Goal: Task Accomplishment & Management: Complete application form

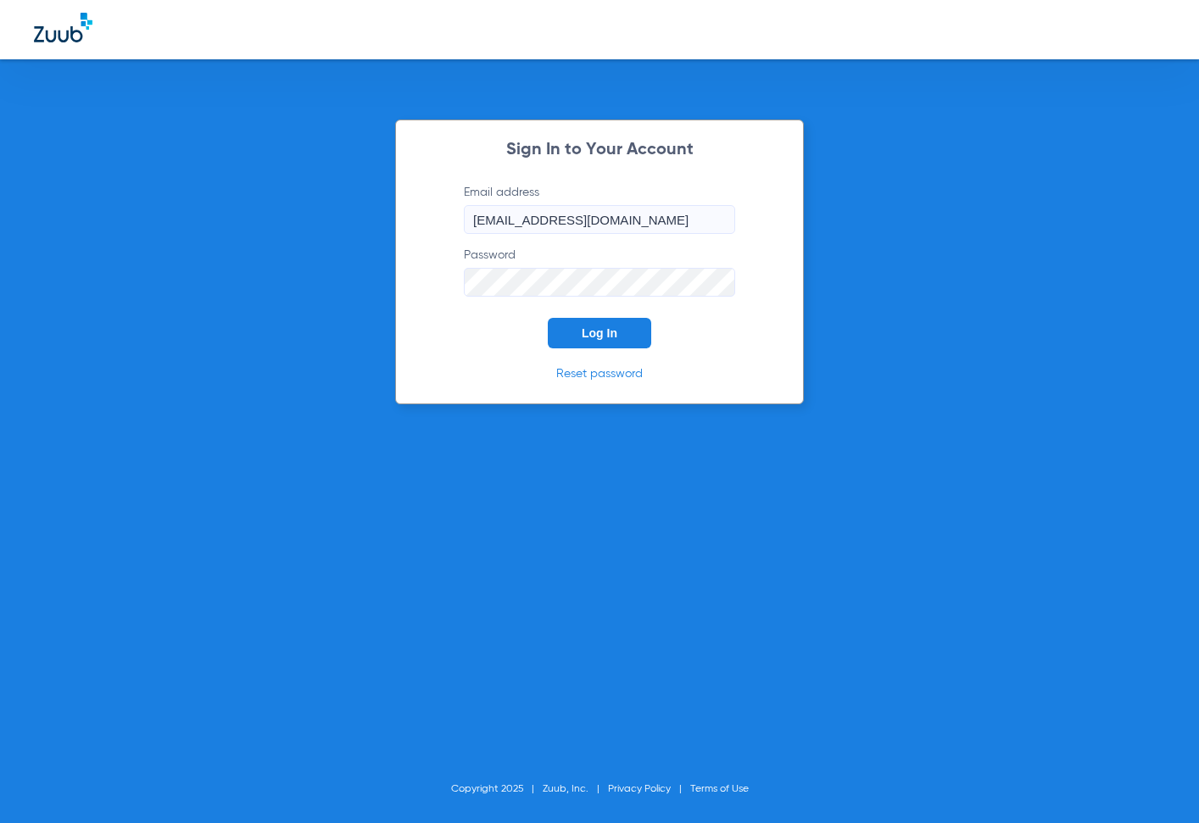
click at [601, 341] on button "Log In" at bounding box center [599, 333] width 103 height 31
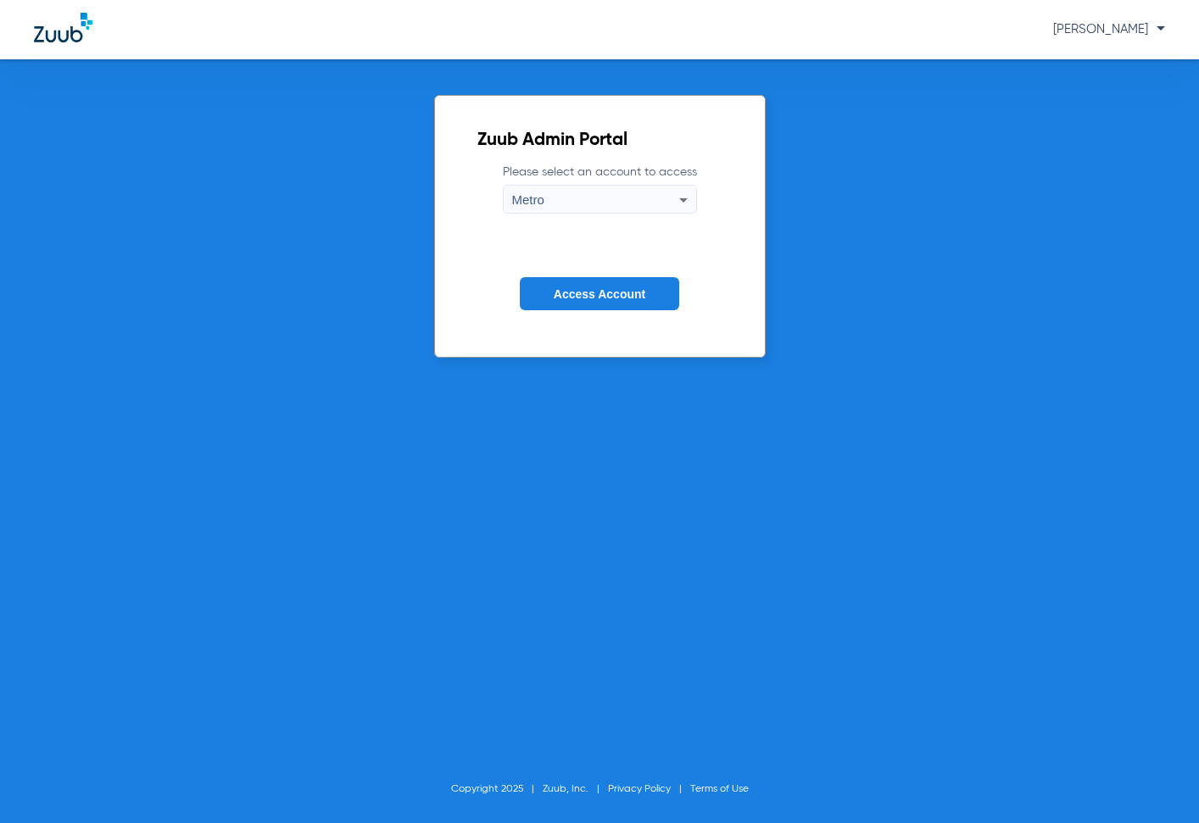
click at [626, 298] on span "Access Account" at bounding box center [600, 294] width 92 height 14
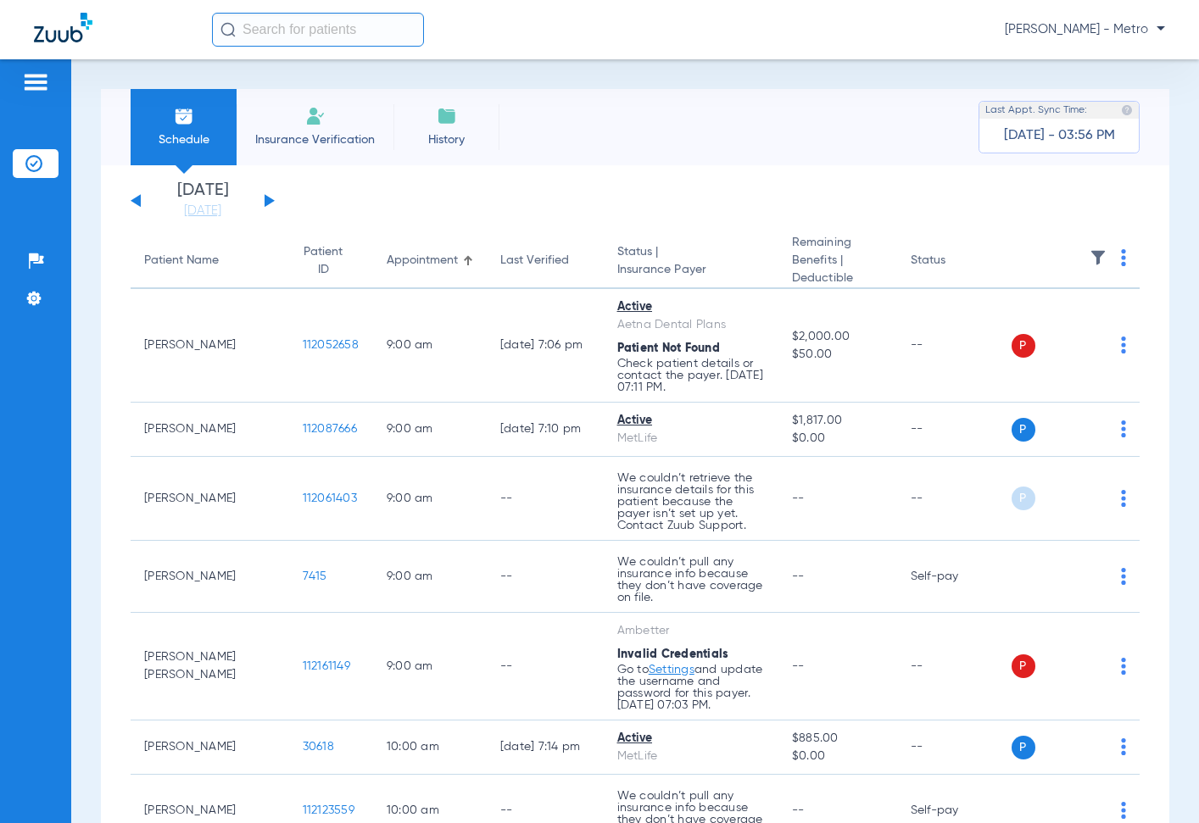
click at [311, 133] on span "Insurance Verification" at bounding box center [314, 139] width 131 height 17
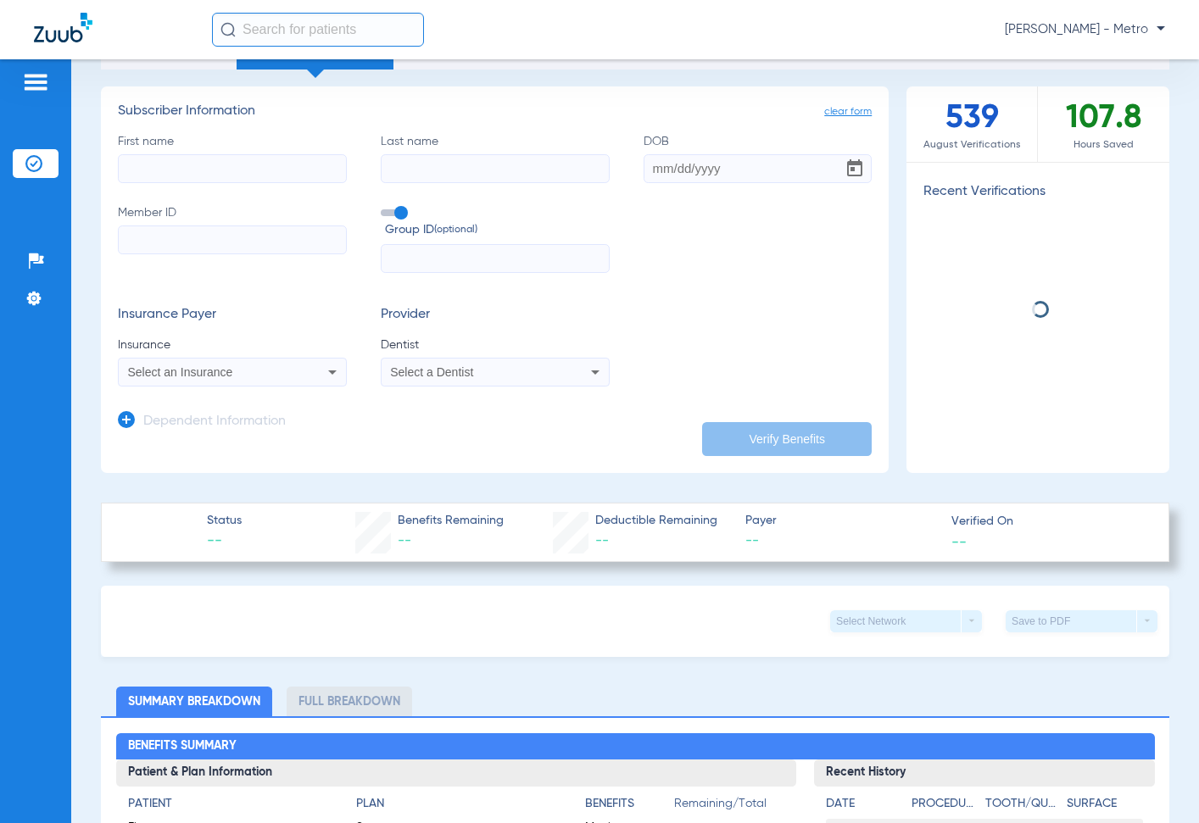
scroll to position [85, 0]
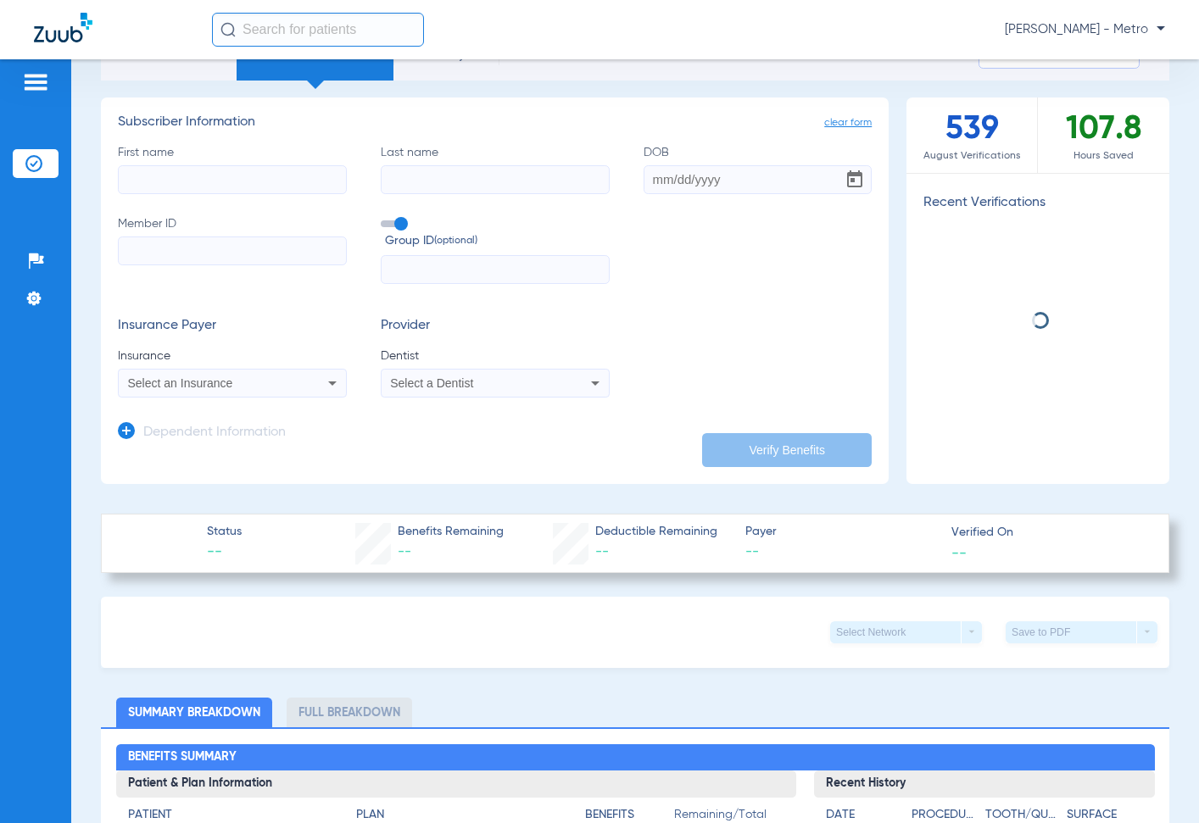
drag, startPoint x: 253, startPoint y: 159, endPoint x: 262, endPoint y: 173, distance: 16.7
click at [256, 161] on label "First name" at bounding box center [232, 169] width 229 height 50
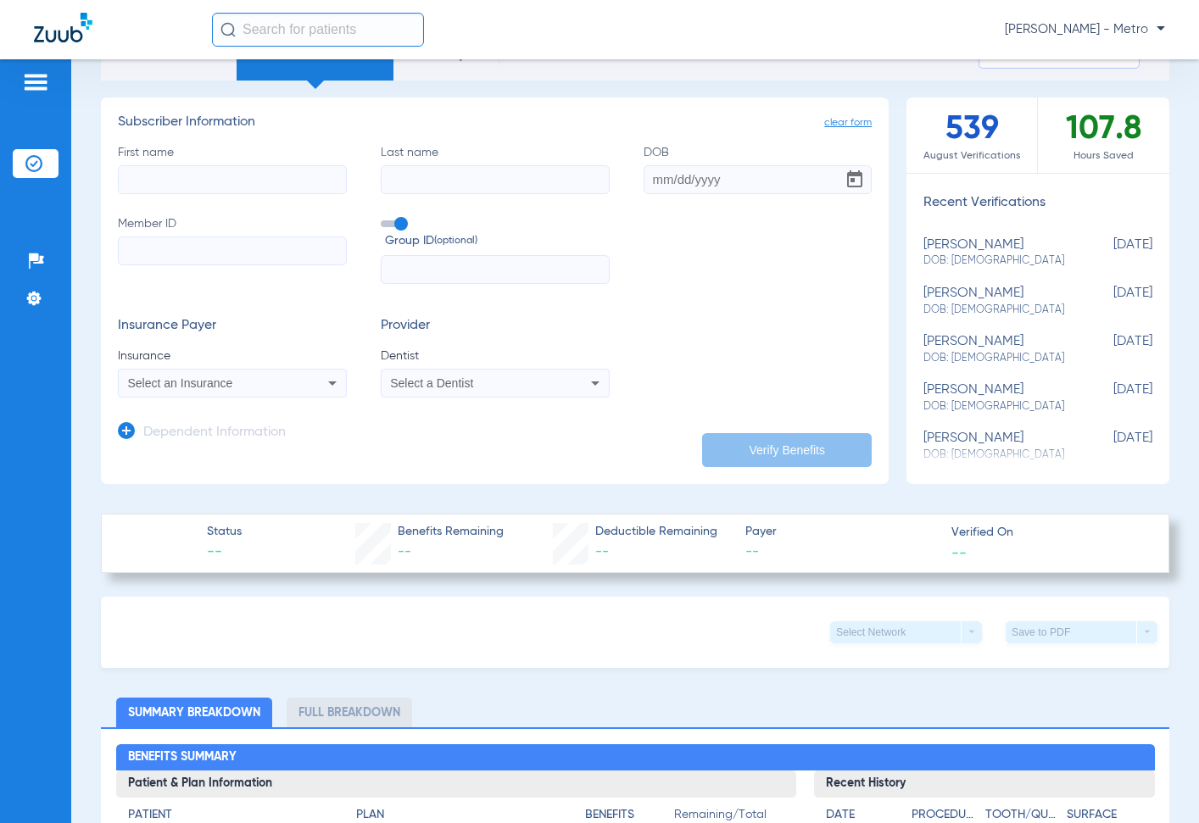
click at [264, 173] on input "First name" at bounding box center [232, 179] width 229 height 29
type input "gustavo"
type input "gaytan"
type input "04/03/1987"
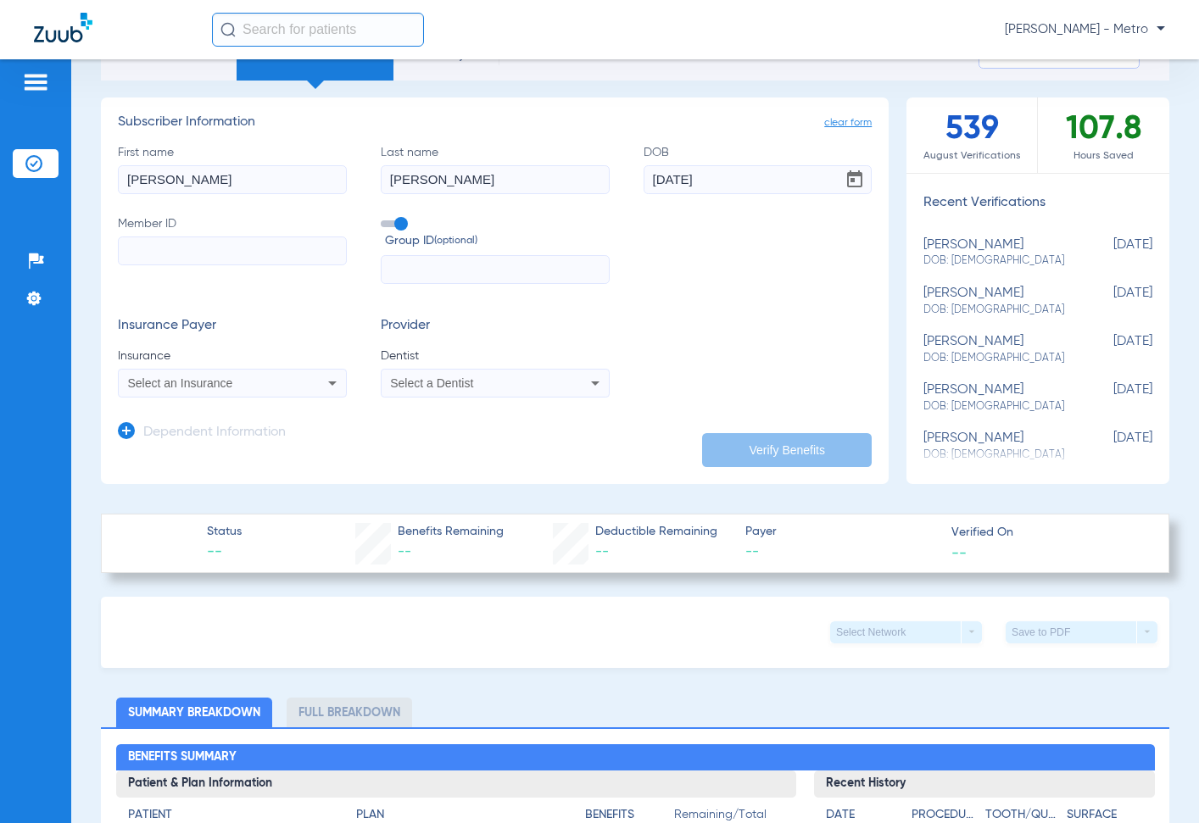
click at [155, 242] on input "Member ID" at bounding box center [232, 250] width 229 height 29
type input "123091402401"
click at [449, 260] on input "text" at bounding box center [495, 269] width 229 height 29
click at [284, 383] on div "Select an Insurance" at bounding box center [211, 383] width 167 height 12
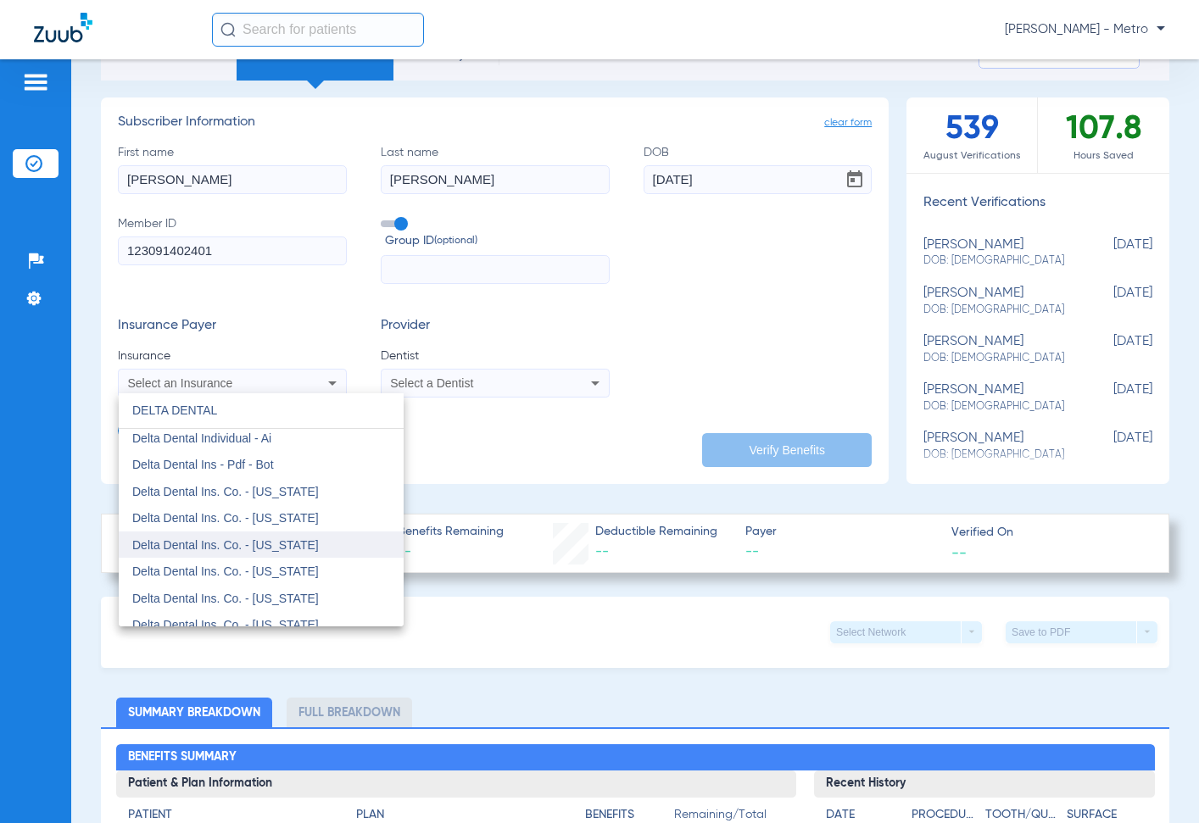
type input "DELTA DENTAL"
click at [303, 546] on mat-option "Delta Dental Ins. Co. - [US_STATE]" at bounding box center [261, 544] width 285 height 27
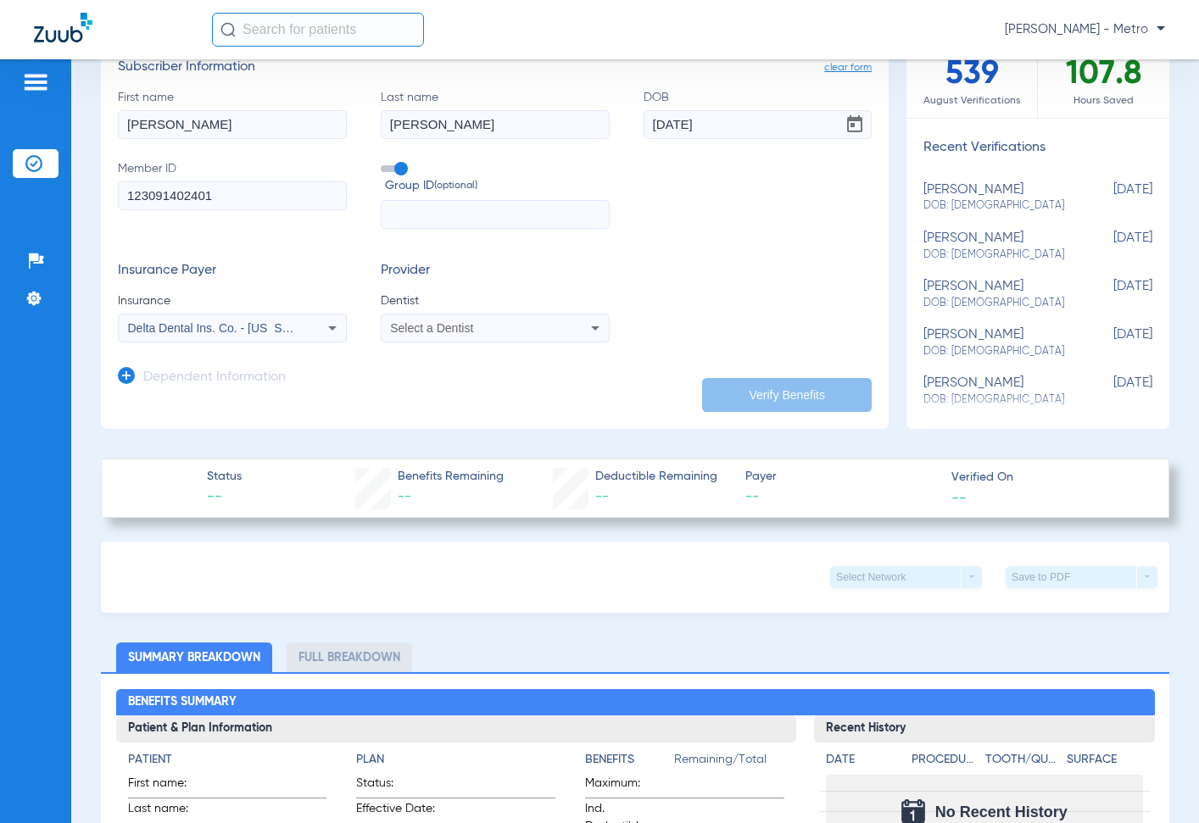
scroll to position [170, 0]
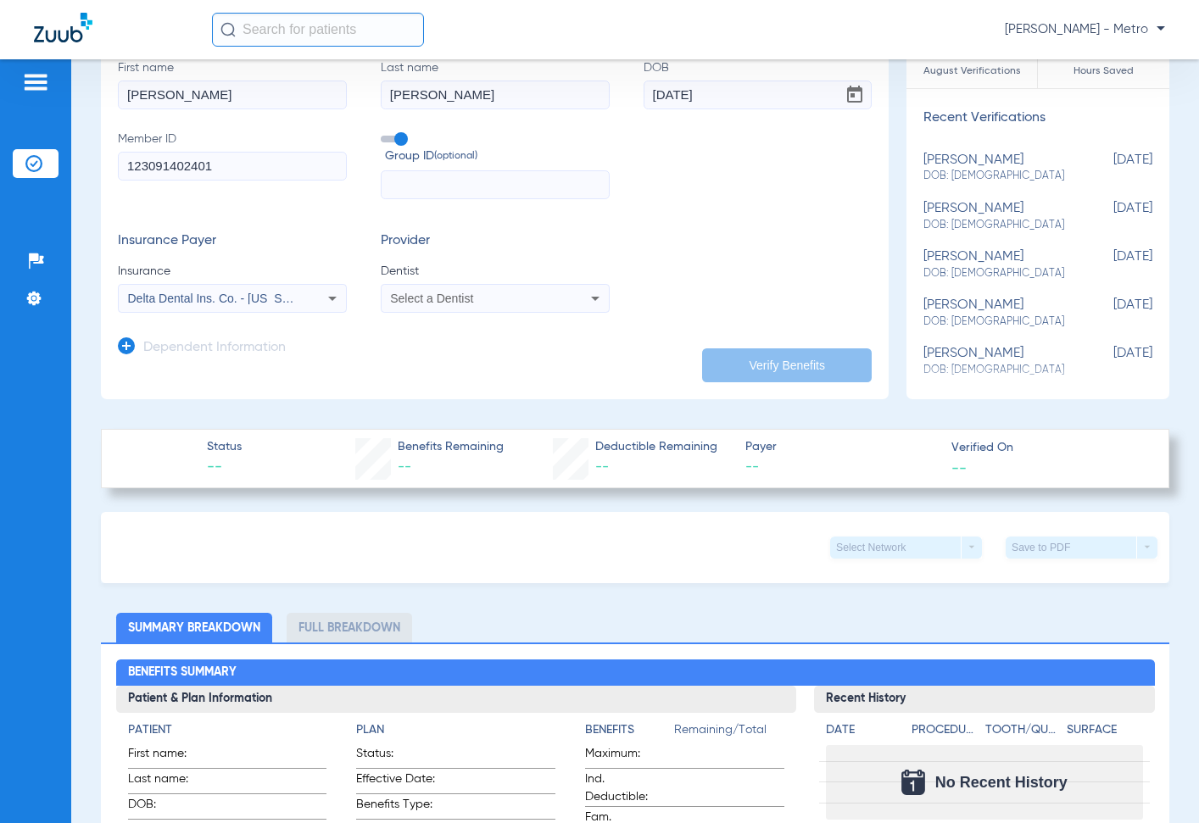
click at [192, 353] on h3 "Dependent Information" at bounding box center [214, 348] width 142 height 17
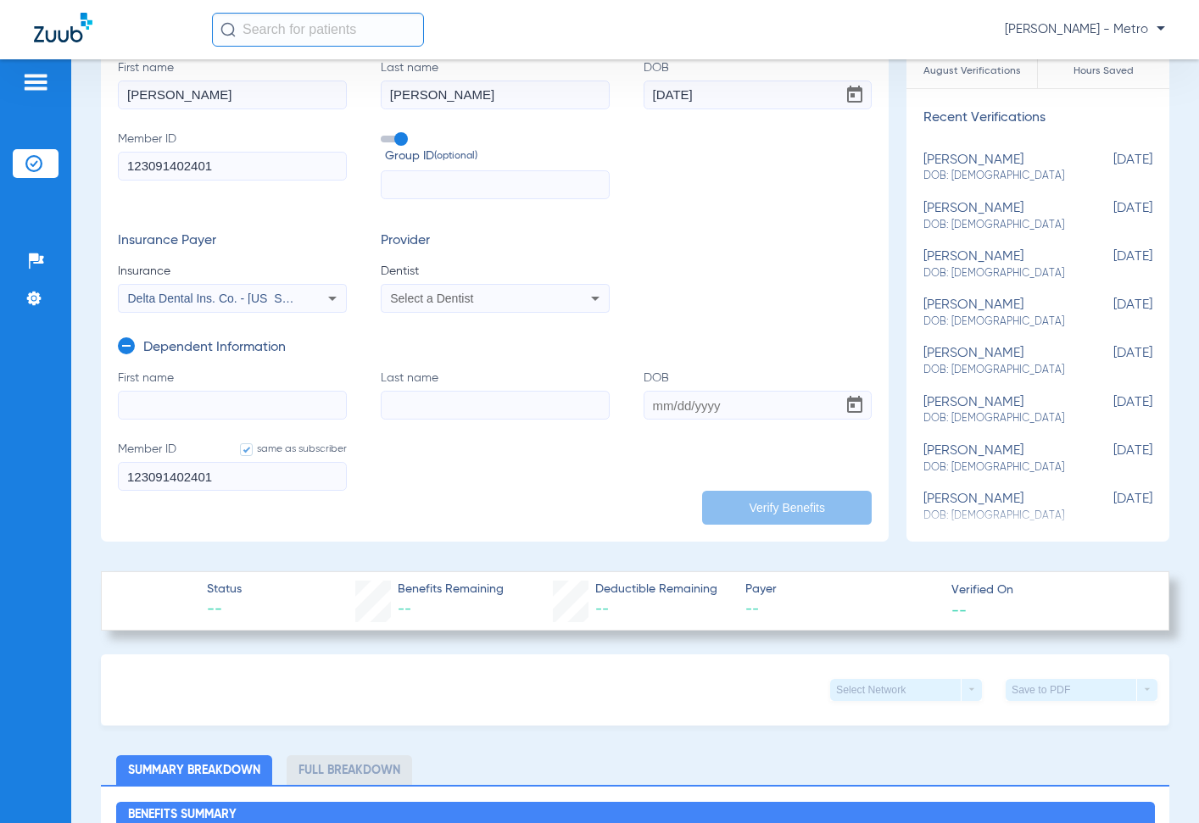
click at [320, 403] on input "First name" at bounding box center [232, 405] width 229 height 29
type input "NANCY"
type input "GAYTAN"
click at [643, 402] on input "DOB" at bounding box center [757, 405] width 229 height 29
click at [670, 417] on input "11301990" at bounding box center [757, 405] width 229 height 29
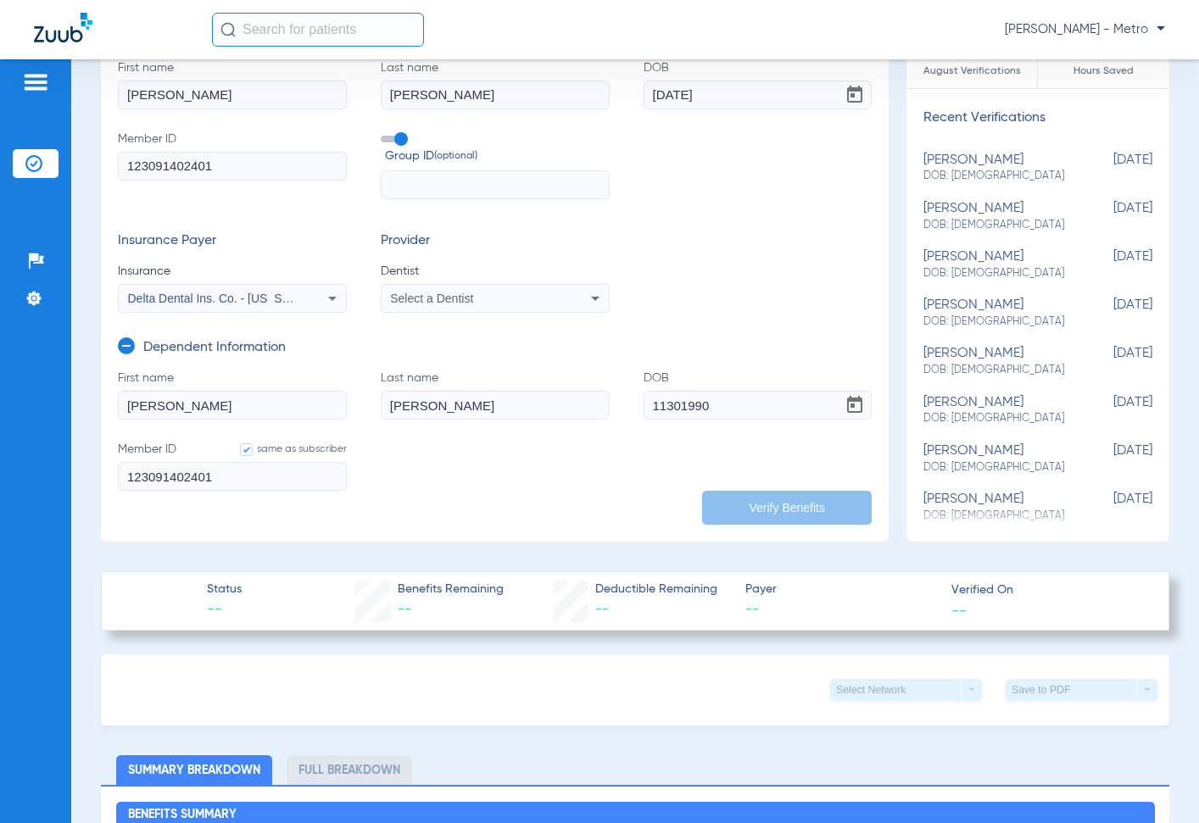
click at [662, 405] on input "11301990" at bounding box center [757, 405] width 229 height 29
click at [677, 403] on input "11/301990" at bounding box center [757, 405] width 229 height 29
type input "11/30/1990"
click at [763, 393] on input "11/30/1990" at bounding box center [757, 405] width 229 height 29
click at [224, 478] on input "123091402401" at bounding box center [232, 476] width 229 height 29
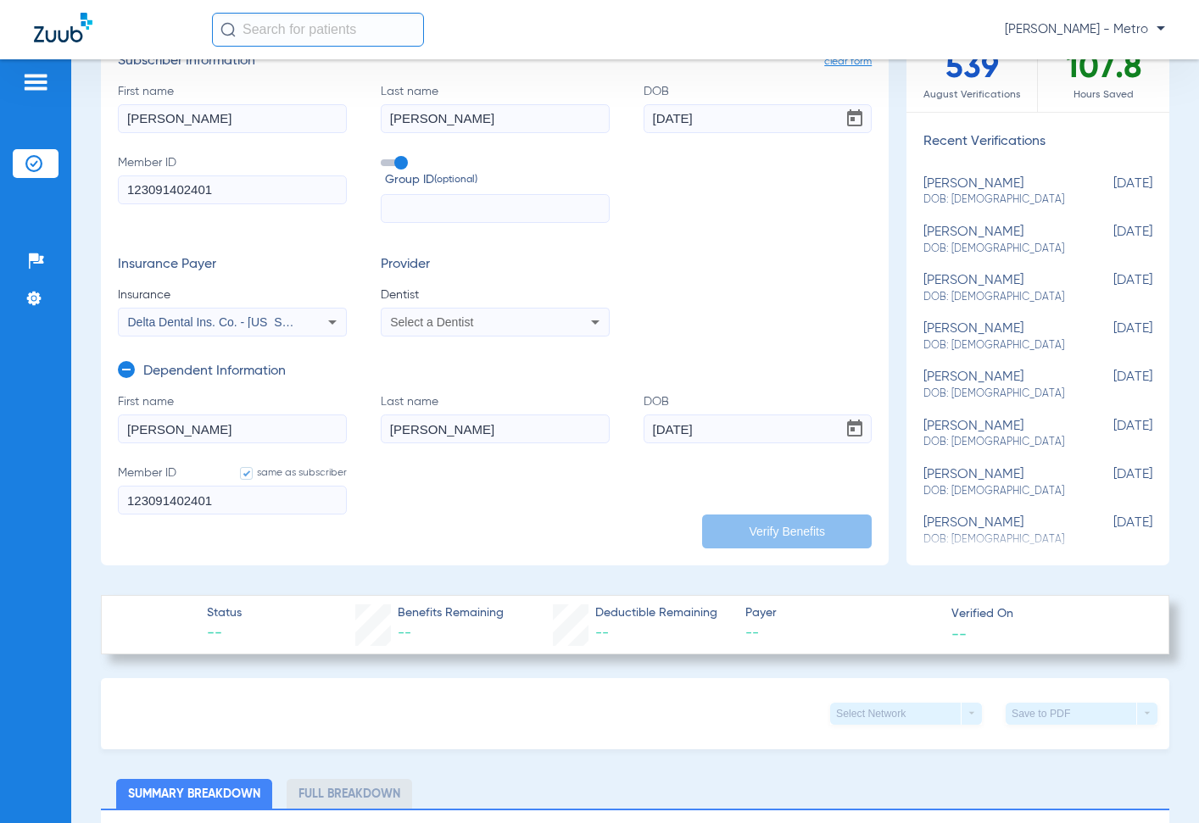
scroll to position [0, 0]
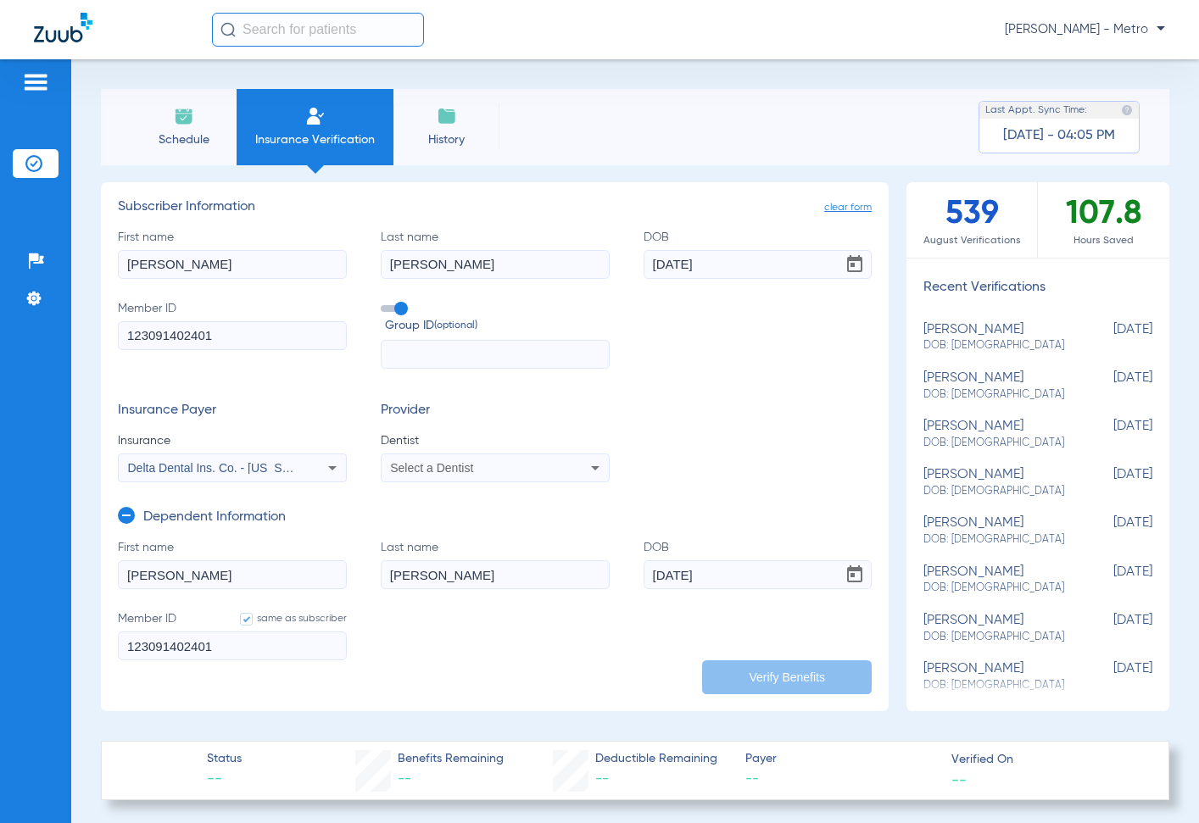
click at [493, 436] on span "Dentist" at bounding box center [495, 440] width 229 height 17
click at [498, 465] on div "Select a Dentist" at bounding box center [473, 468] width 167 height 12
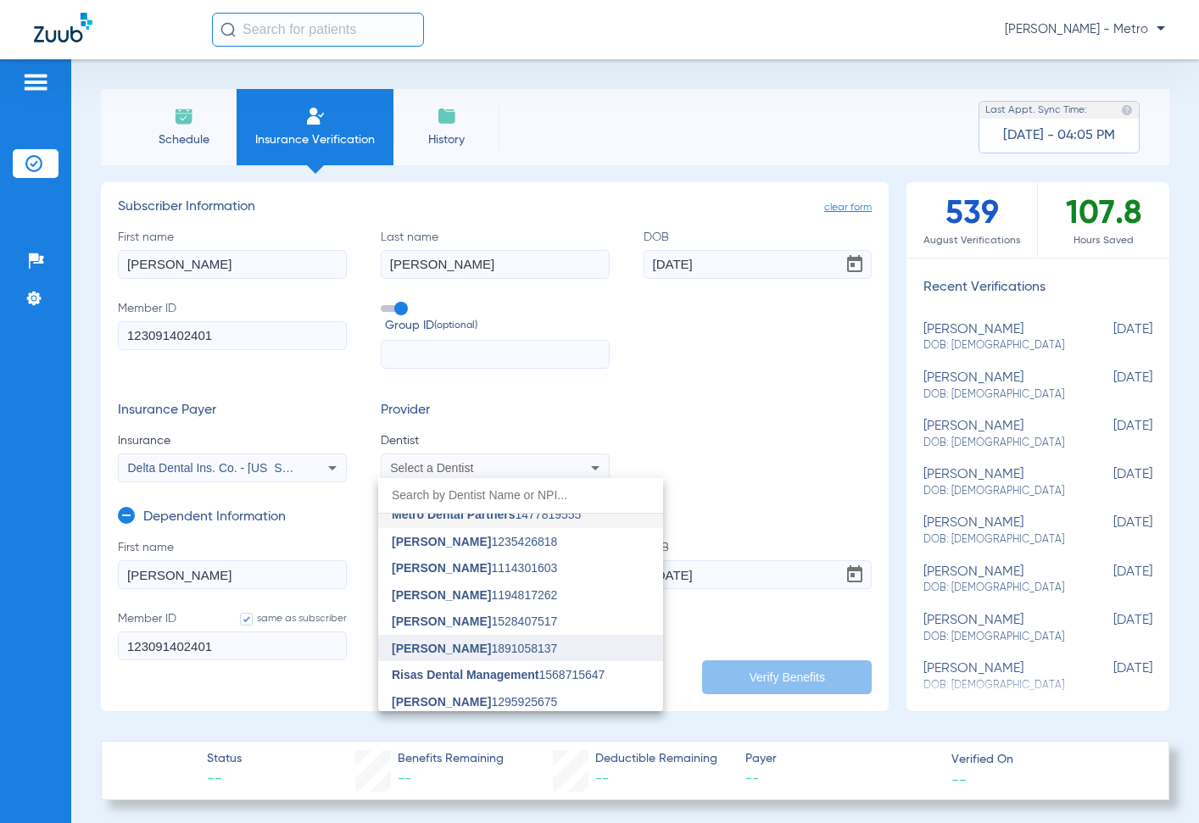
scroll to position [16, 0]
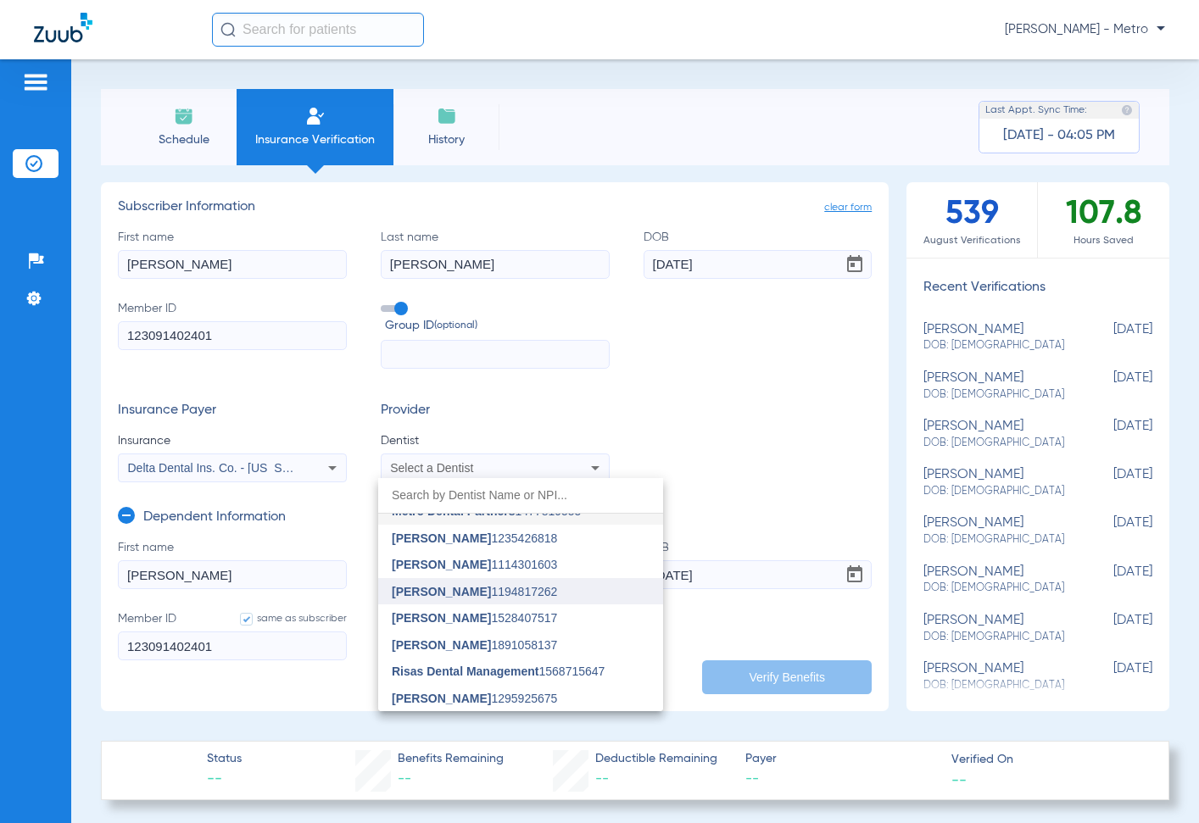
click at [509, 590] on span "John Coleman 1194817262" at bounding box center [474, 592] width 165 height 12
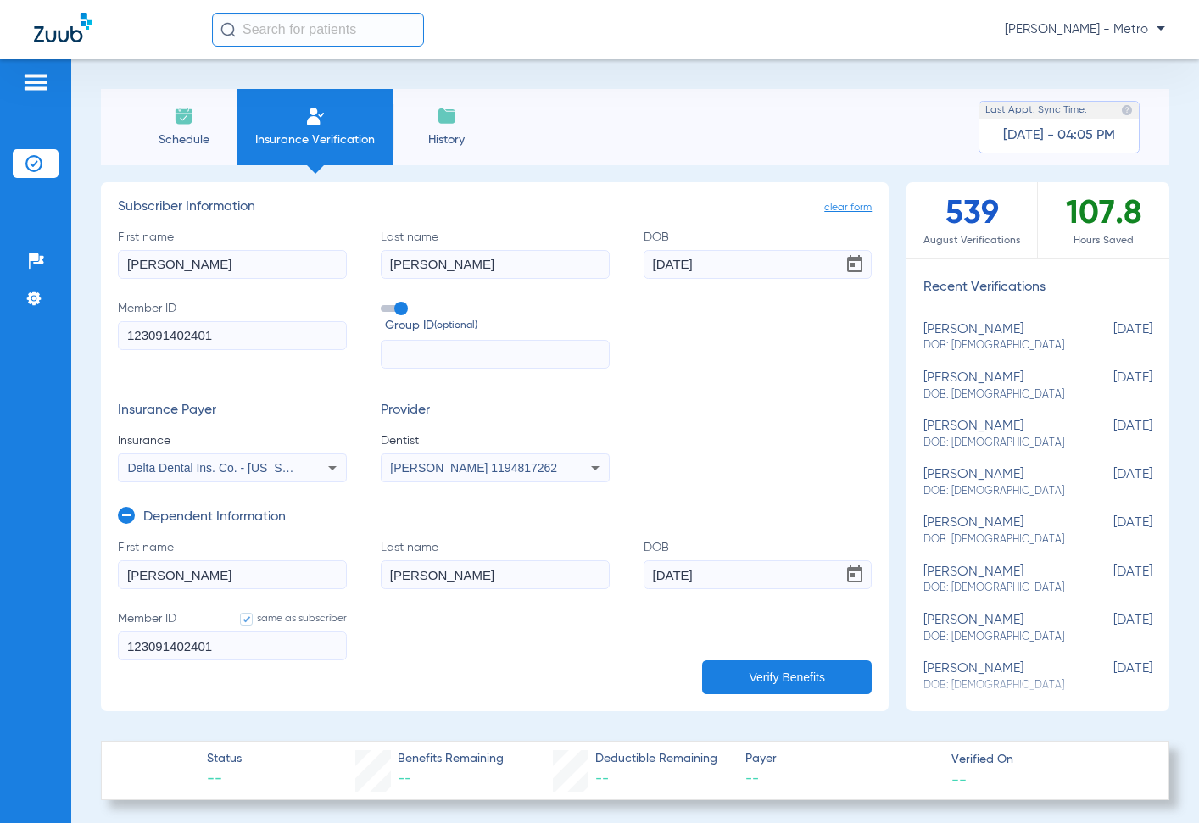
click at [790, 676] on button "Verify Benefits" at bounding box center [787, 677] width 170 height 34
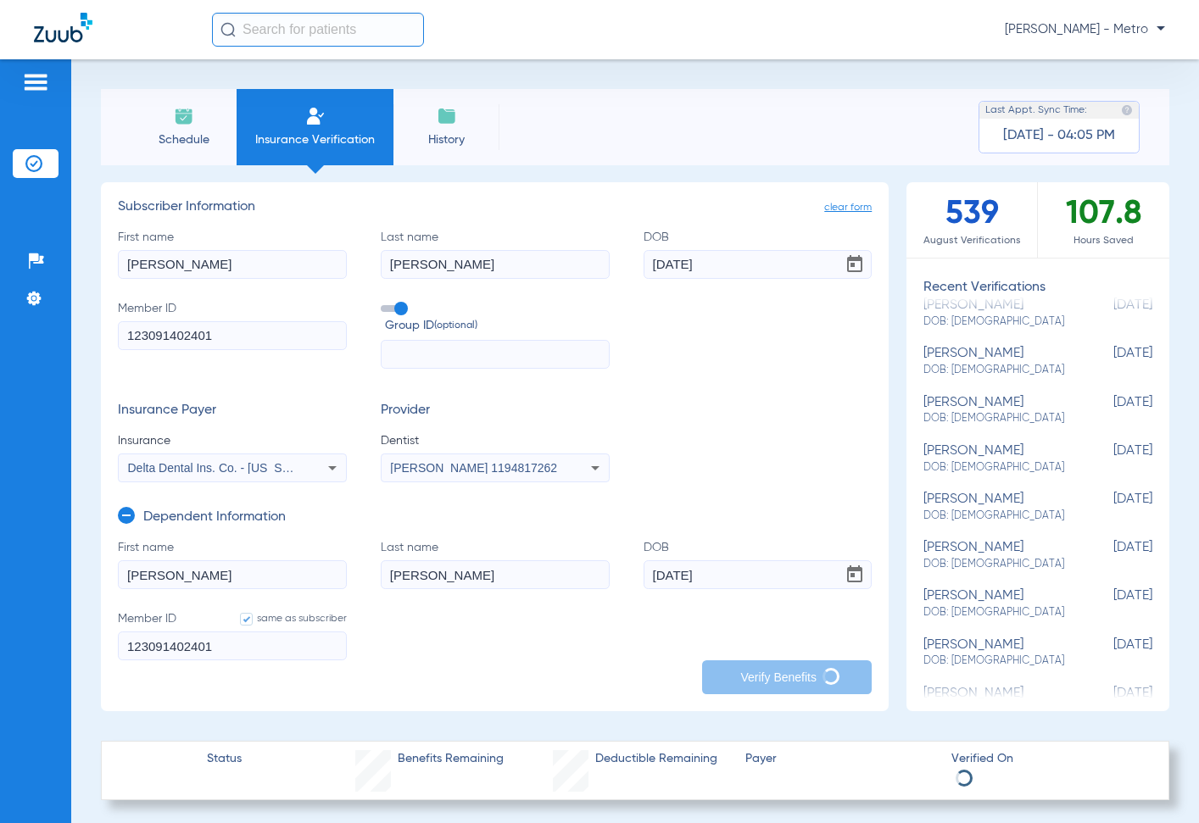
scroll to position [339, 0]
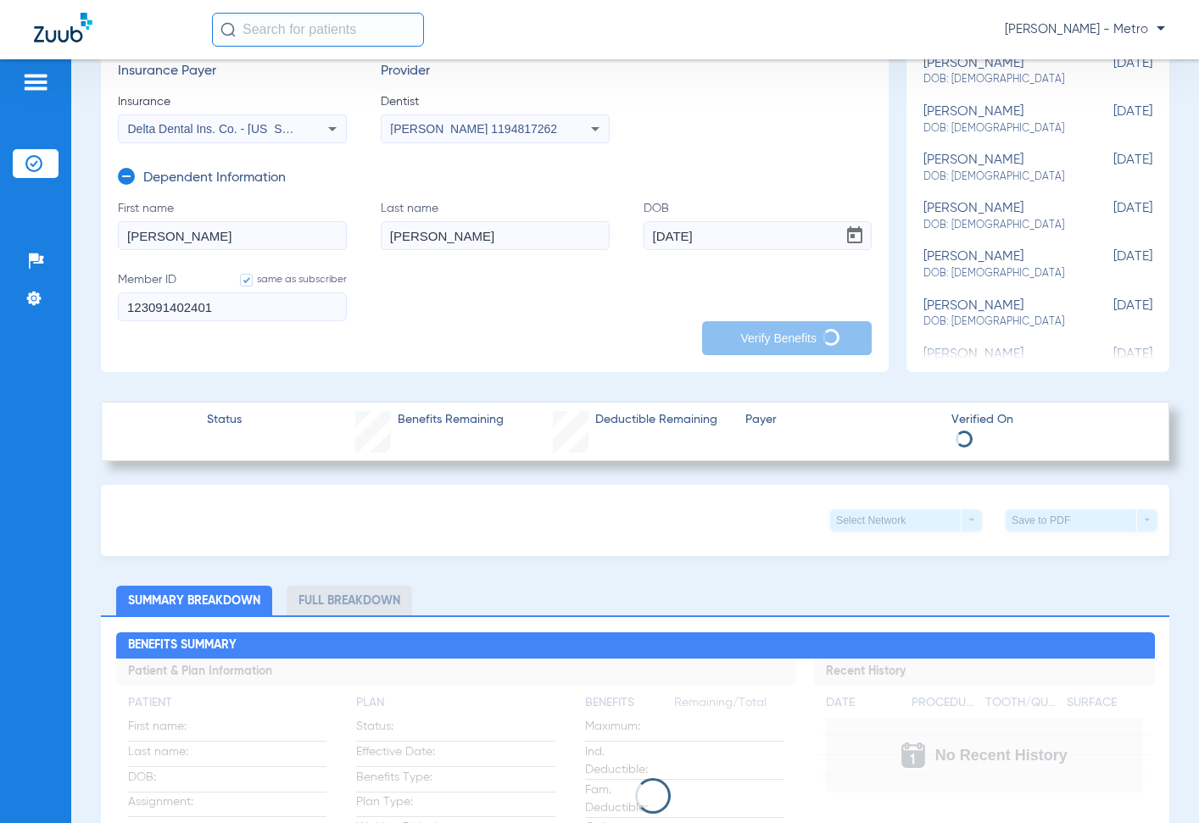
type input "gustavo"
type input "gaytan"
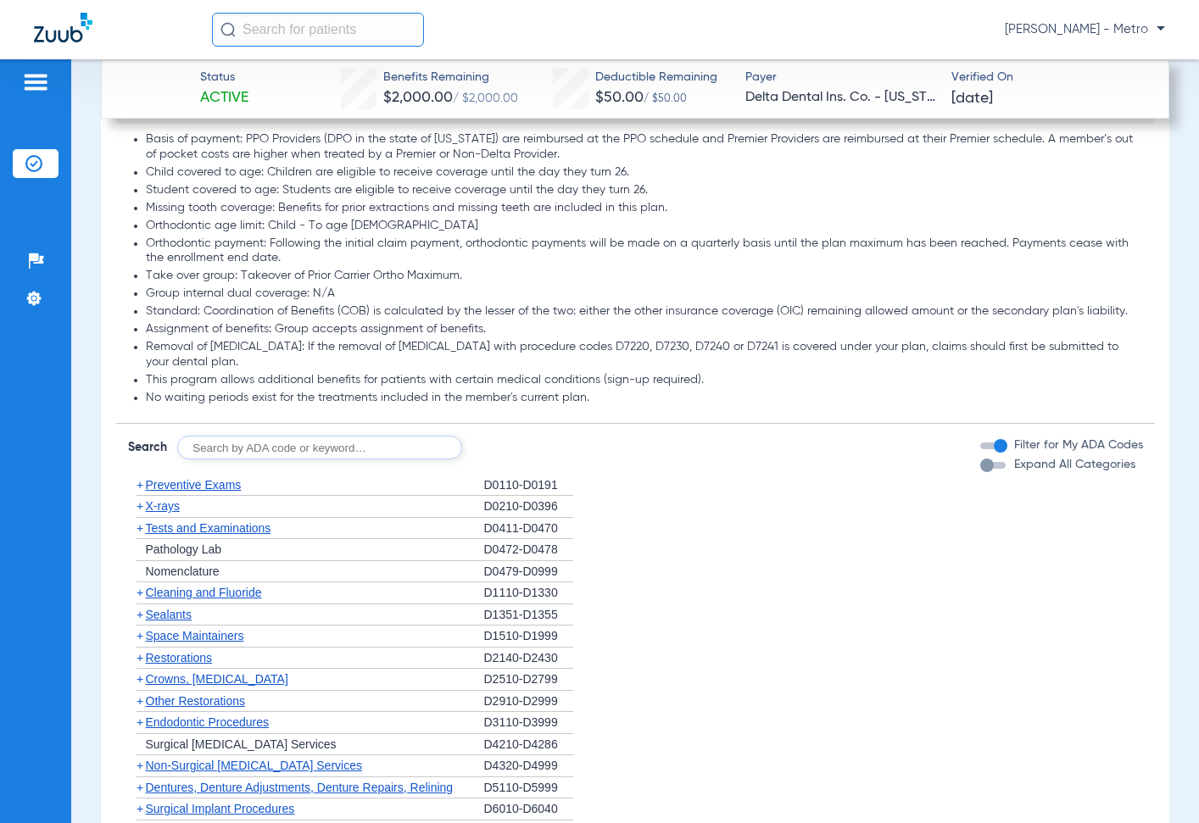
scroll to position [1780, 0]
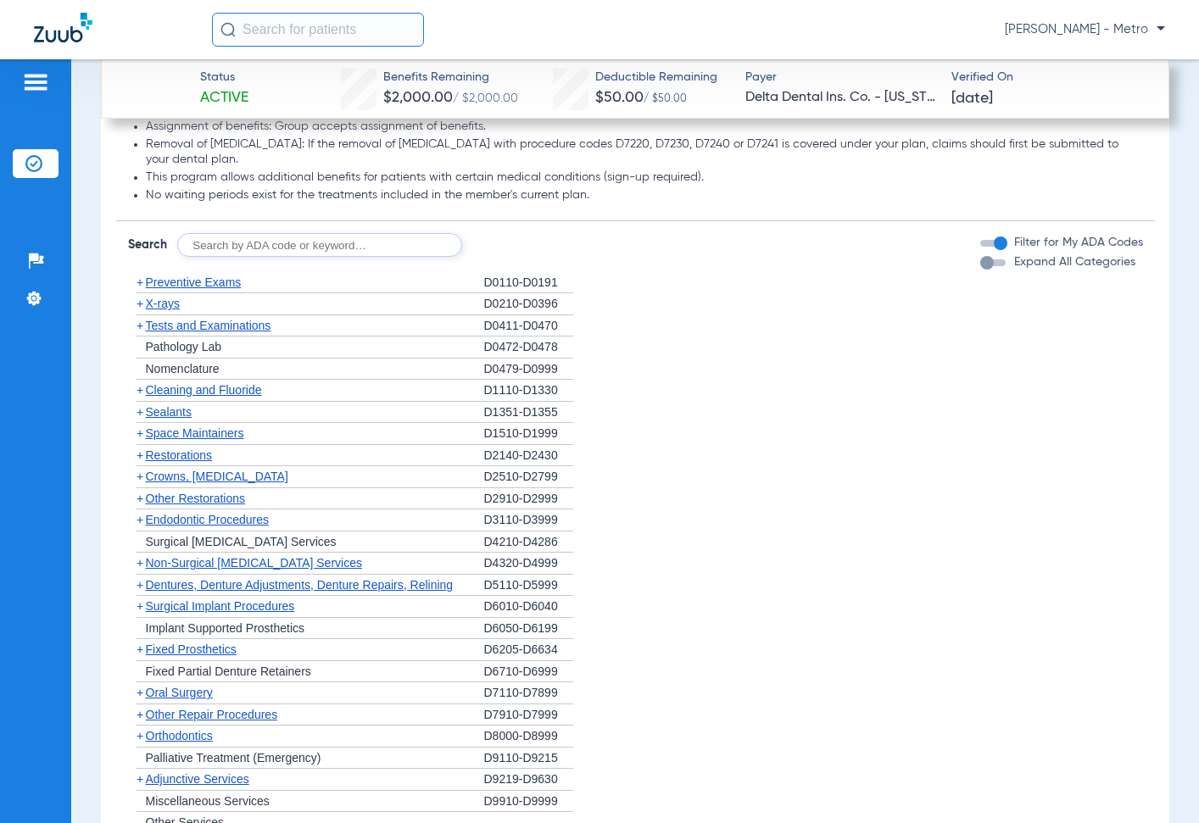
click at [209, 287] on div "+ Preventive Exams" at bounding box center [306, 283] width 356 height 22
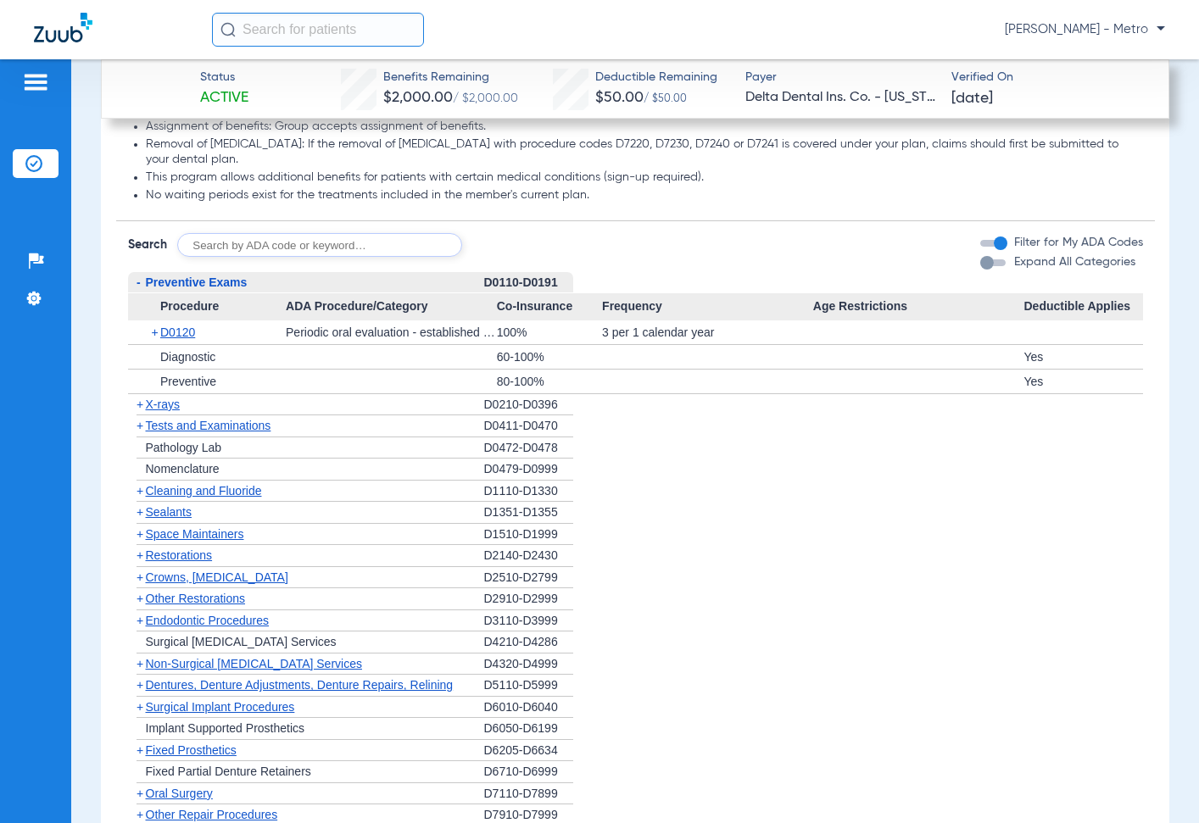
click at [210, 289] on span "Preventive Exams" at bounding box center [197, 282] width 102 height 14
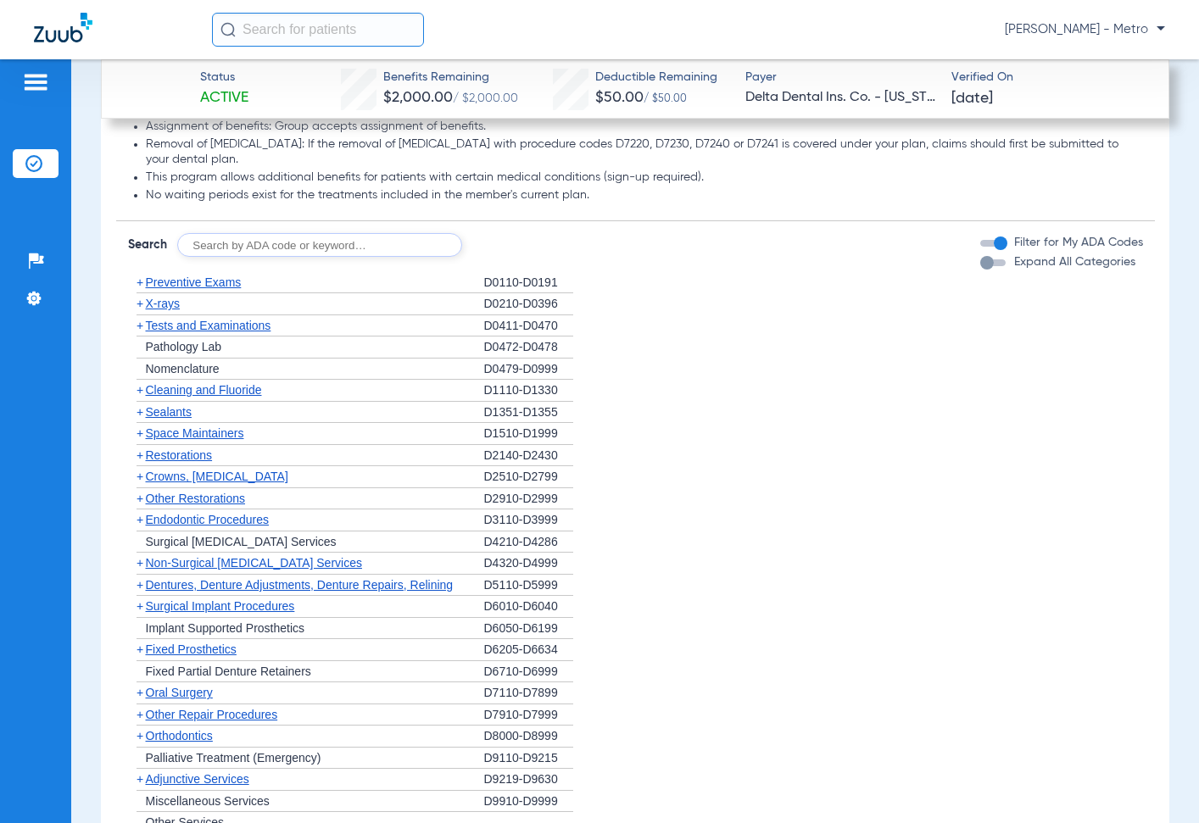
click at [214, 289] on span "Preventive Exams" at bounding box center [194, 282] width 96 height 14
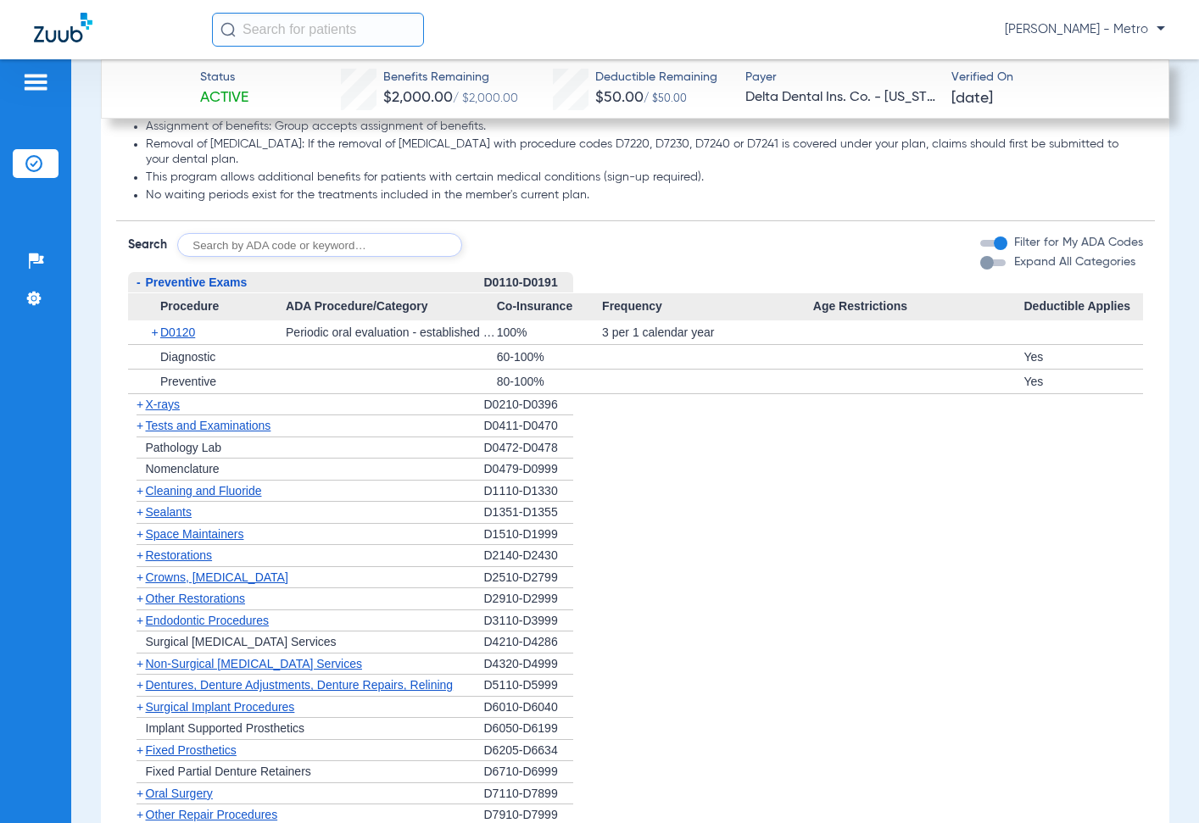
click at [235, 289] on span "Preventive Exams" at bounding box center [197, 282] width 102 height 14
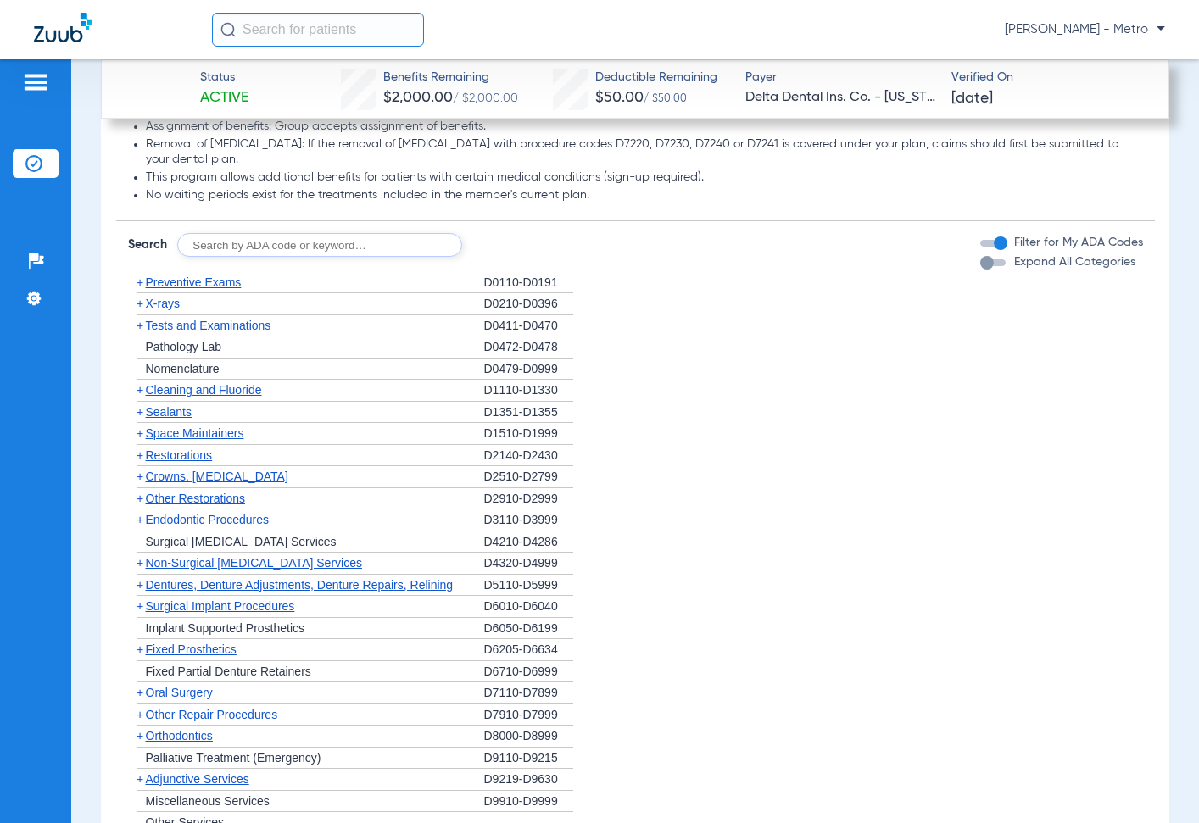
click at [167, 310] on span "X-rays" at bounding box center [163, 304] width 34 height 14
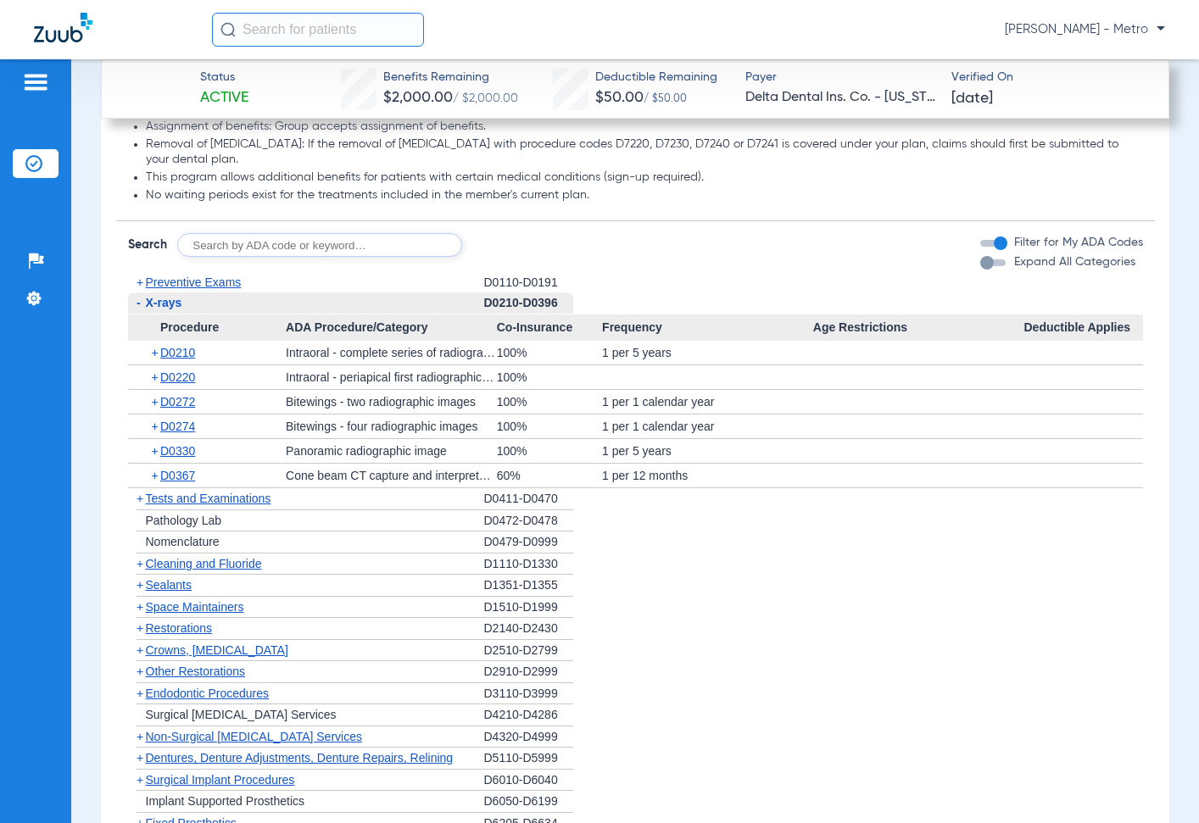
click at [246, 342] on span "Procedure" at bounding box center [207, 327] width 159 height 27
click at [172, 328] on span "Procedure" at bounding box center [207, 327] width 159 height 27
click at [170, 309] on span "X-rays" at bounding box center [164, 303] width 36 height 14
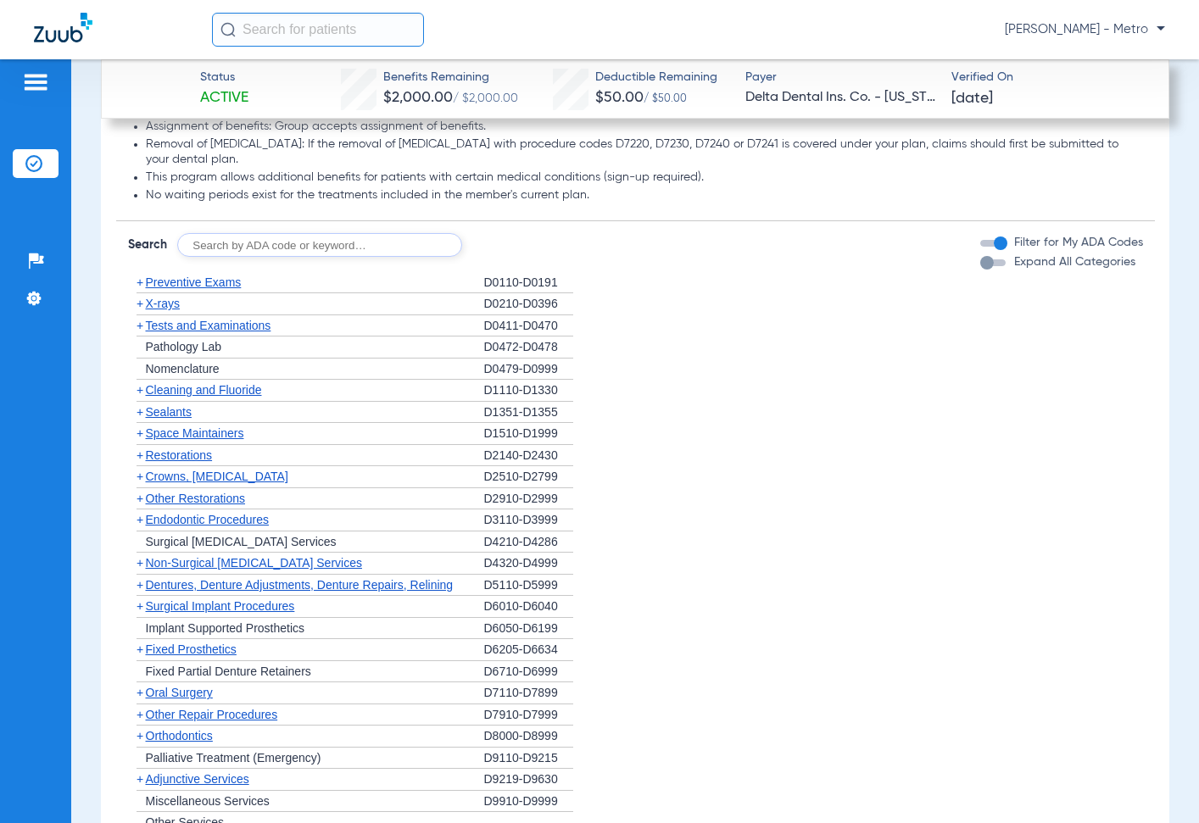
click at [161, 397] on span "Cleaning and Fluoride" at bounding box center [204, 390] width 116 height 14
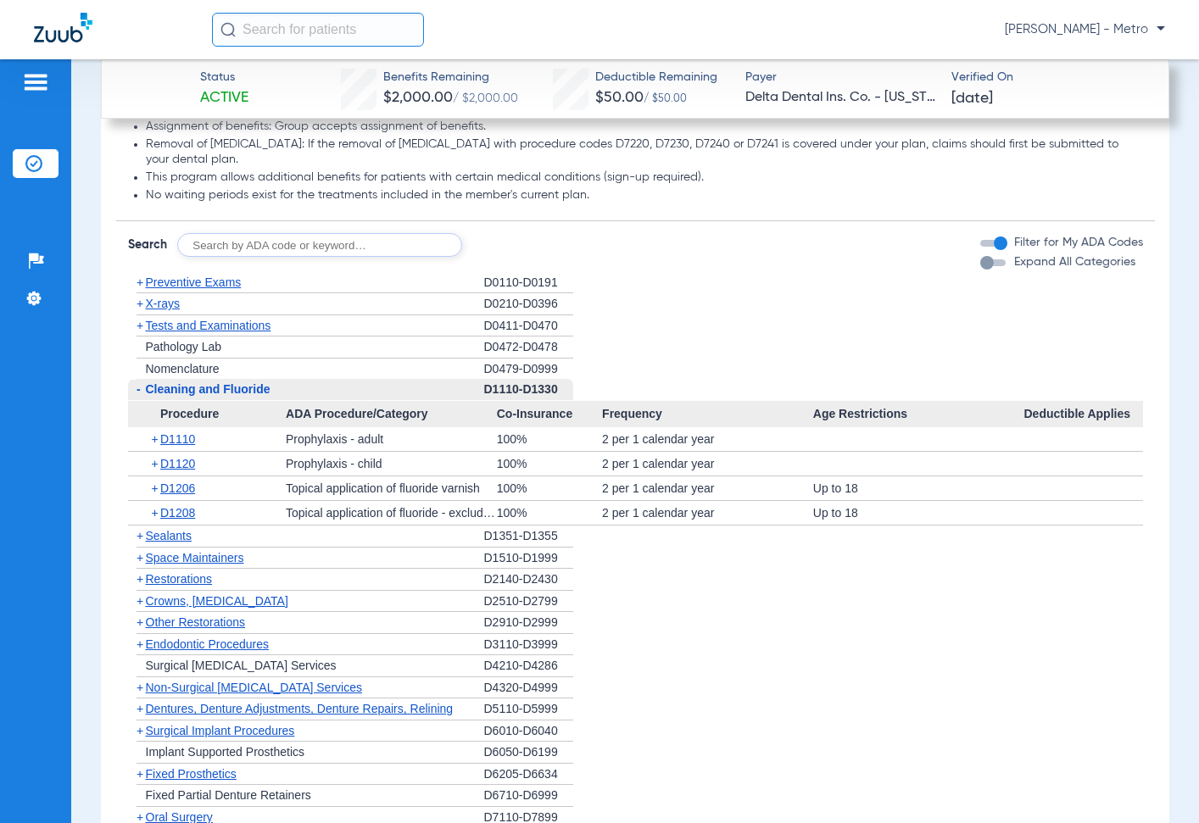
click at [209, 396] on span "Cleaning and Fluoride" at bounding box center [208, 389] width 125 height 14
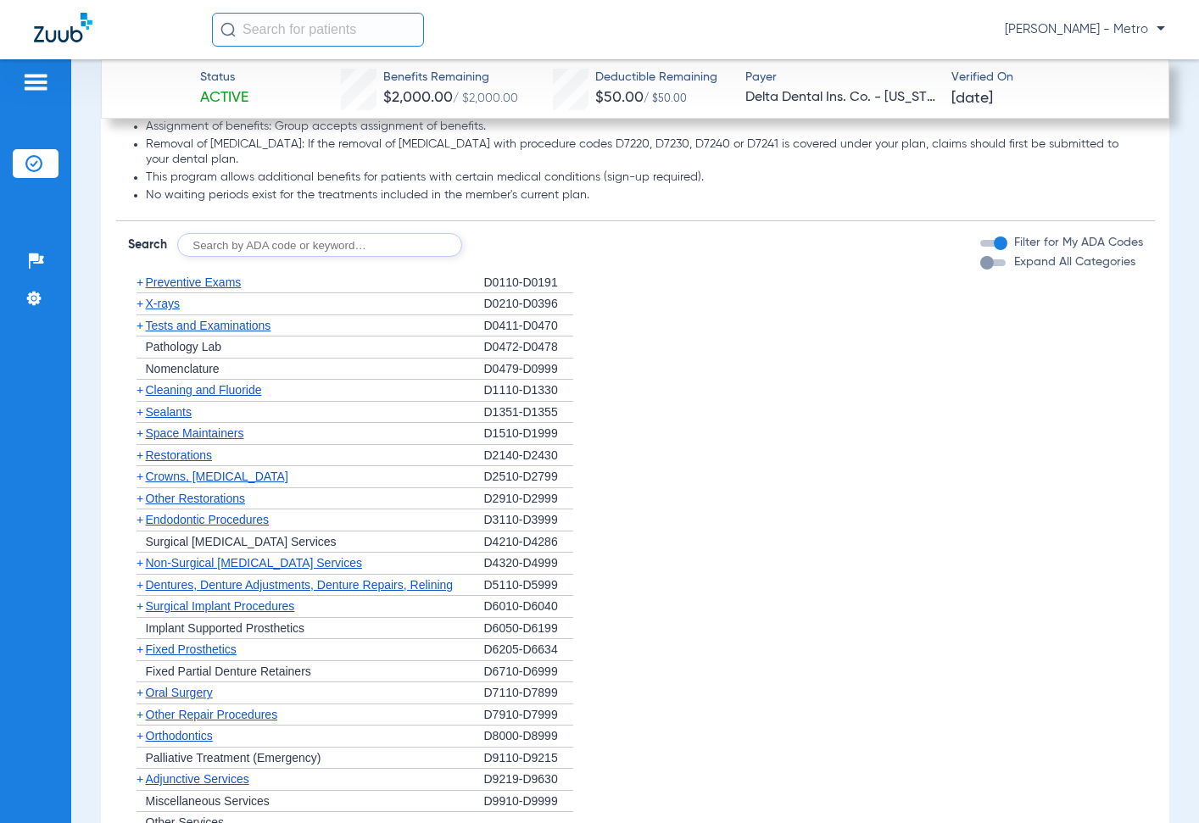
click at [178, 419] on span "Sealants" at bounding box center [169, 412] width 46 height 14
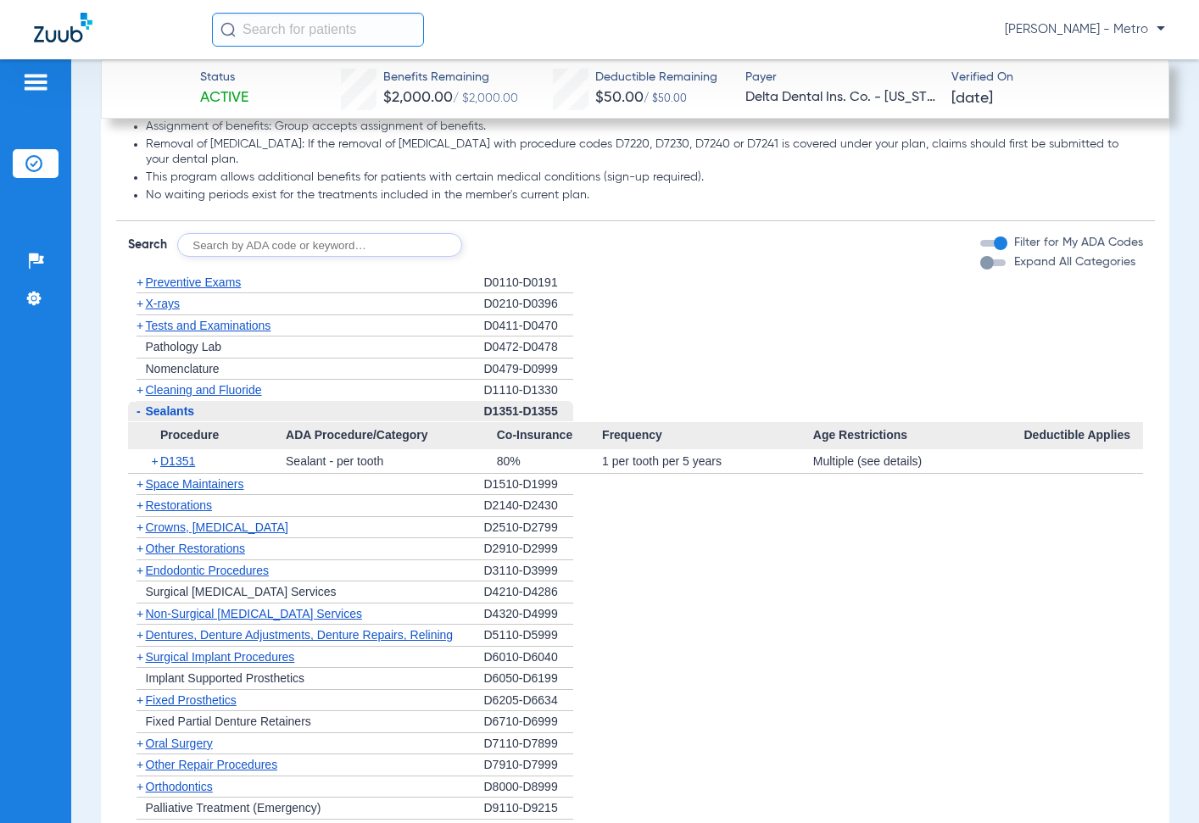
click at [147, 418] on span "Sealants" at bounding box center [170, 411] width 49 height 14
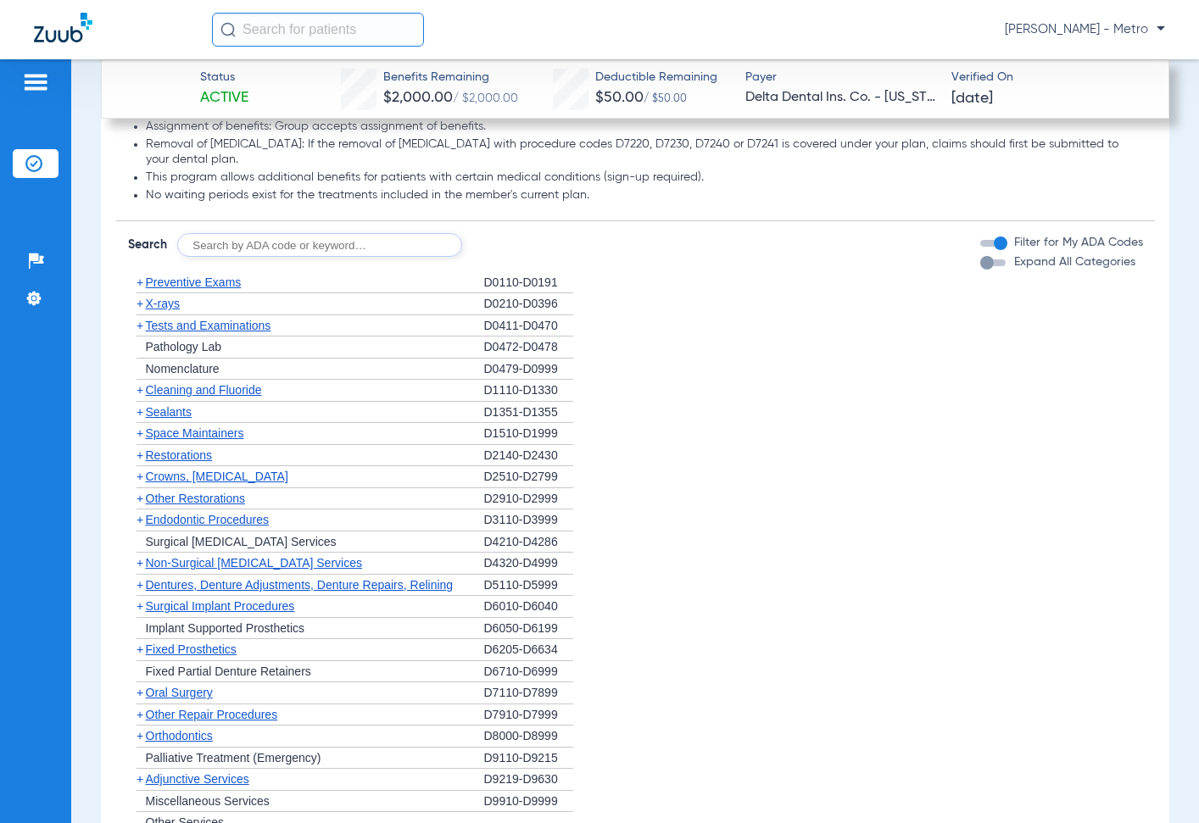
click at [157, 418] on div "+ Sealants" at bounding box center [306, 413] width 356 height 22
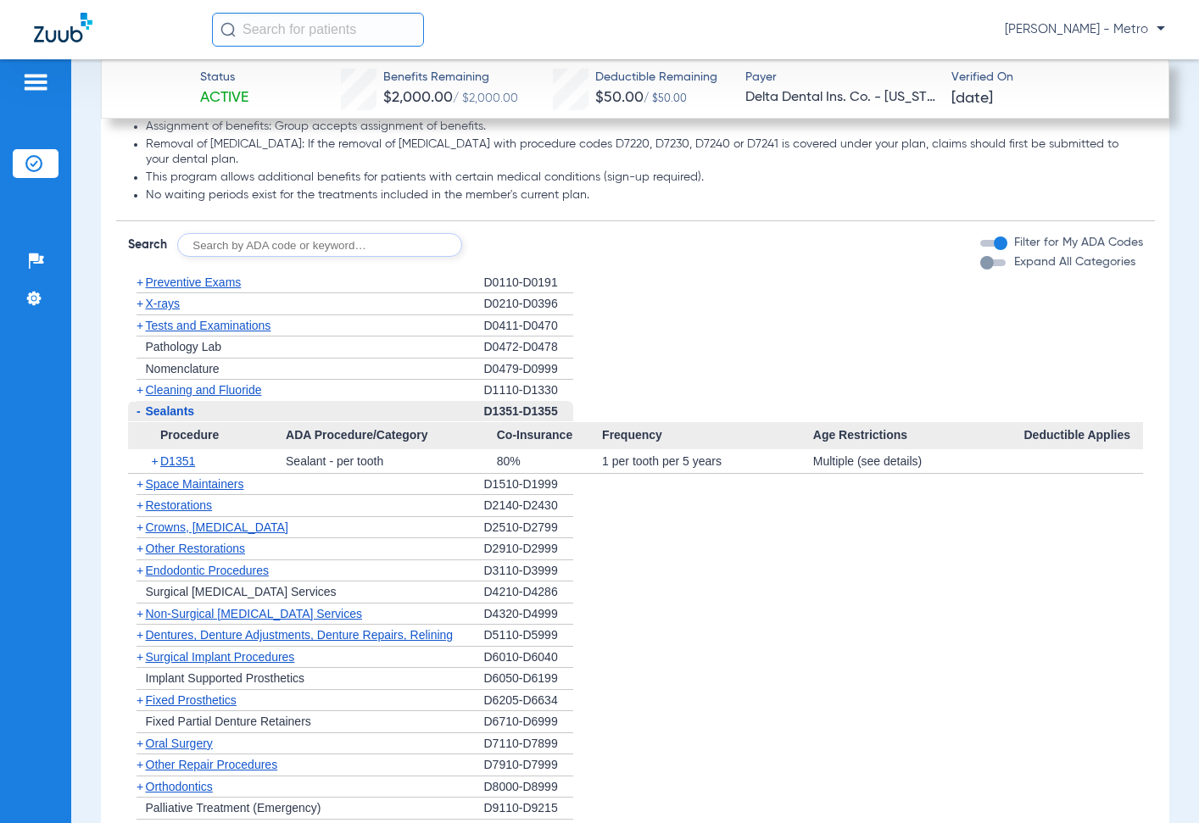
click at [159, 418] on span "Sealants" at bounding box center [170, 411] width 49 height 14
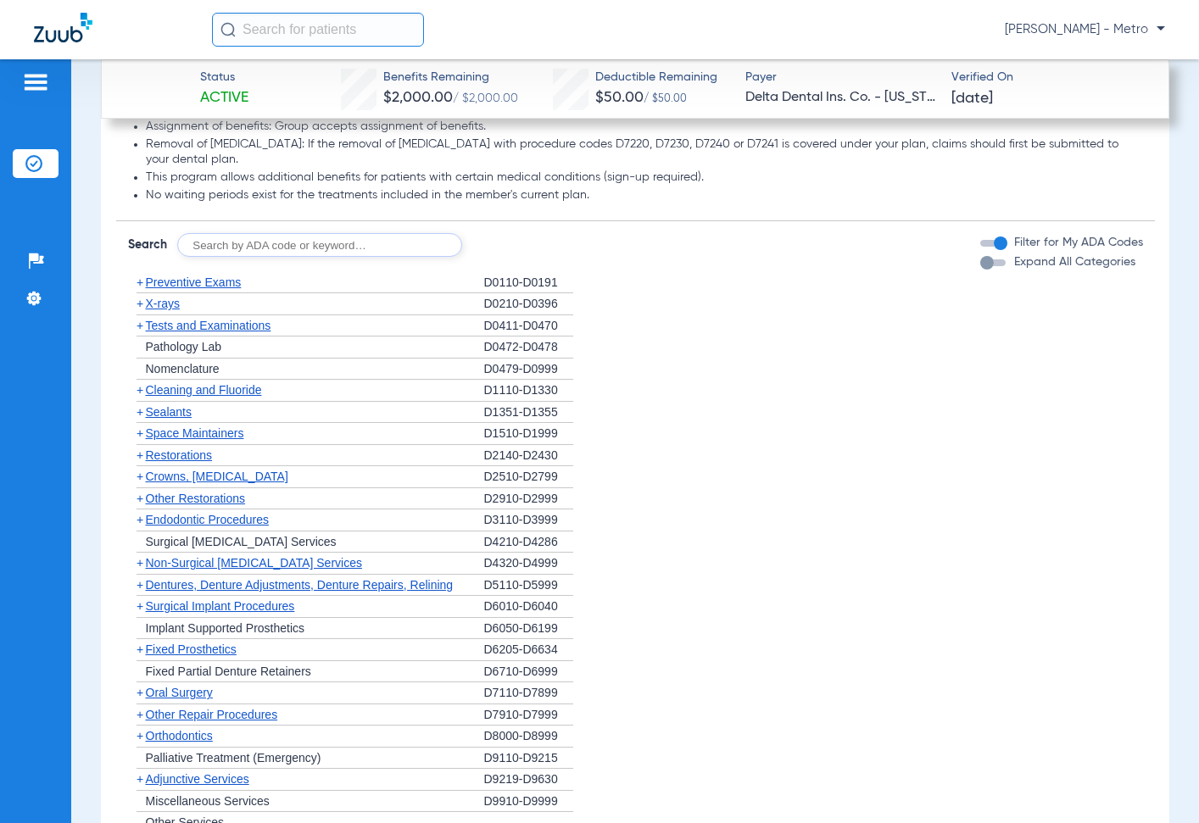
click at [170, 397] on span "Cleaning and Fluoride" at bounding box center [204, 390] width 116 height 14
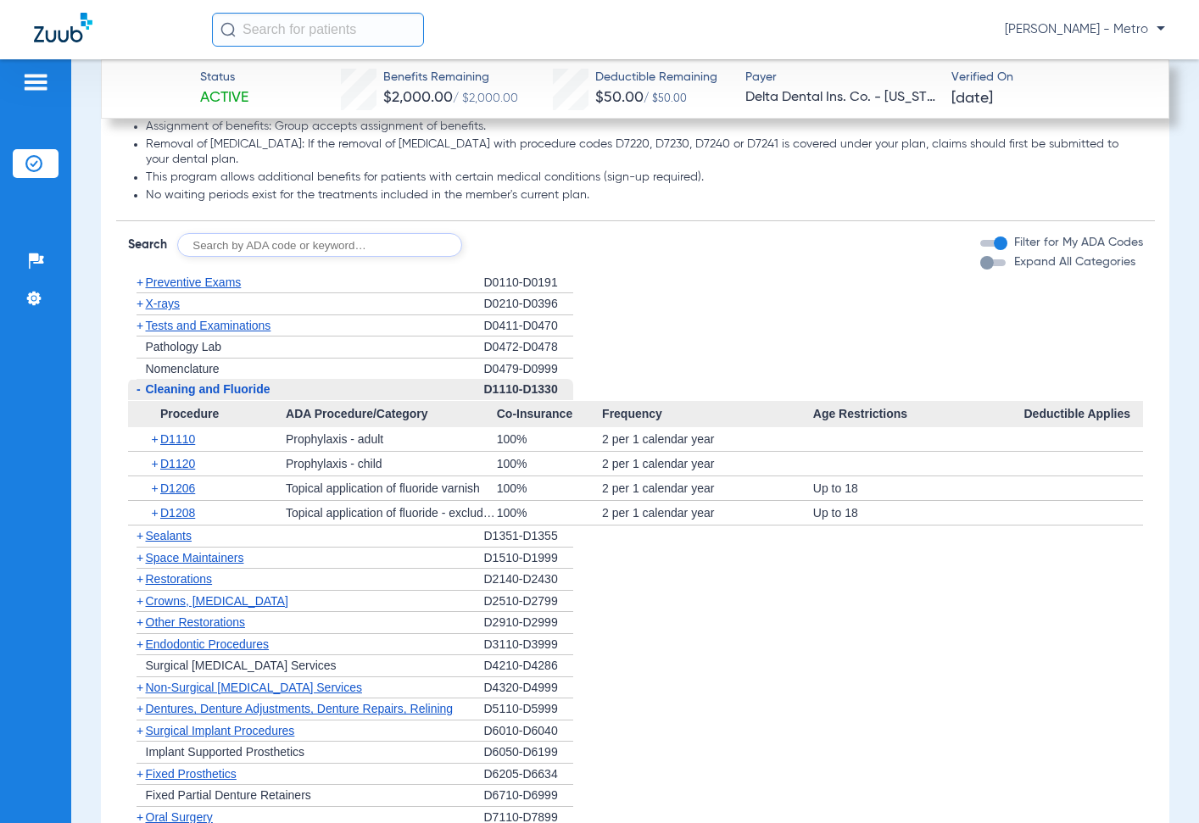
click at [170, 396] on span "Cleaning and Fluoride" at bounding box center [208, 389] width 125 height 14
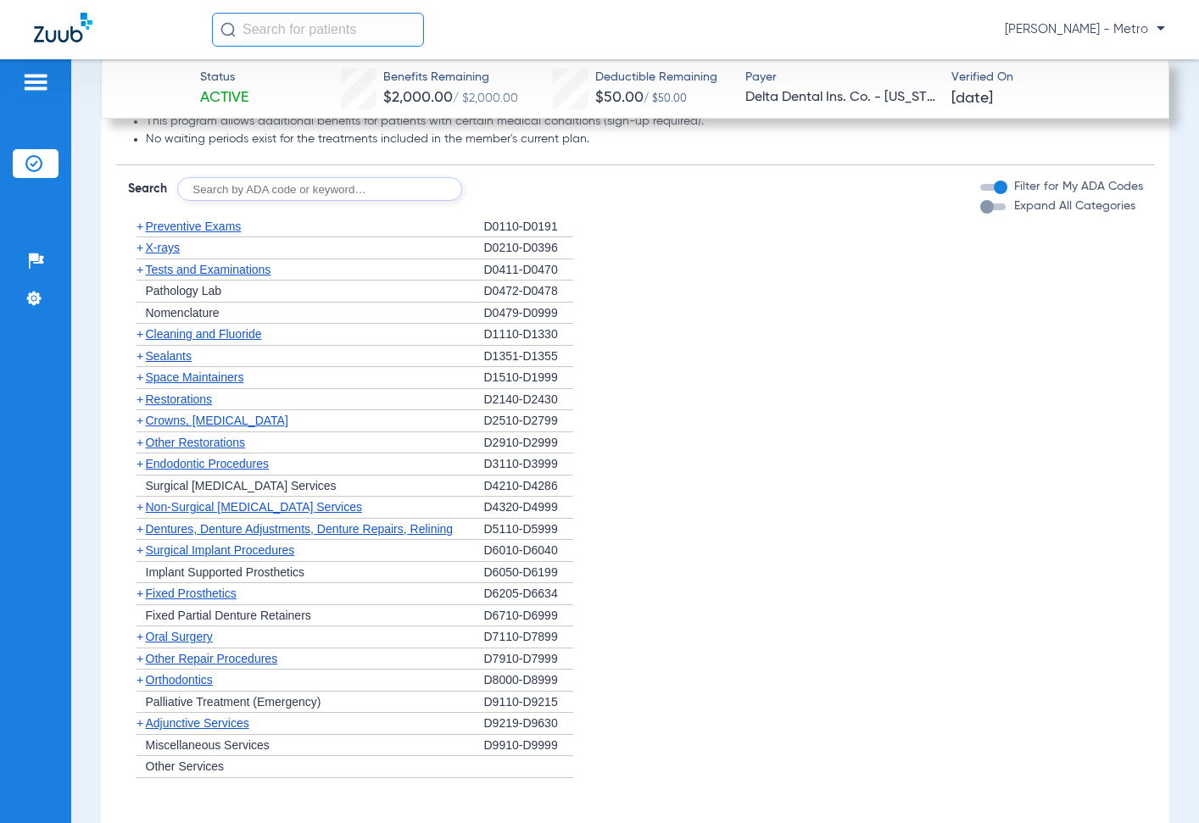
scroll to position [1865, 0]
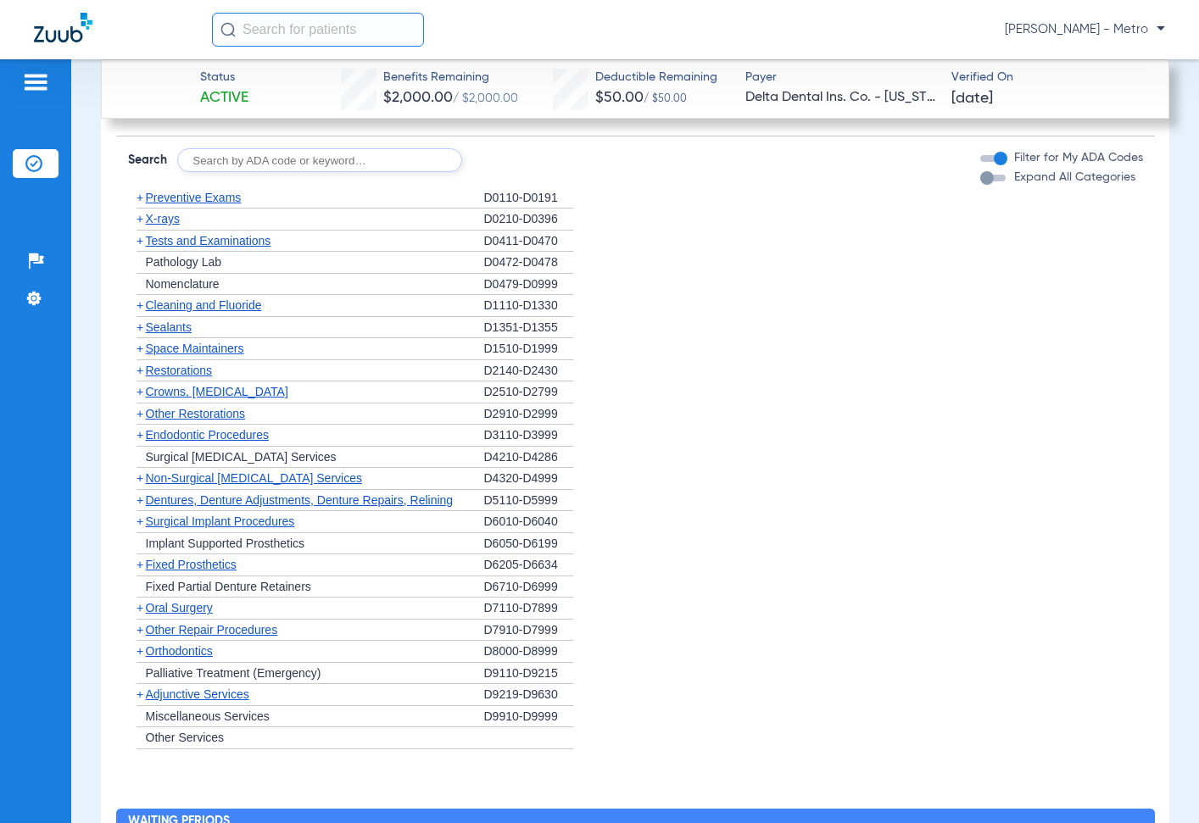
click at [233, 485] on span "Non-Surgical [MEDICAL_DATA] Services" at bounding box center [254, 478] width 216 height 14
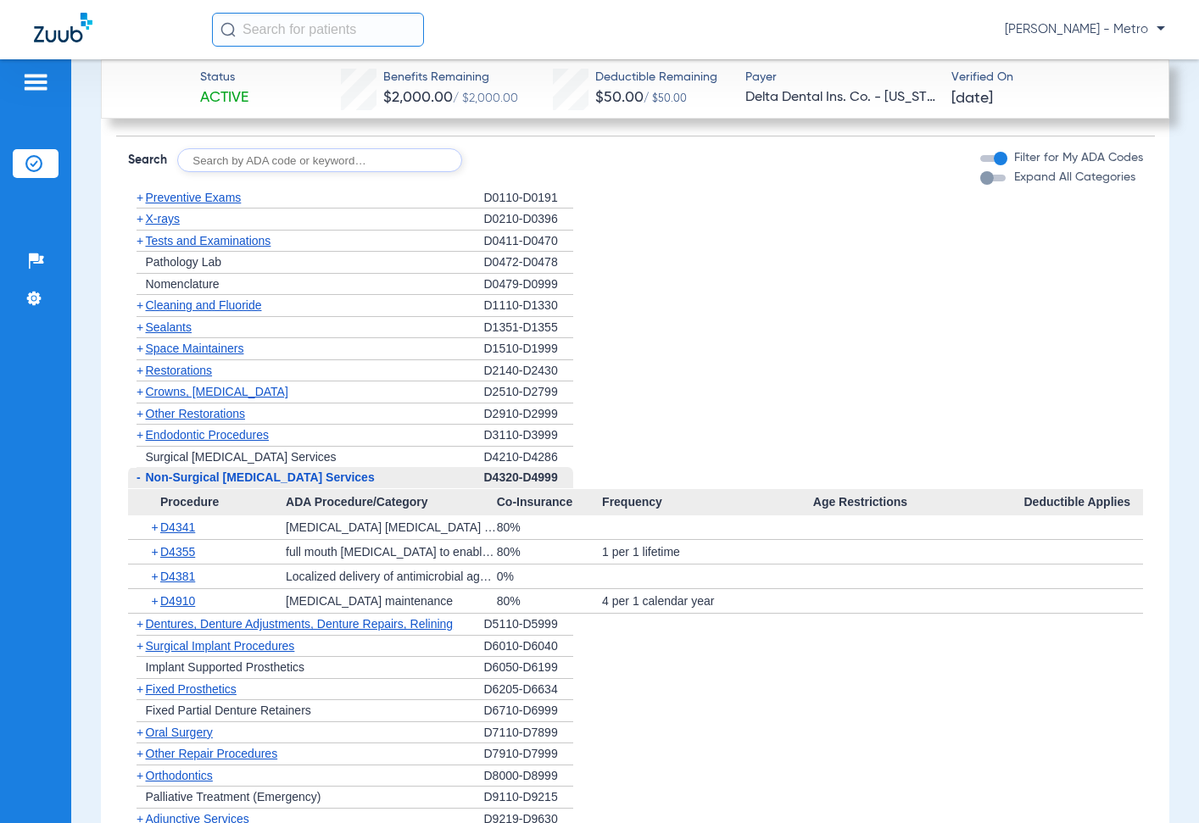
click at [206, 484] on span "Non-Surgical [MEDICAL_DATA] Services" at bounding box center [260, 477] width 229 height 14
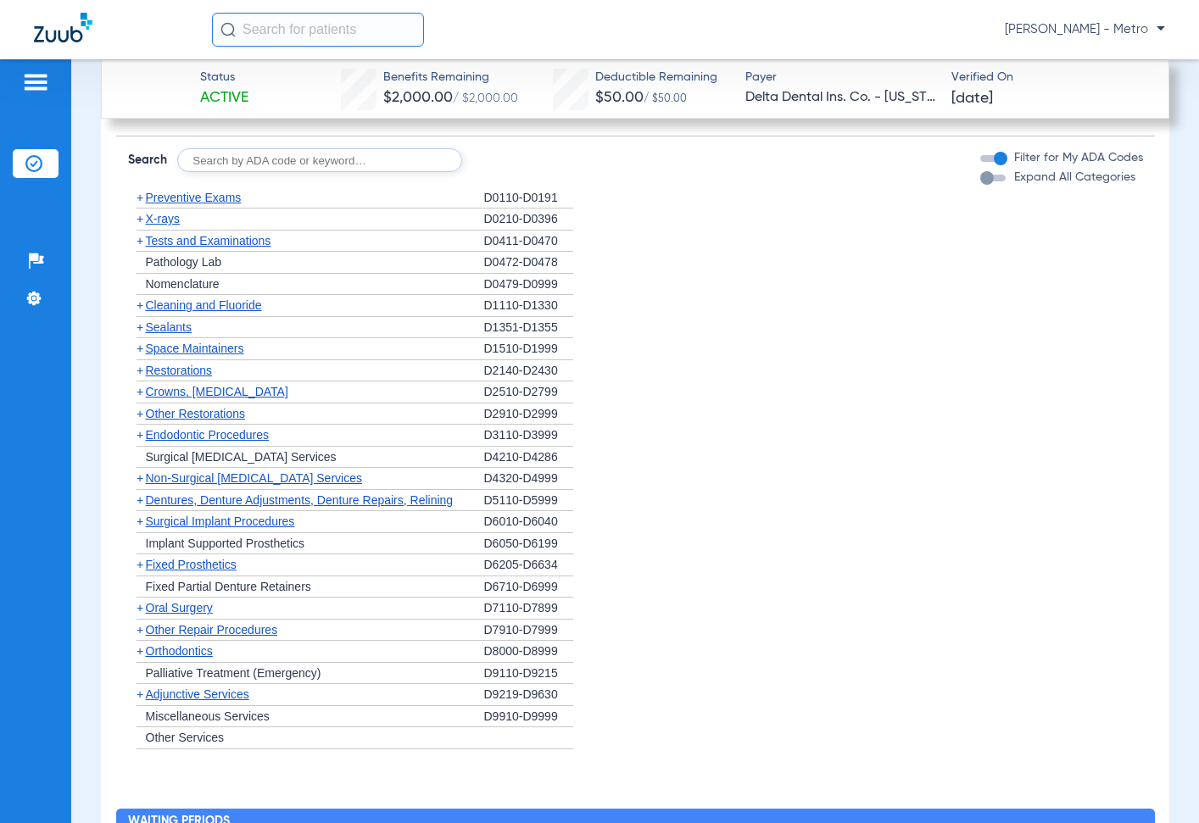
click at [245, 485] on span "Non-Surgical [MEDICAL_DATA] Services" at bounding box center [254, 478] width 216 height 14
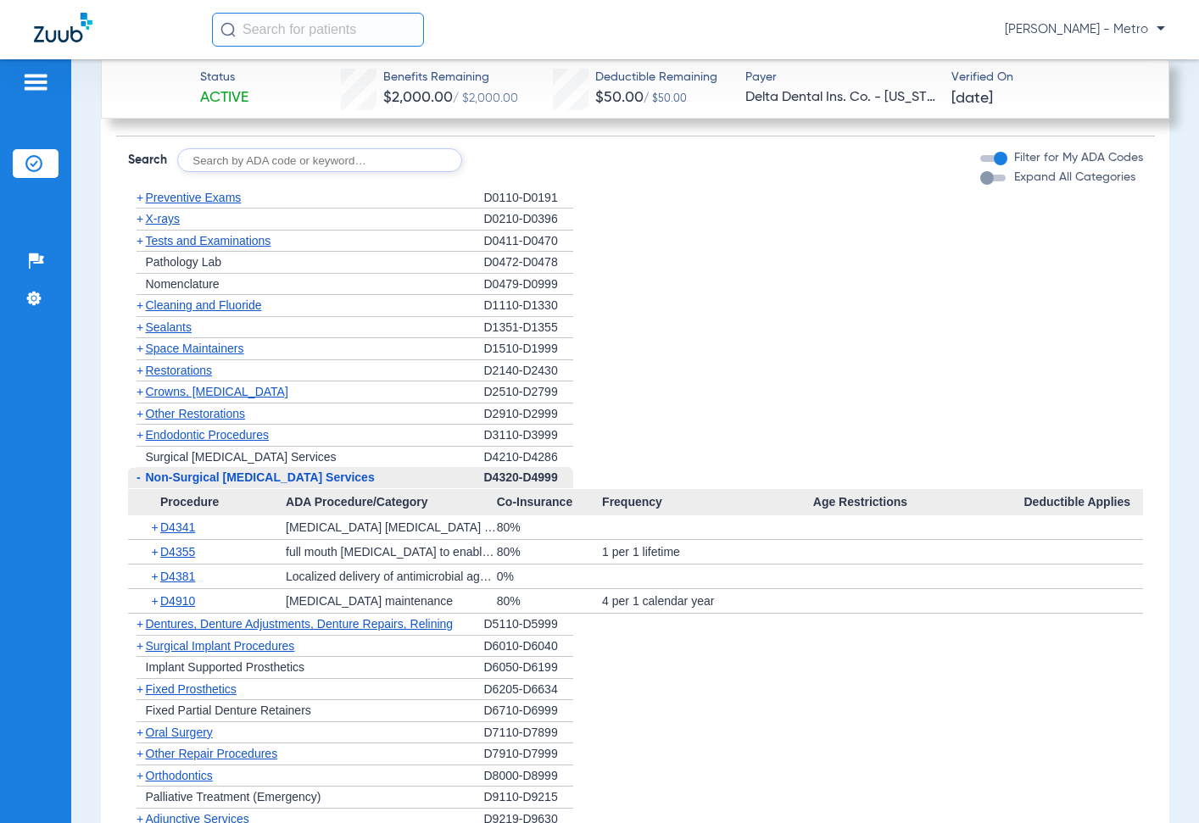
click at [205, 442] on span "Endodontic Procedures" at bounding box center [208, 435] width 124 height 14
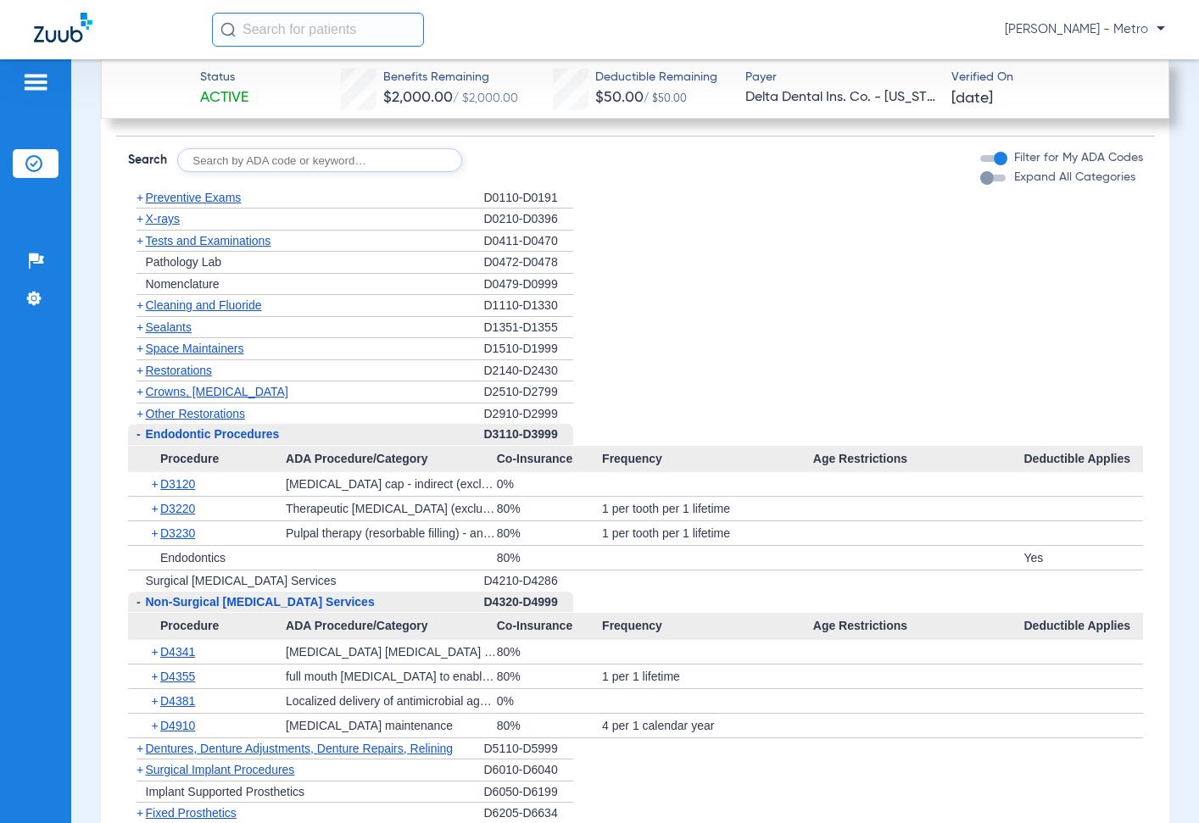
click at [191, 377] on span "Restorations" at bounding box center [179, 371] width 67 height 14
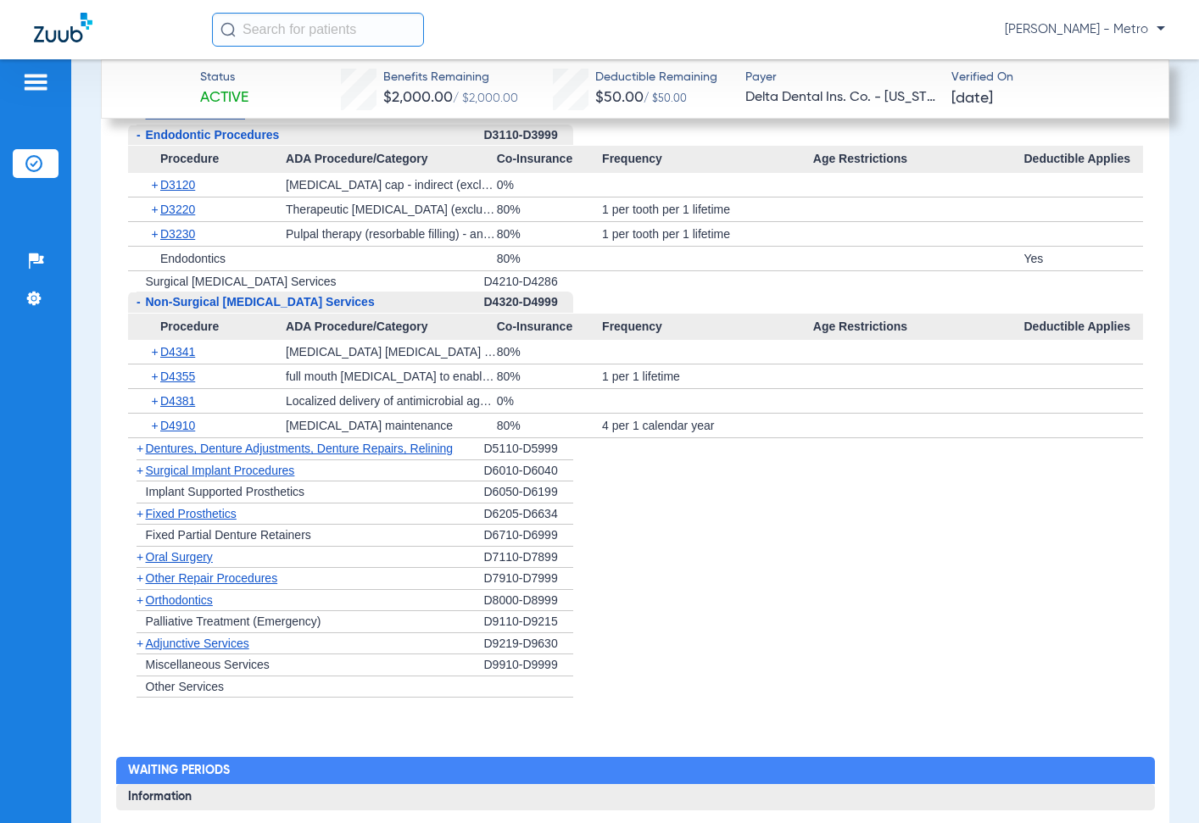
scroll to position [2373, 0]
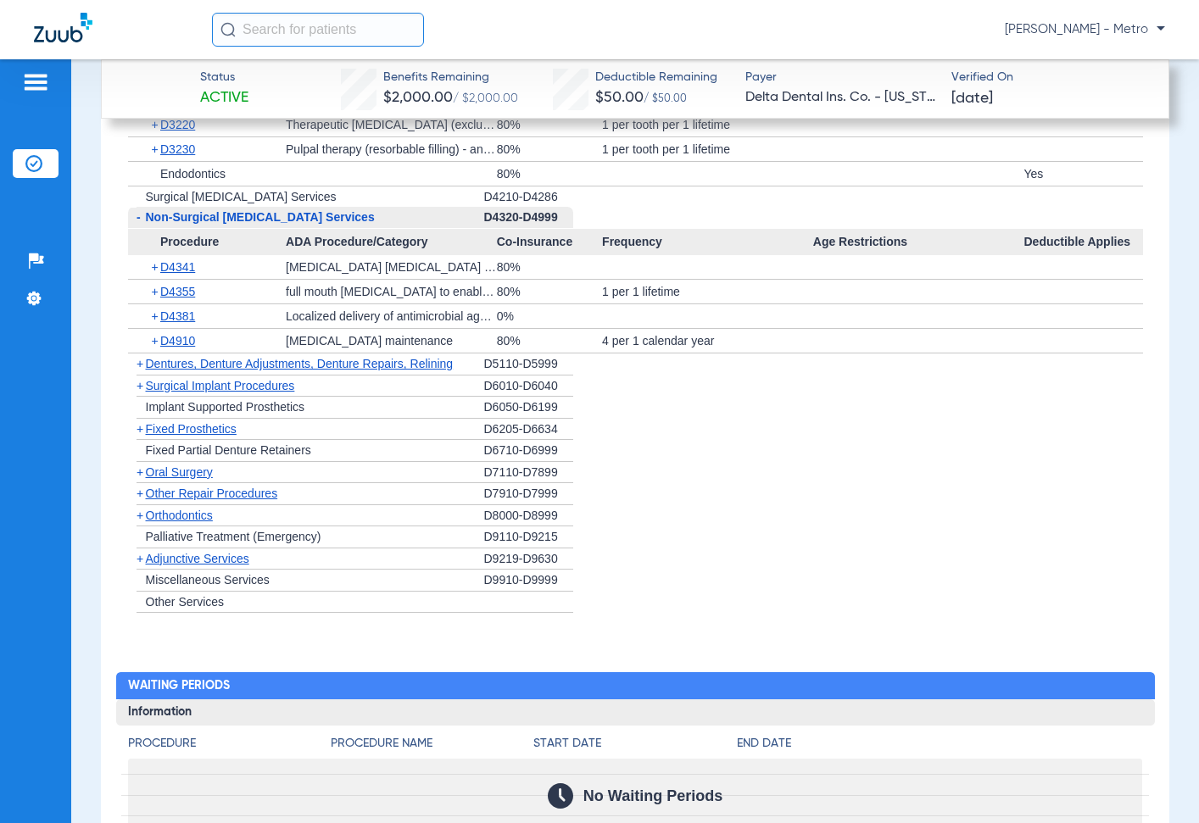
click at [194, 484] on div "+ Oral Surgery" at bounding box center [306, 473] width 356 height 22
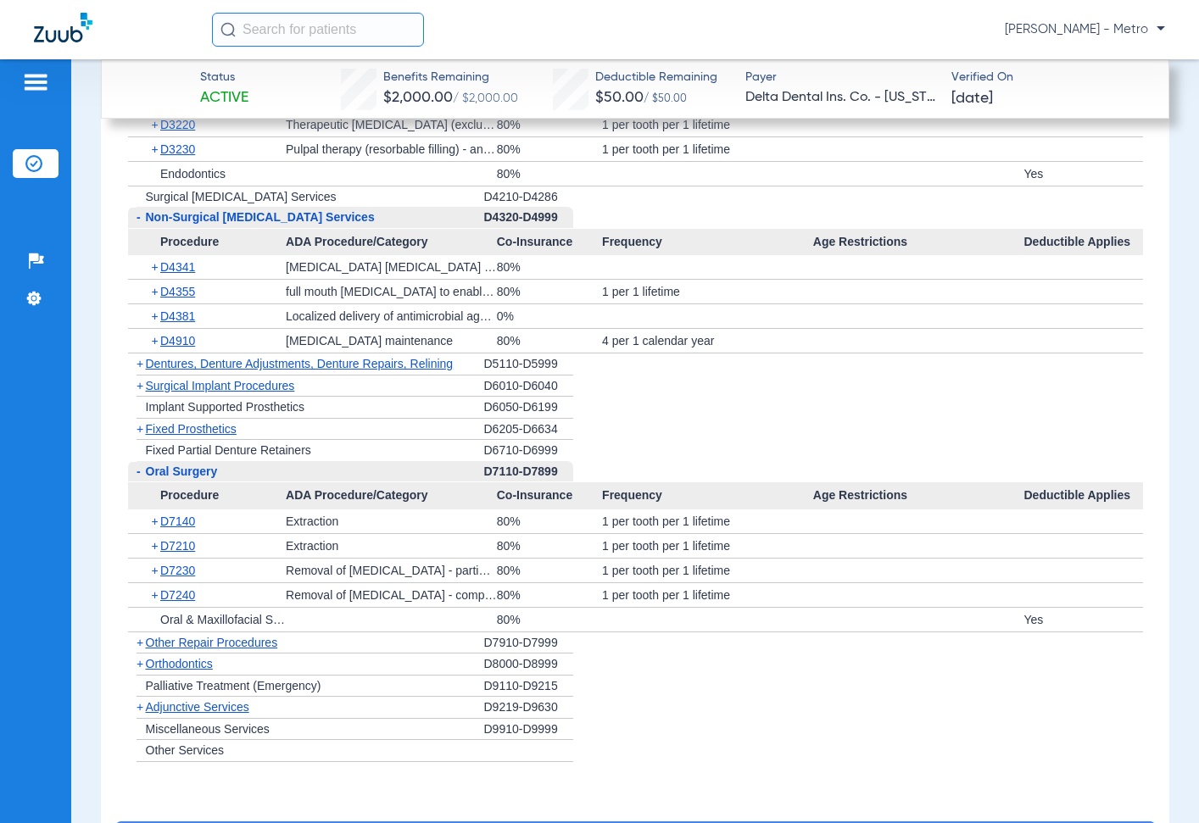
scroll to position [2543, 0]
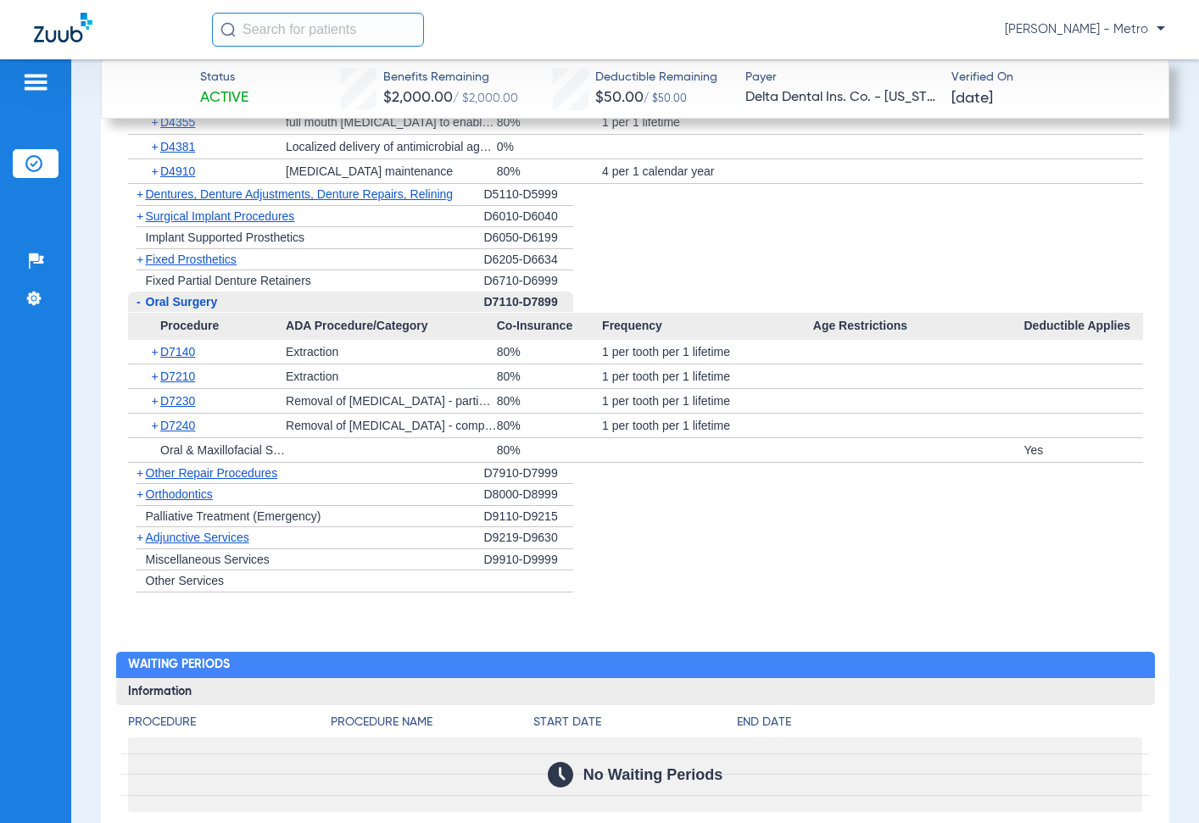
click at [209, 544] on span "Adjunctive Services" at bounding box center [197, 538] width 103 height 14
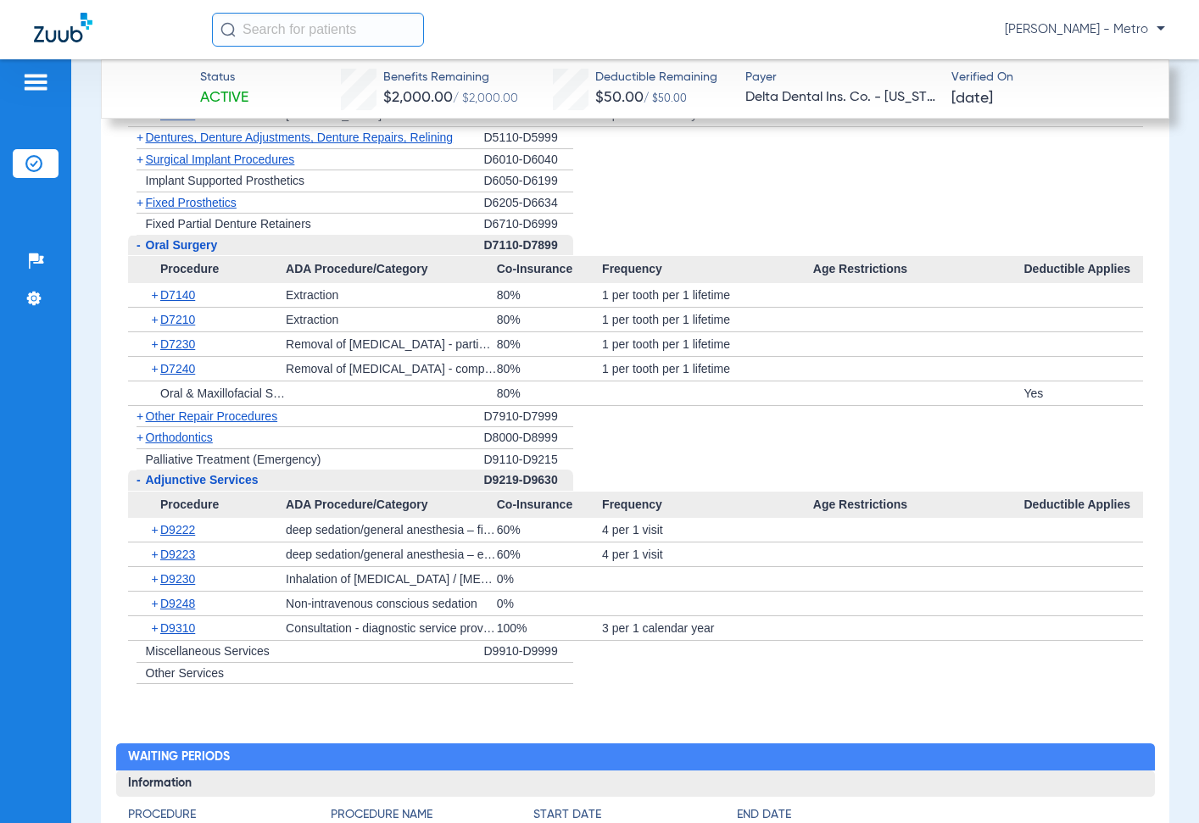
scroll to position [2712, 0]
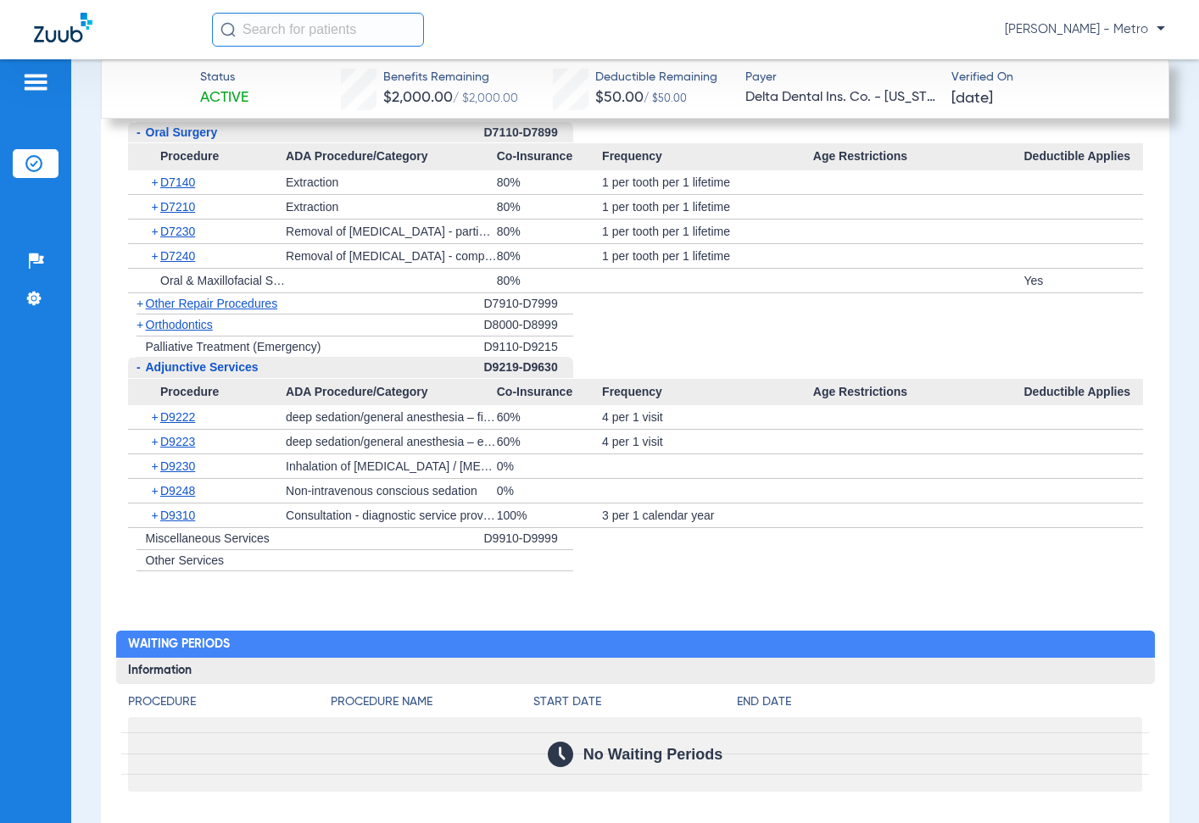
click at [192, 379] on div "- Adjunctive Services" at bounding box center [306, 368] width 356 height 22
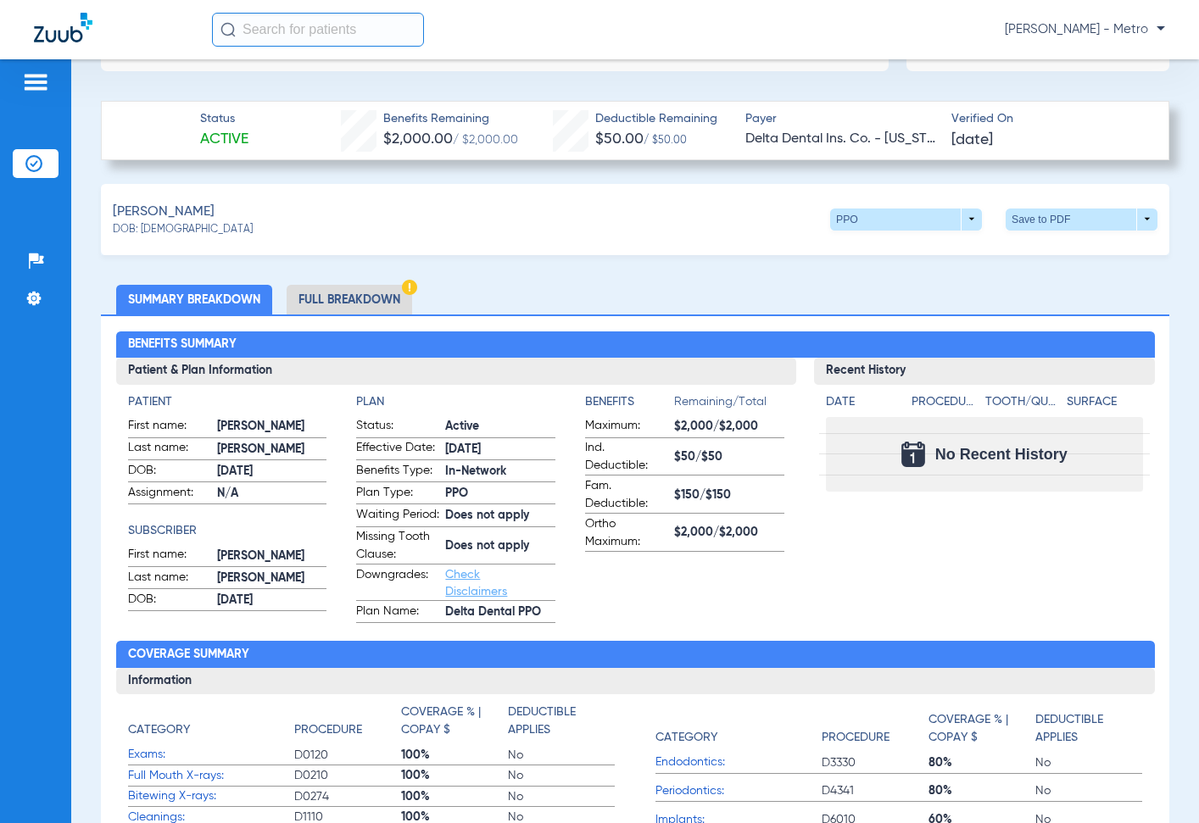
scroll to position [678, 0]
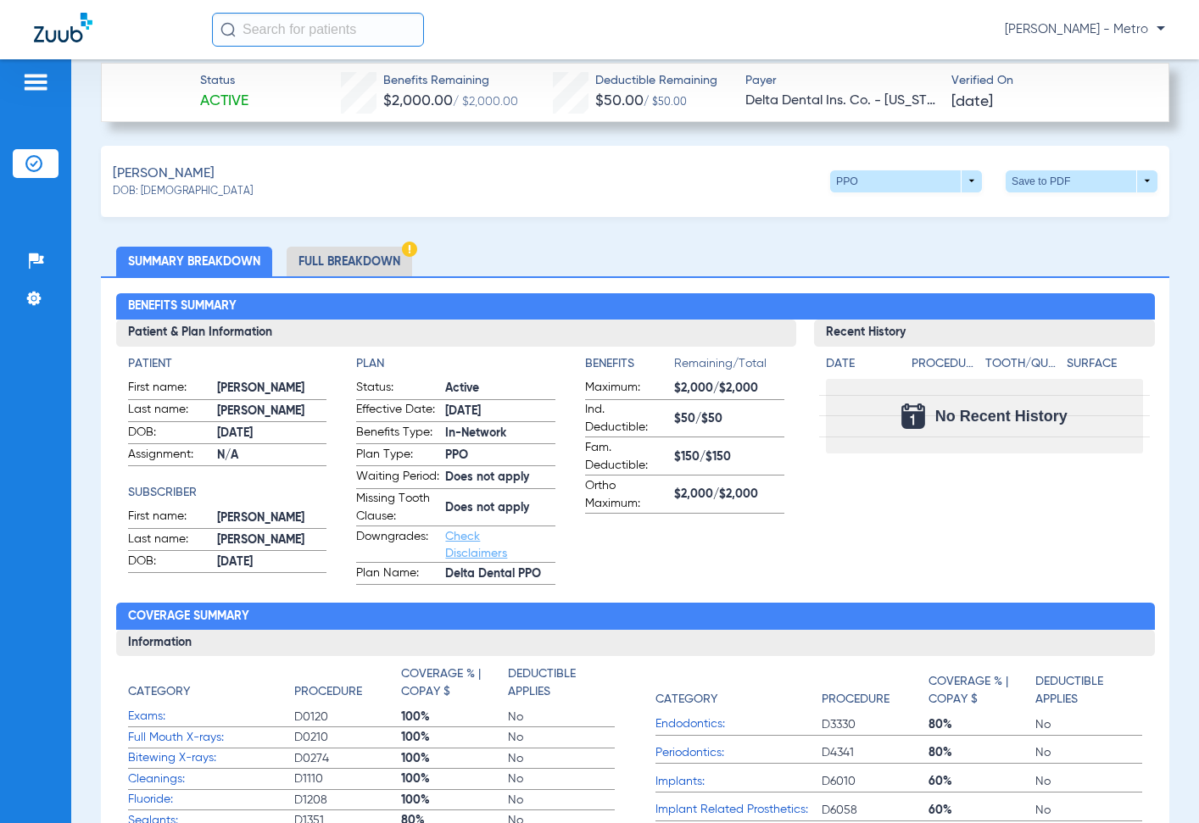
click at [597, 462] on span "Fam. Deductible:" at bounding box center [626, 457] width 83 height 36
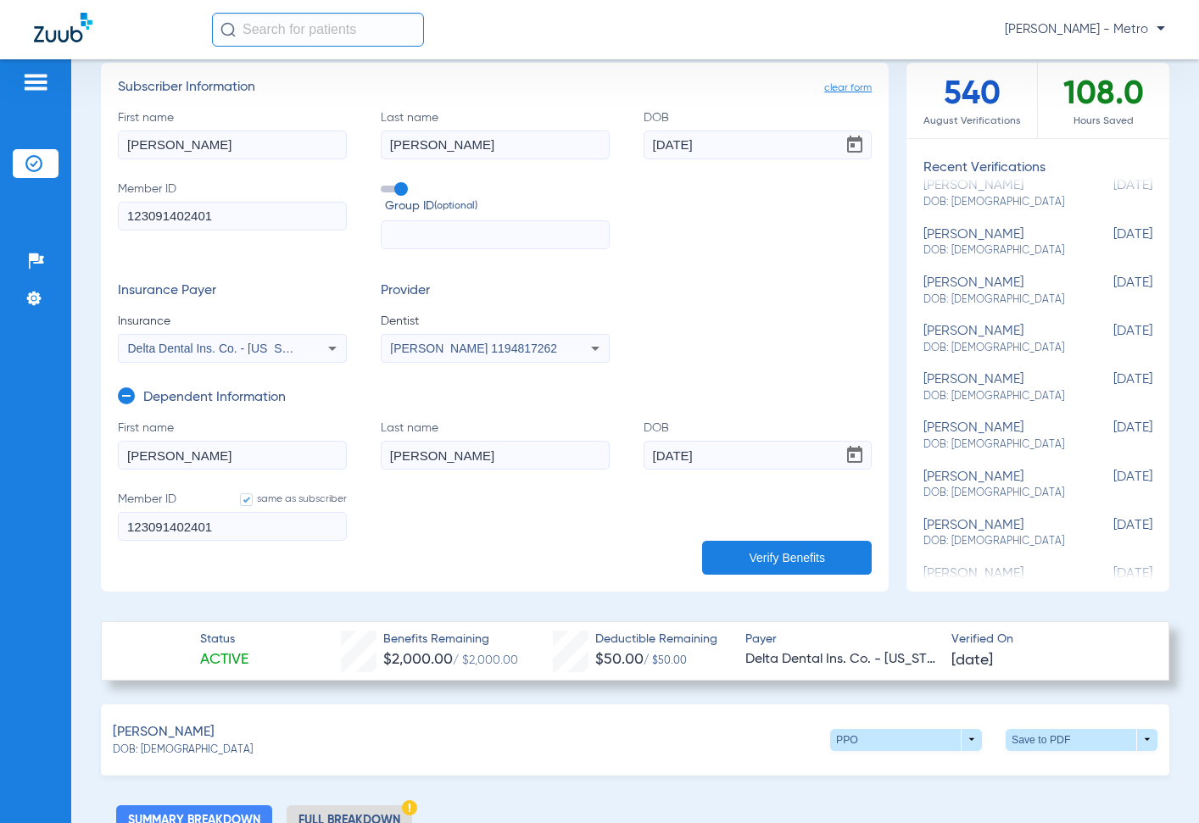
scroll to position [0, 0]
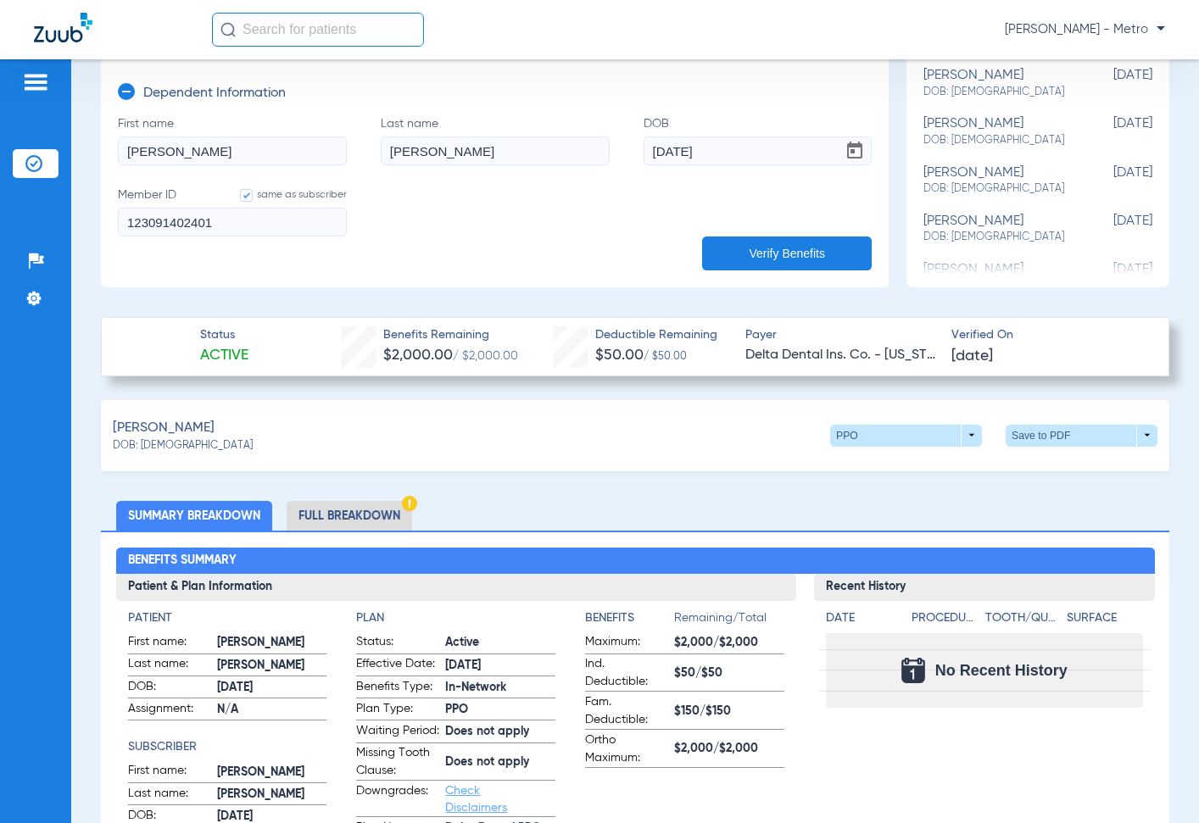
click at [321, 518] on li "Full Breakdown" at bounding box center [349, 516] width 125 height 30
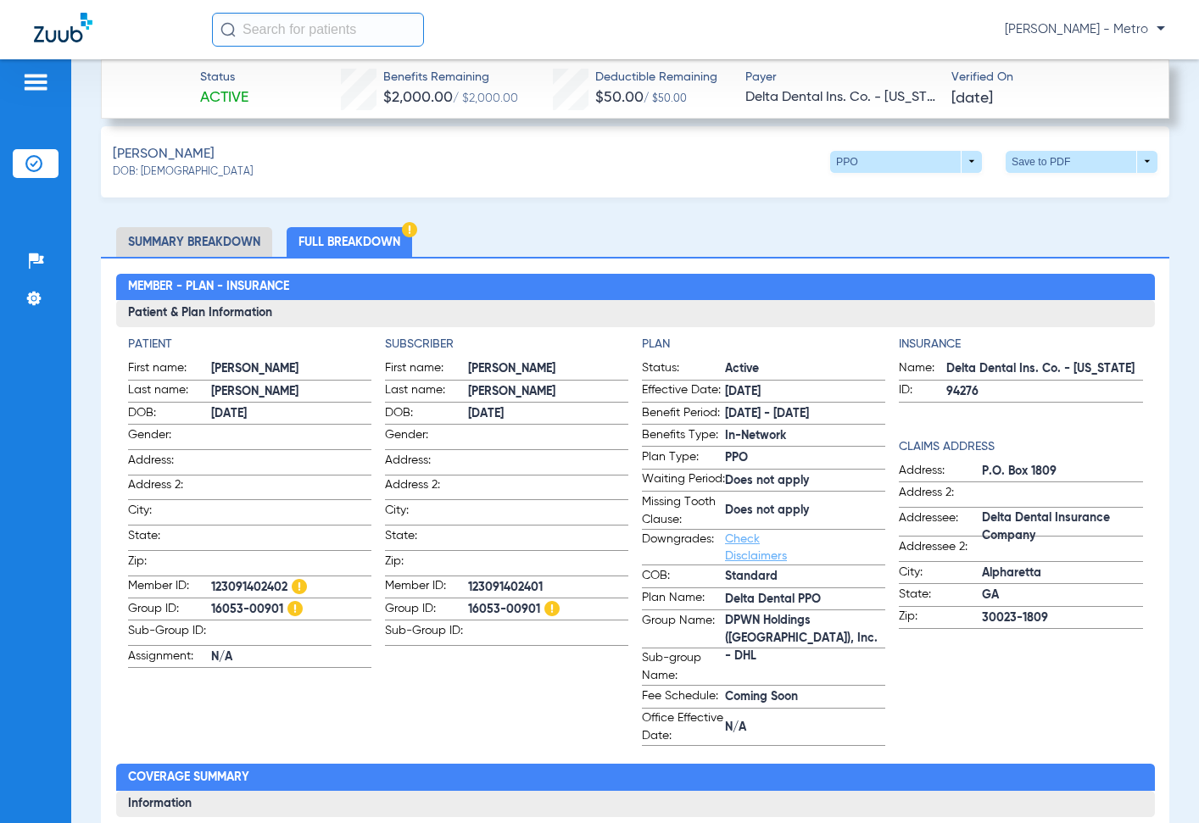
scroll to position [848, 0]
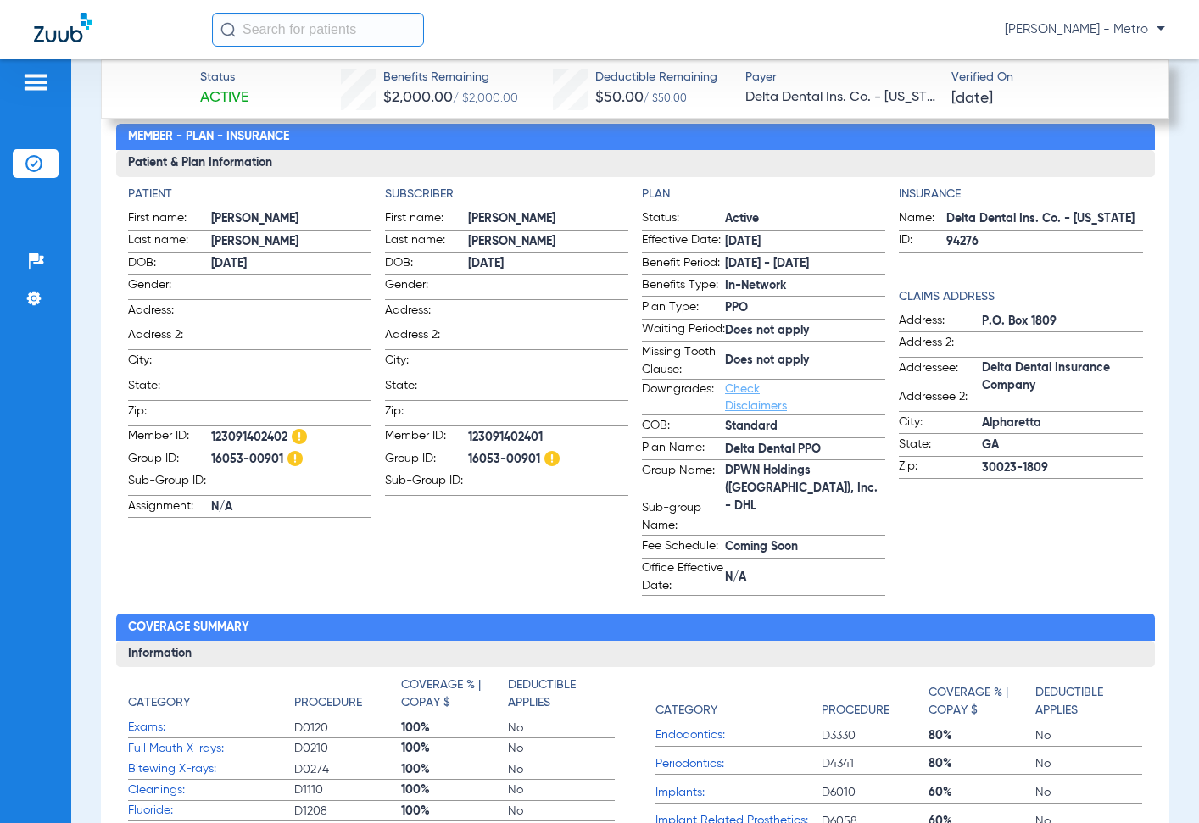
drag, startPoint x: 747, startPoint y: 507, endPoint x: 695, endPoint y: 471, distance: 62.8
click at [693, 471] on form "Status: Active Effective Date: 12/1/22 Benefit Period: 1/1/25 - 12/31/25 Benefi…" at bounding box center [763, 402] width 243 height 387
click at [731, 492] on span "DPWN Holdings (USA), Inc. - DHL" at bounding box center [805, 489] width 160 height 18
drag, startPoint x: 741, startPoint y: 504, endPoint x: 718, endPoint y: 484, distance: 30.1
click at [715, 483] on label "Group Name: DPWN Holdings (USA), Inc. - DHL" at bounding box center [763, 480] width 243 height 36
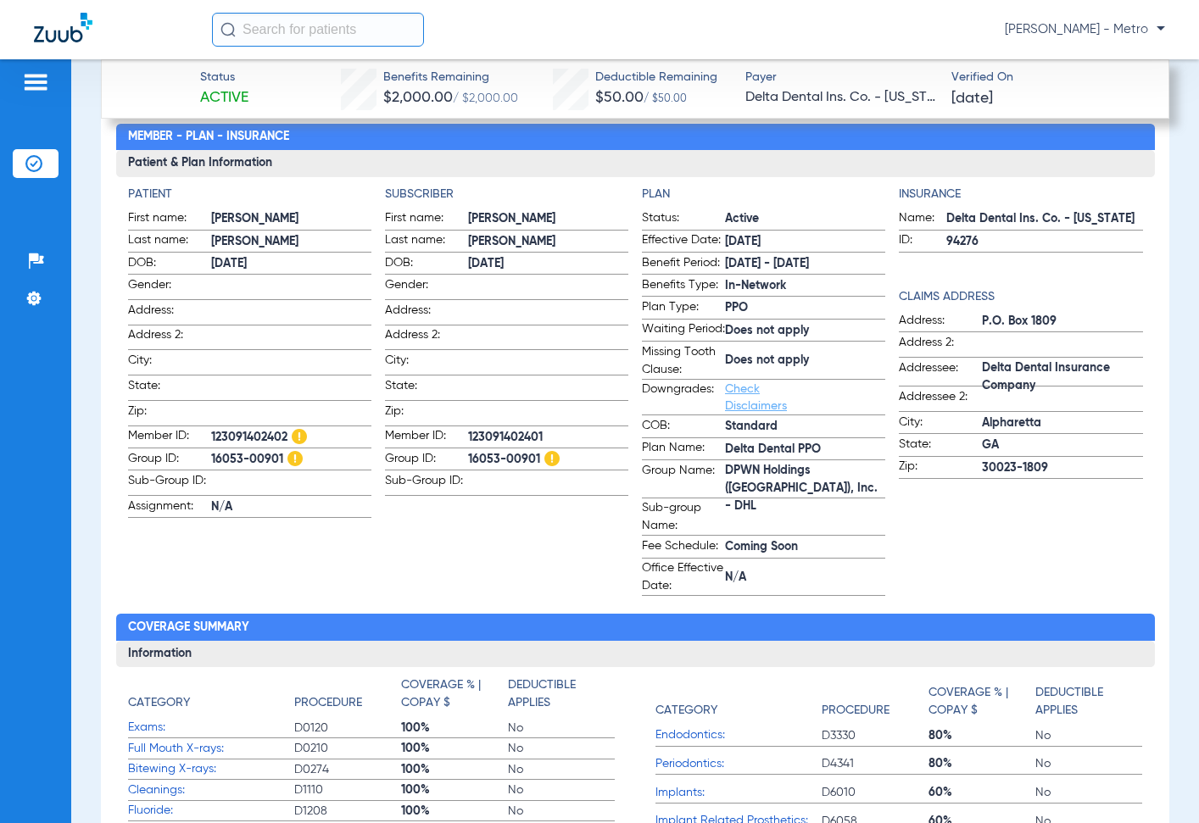
copy label "DPWN Holdings (USA), Inc. - DHL"
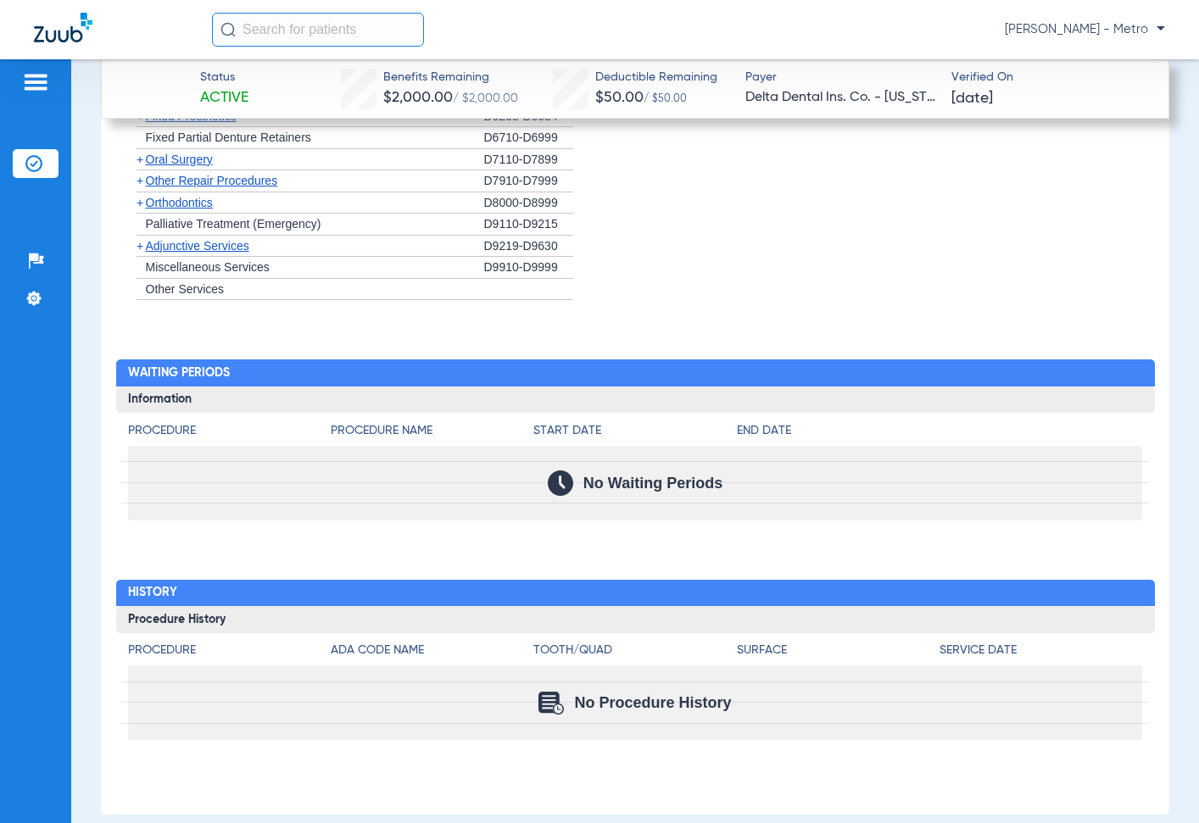
scroll to position [2949, 0]
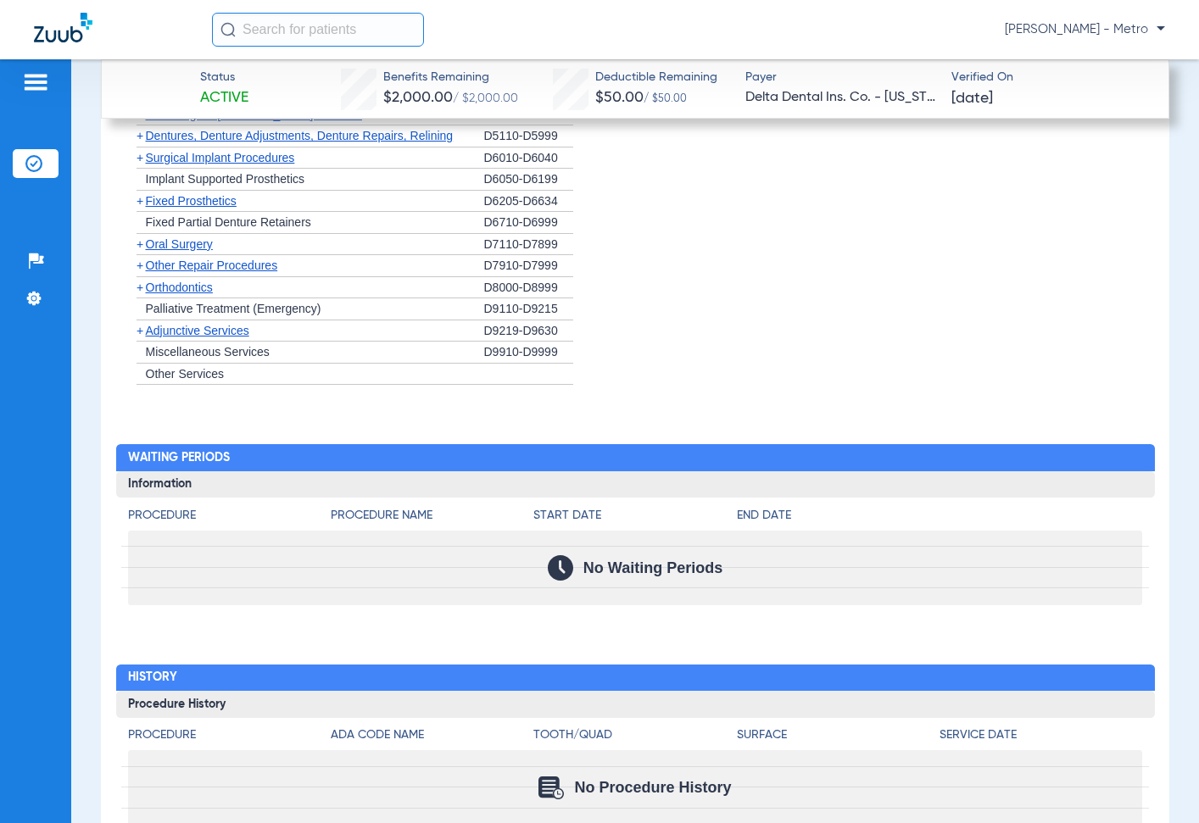
click at [159, 289] on span "Orthodontics" at bounding box center [179, 288] width 67 height 14
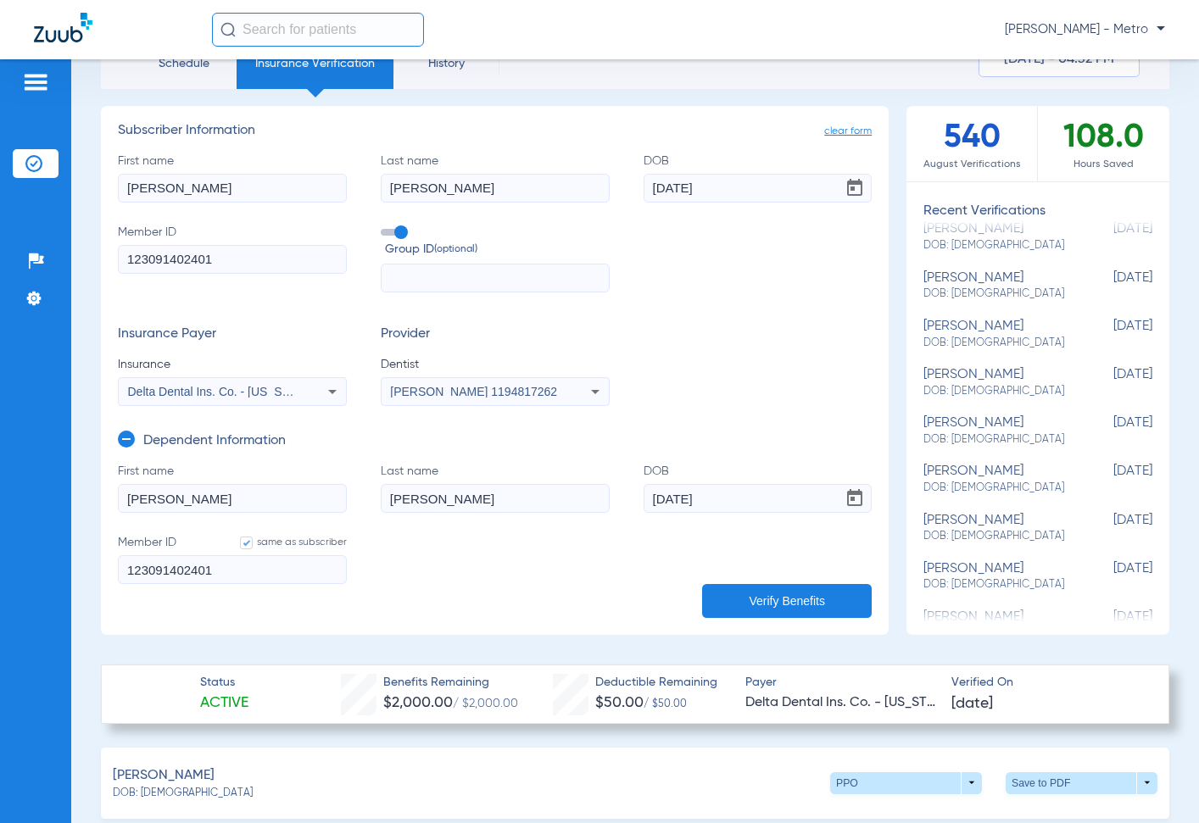
scroll to position [0, 0]
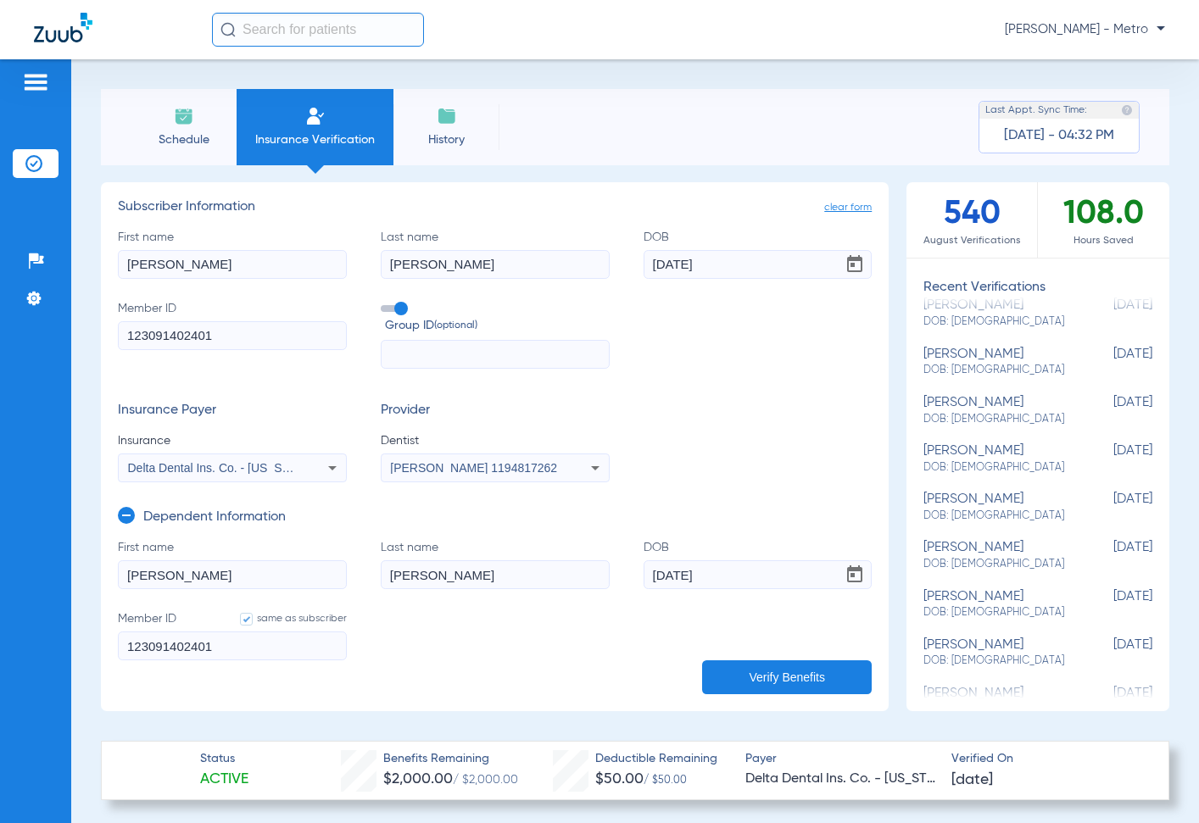
click at [243, 128] on li "Insurance Verification" at bounding box center [314, 127] width 157 height 76
click at [293, 138] on span "Insurance Verification" at bounding box center [314, 139] width 131 height 17
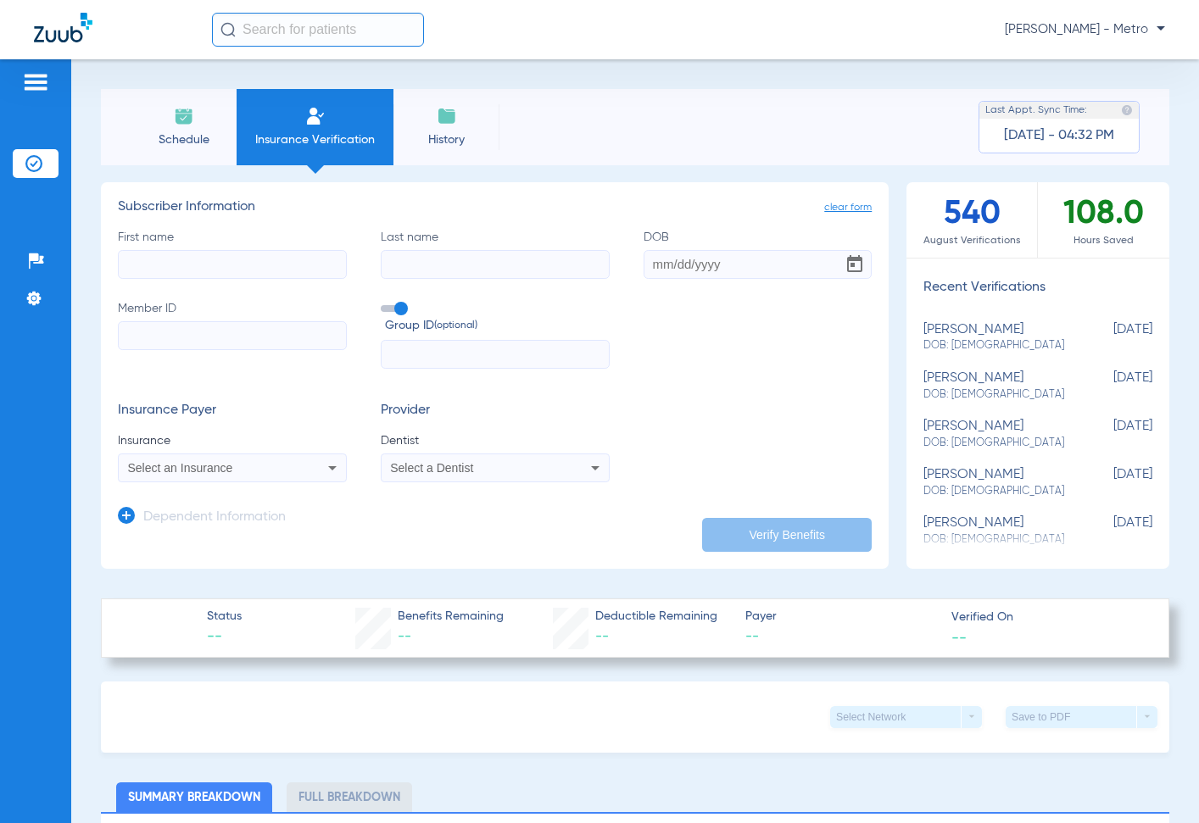
click at [304, 250] on input "First name" at bounding box center [232, 264] width 229 height 29
type input "[PERSON_NAME]"
type input "0"
click at [663, 264] on input "10211991" at bounding box center [757, 264] width 229 height 29
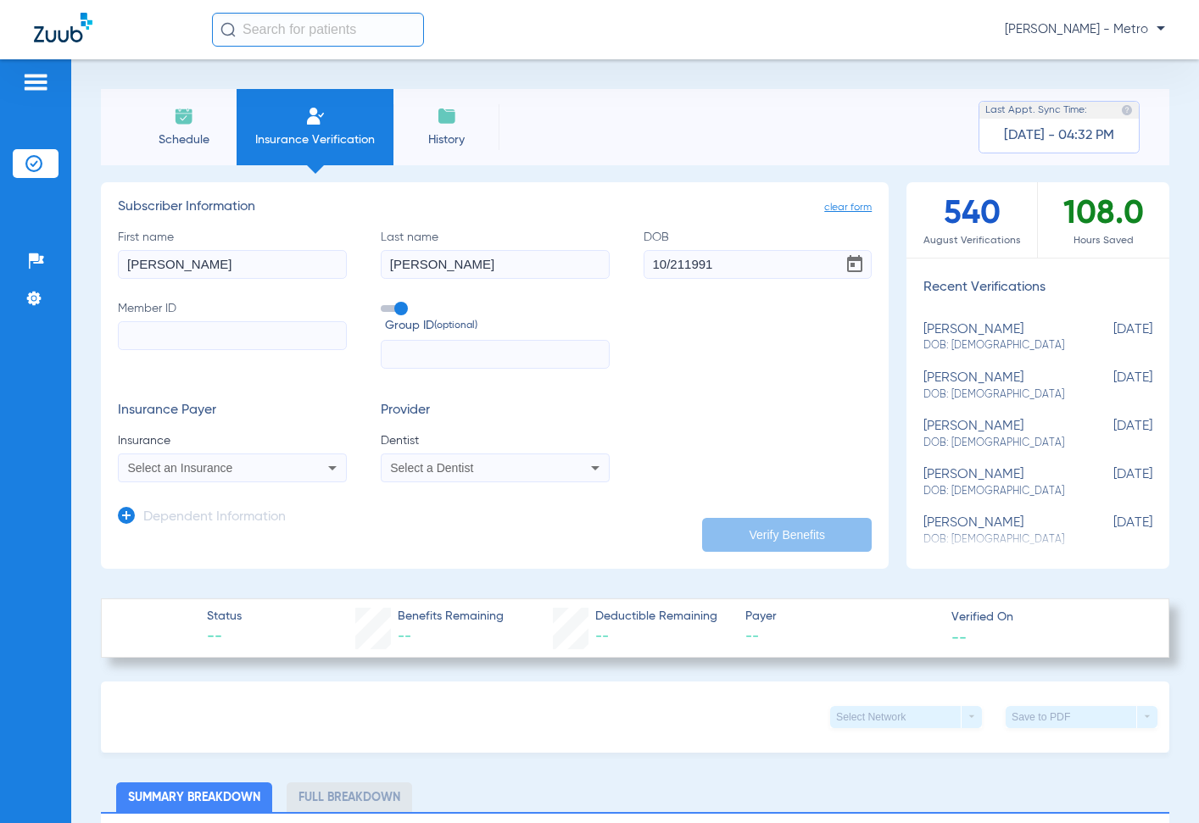
click at [677, 264] on input "10/211991" at bounding box center [757, 264] width 229 height 29
type input "[DATE]"
click at [167, 330] on input "Member ID" at bounding box center [232, 335] width 229 height 29
type input "05000010316881"
drag, startPoint x: 231, startPoint y: 465, endPoint x: 209, endPoint y: 457, distance: 24.1
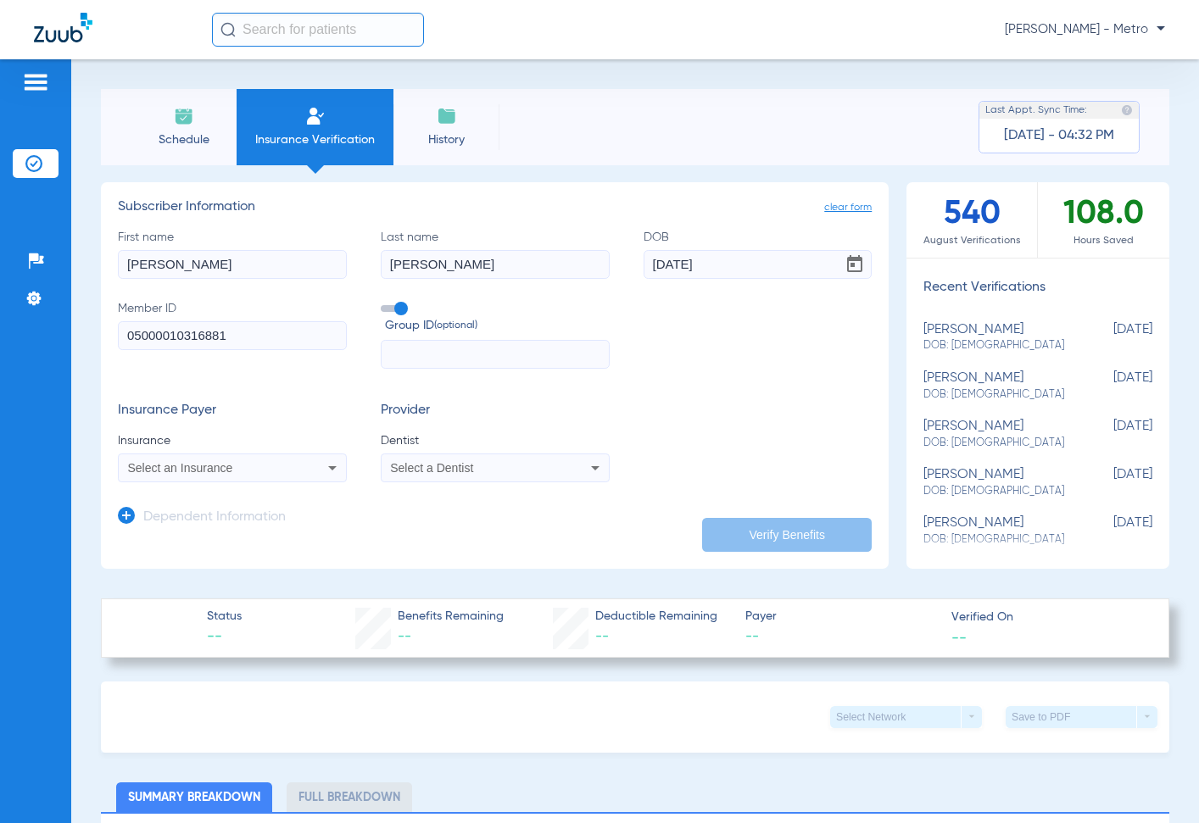
click at [230, 465] on span "Select an Insurance" at bounding box center [180, 468] width 105 height 14
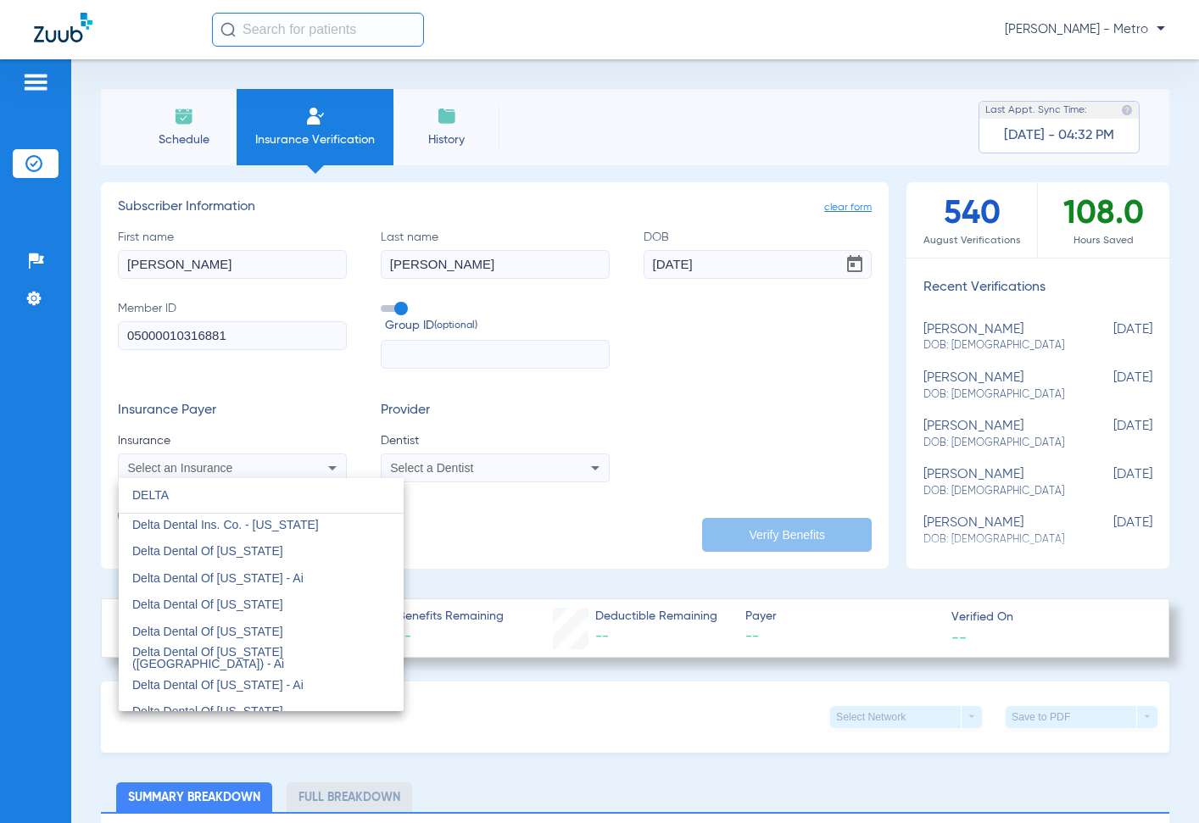
scroll to position [339, 0]
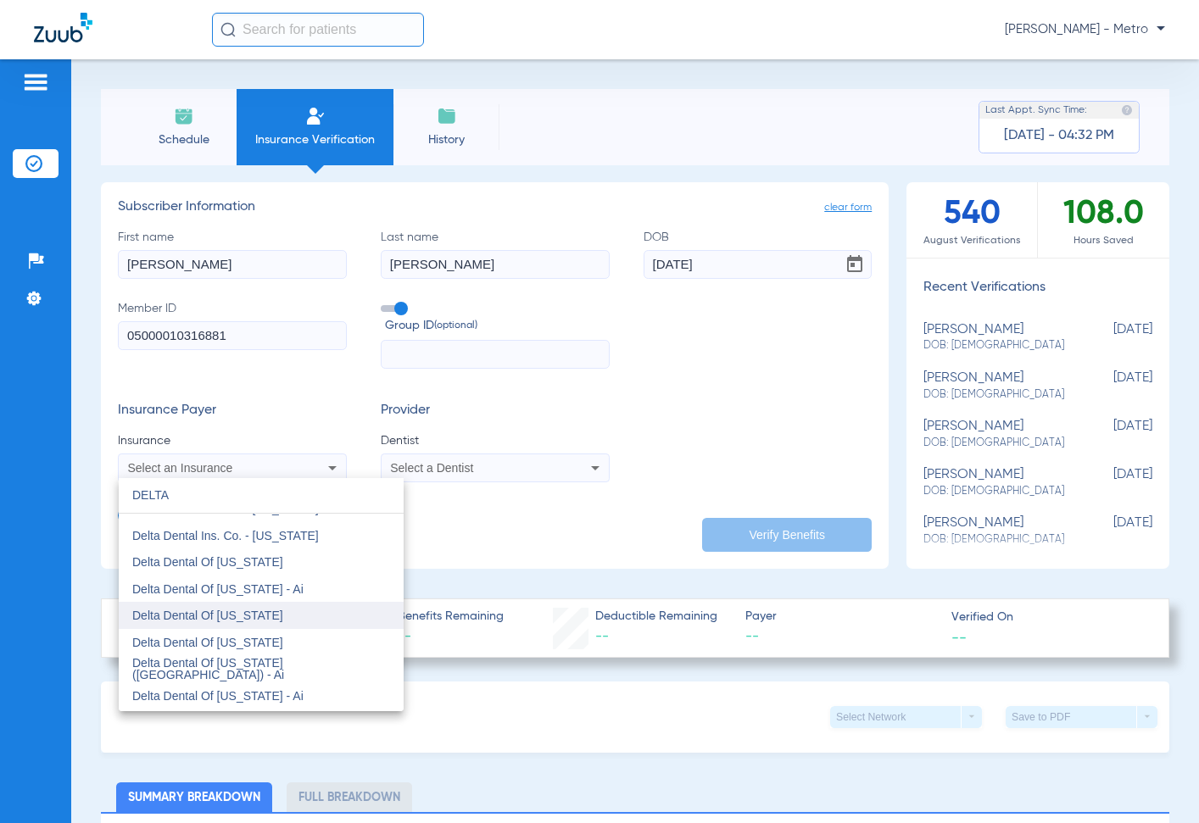
type input "DELTA"
click at [310, 611] on mat-option "Delta Dental Of [US_STATE]" at bounding box center [261, 615] width 285 height 27
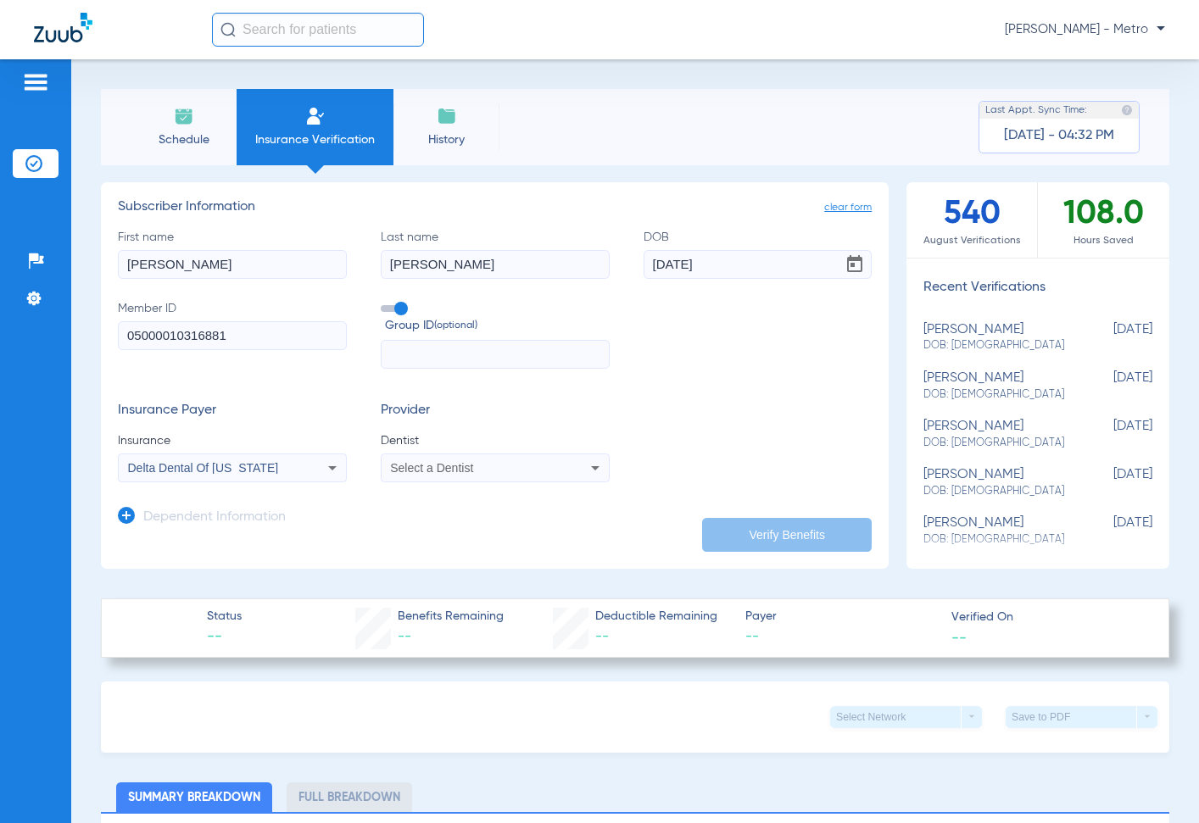
click at [425, 479] on mat-select "Select a Dentist" at bounding box center [495, 467] width 229 height 29
click at [423, 475] on div "Select a Dentist" at bounding box center [494, 468] width 227 height 20
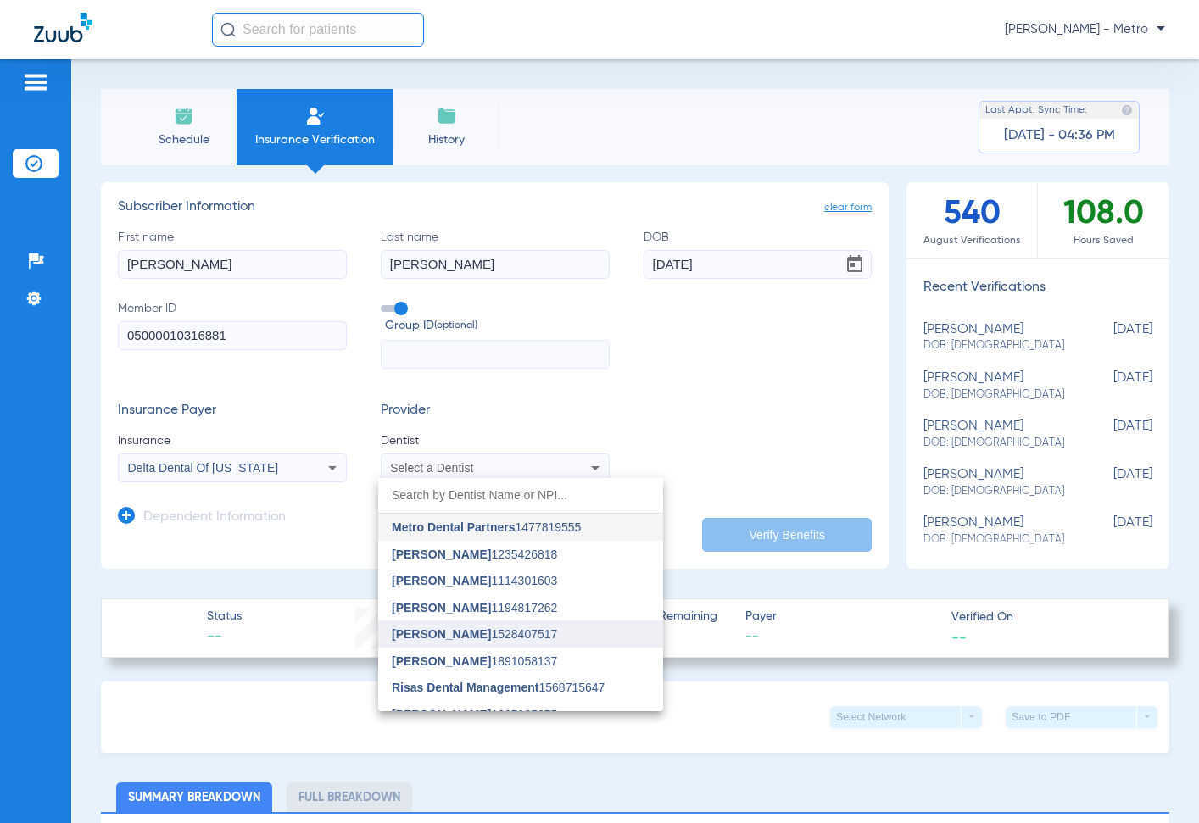
click at [482, 633] on span "[PERSON_NAME] 1528407517" at bounding box center [474, 634] width 165 height 12
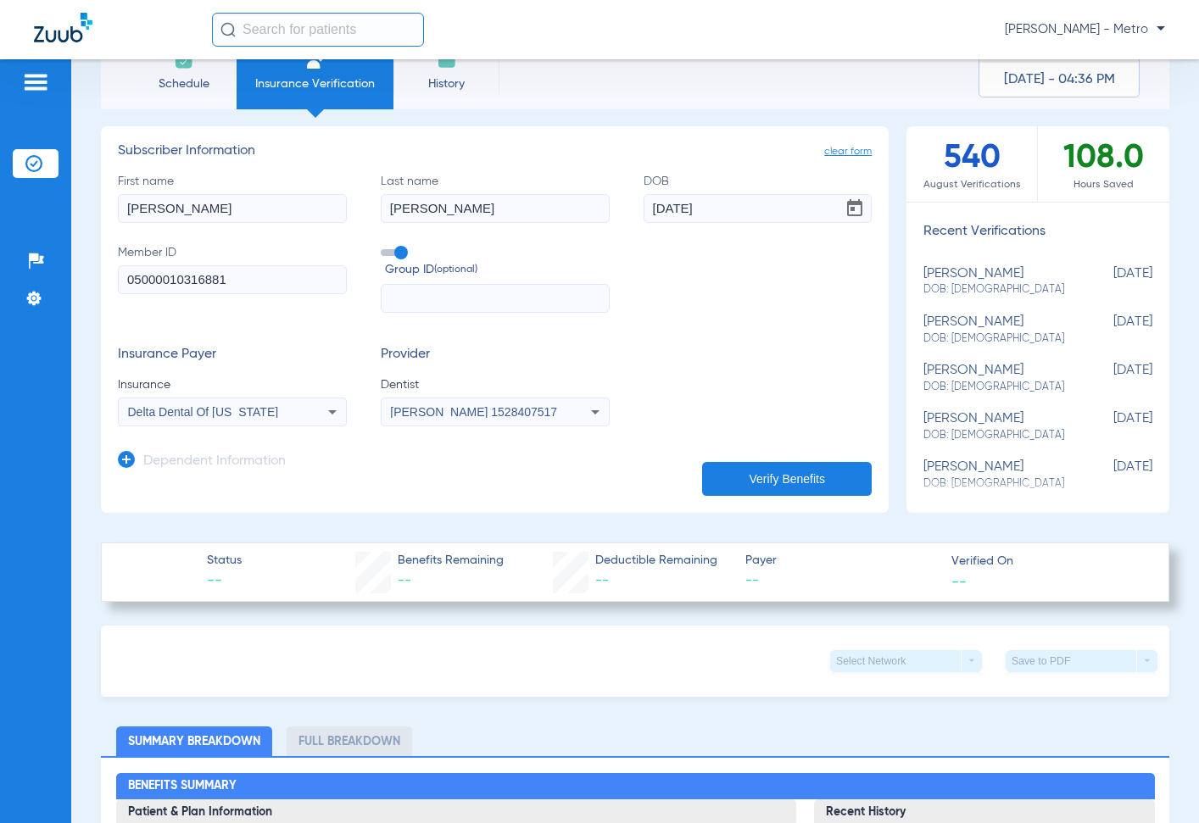
scroll to position [85, 0]
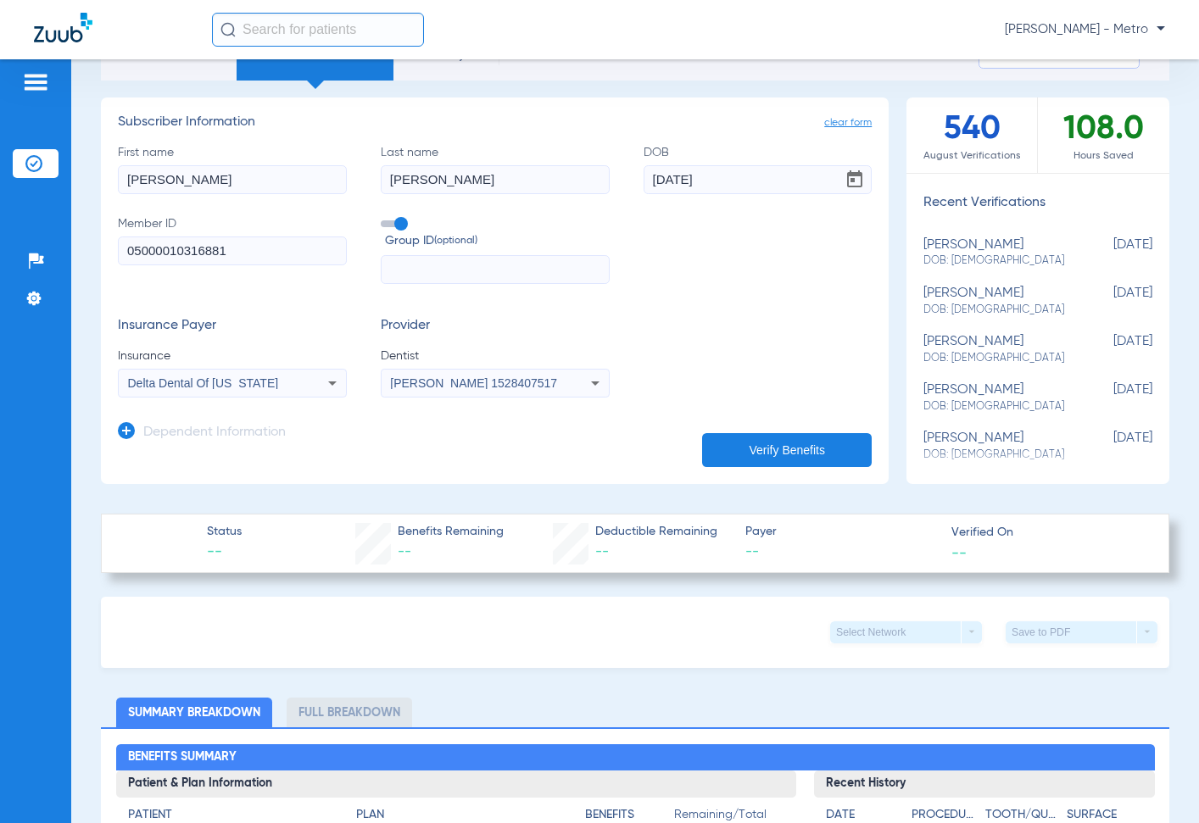
click at [809, 453] on button "Verify Benefits" at bounding box center [787, 450] width 170 height 34
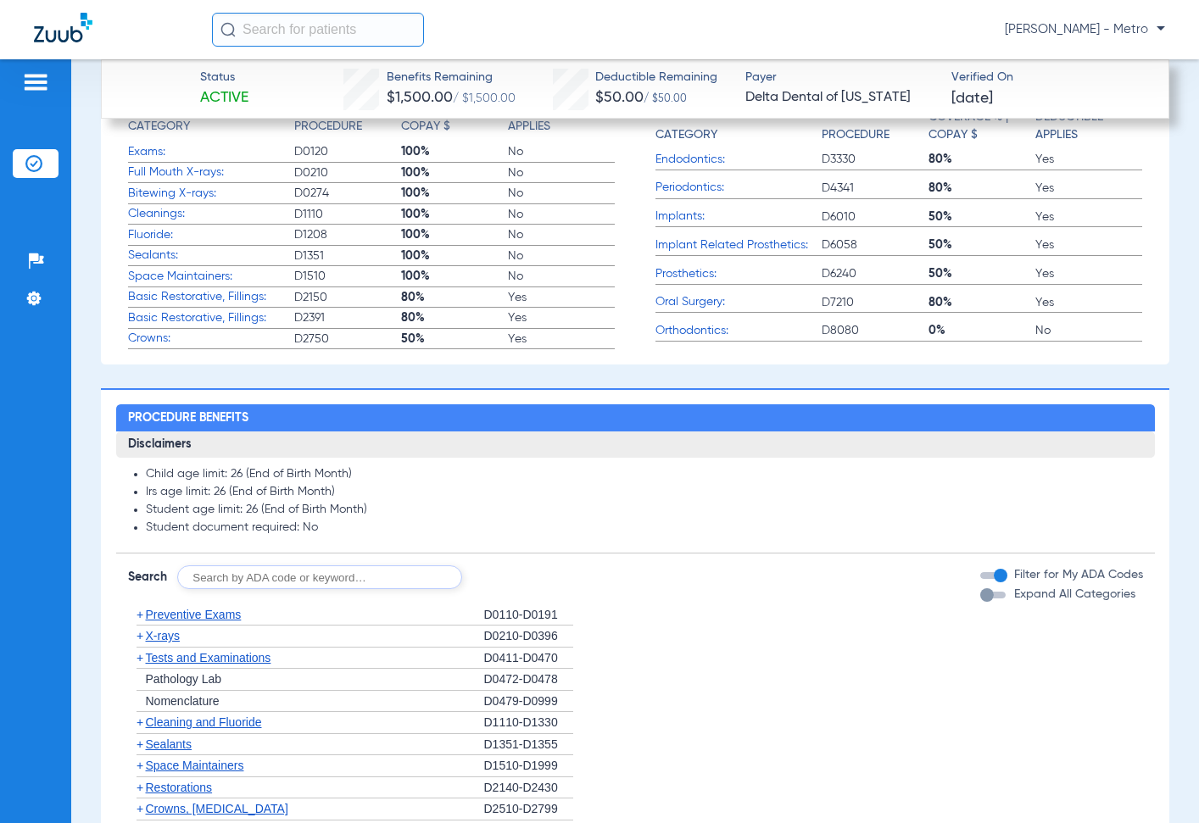
scroll to position [1187, 0]
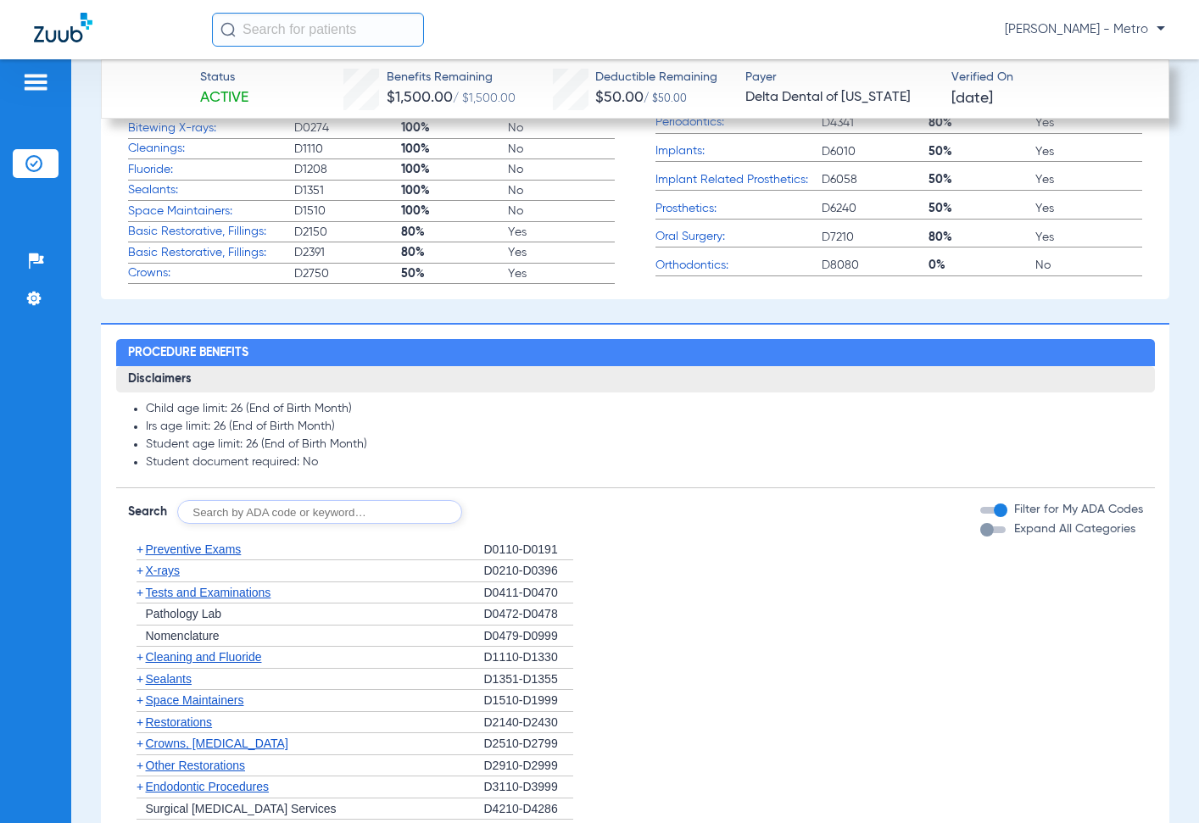
click at [213, 548] on span "Preventive Exams" at bounding box center [194, 549] width 96 height 14
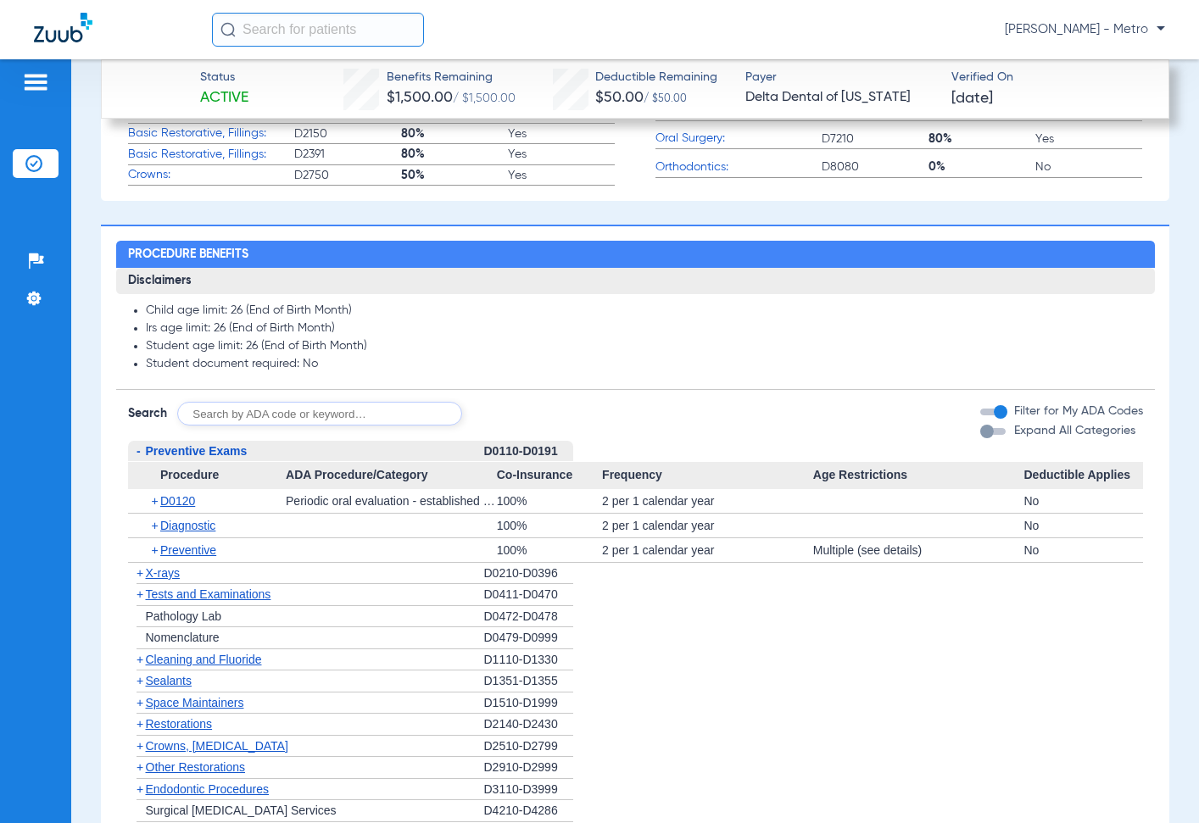
scroll to position [1441, 0]
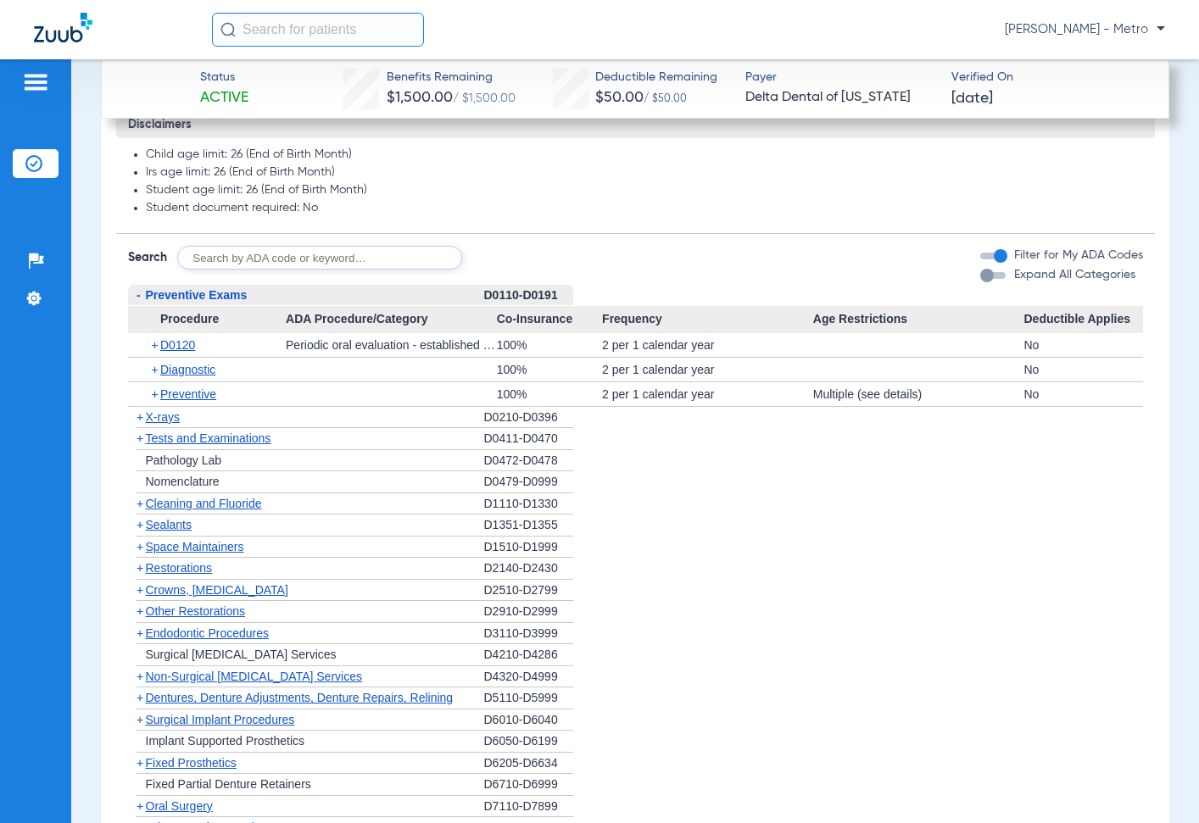
click at [158, 420] on span "X-rays" at bounding box center [163, 417] width 34 height 14
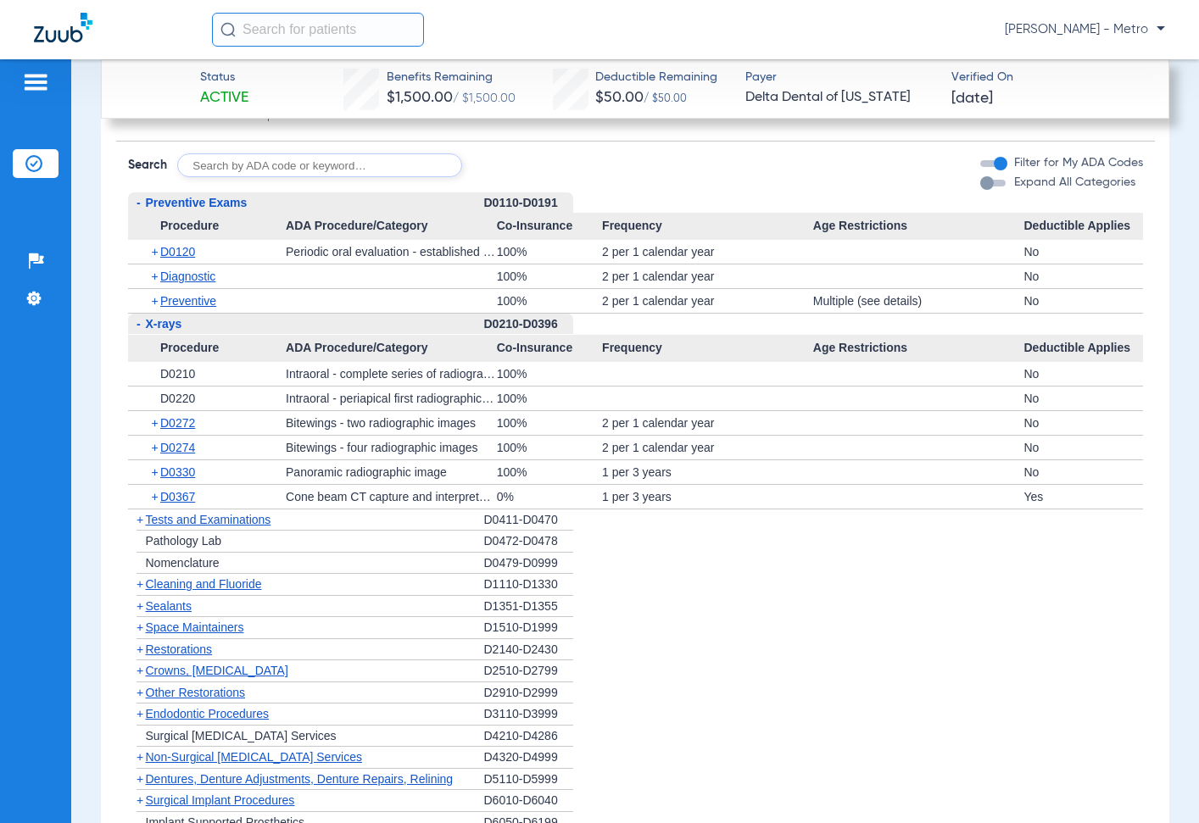
scroll to position [1611, 0]
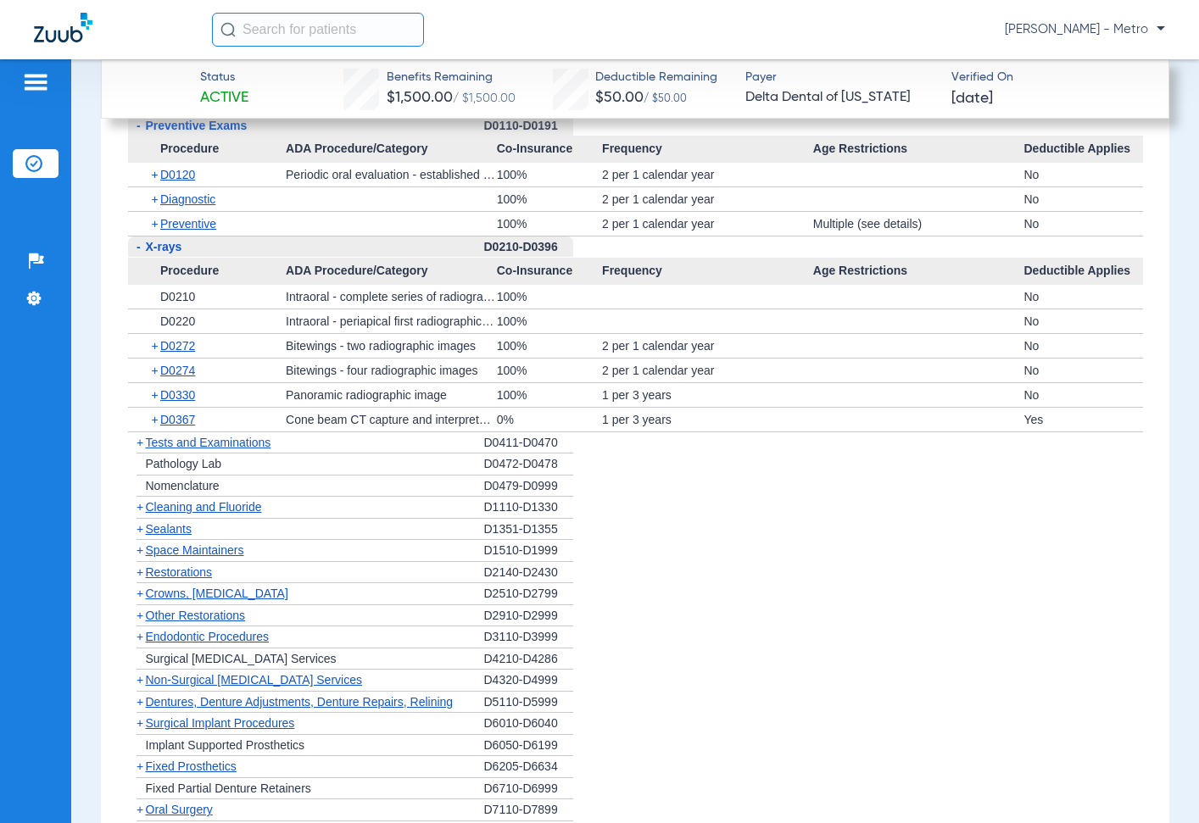
click at [179, 511] on span "Cleaning and Fluoride" at bounding box center [204, 507] width 116 height 14
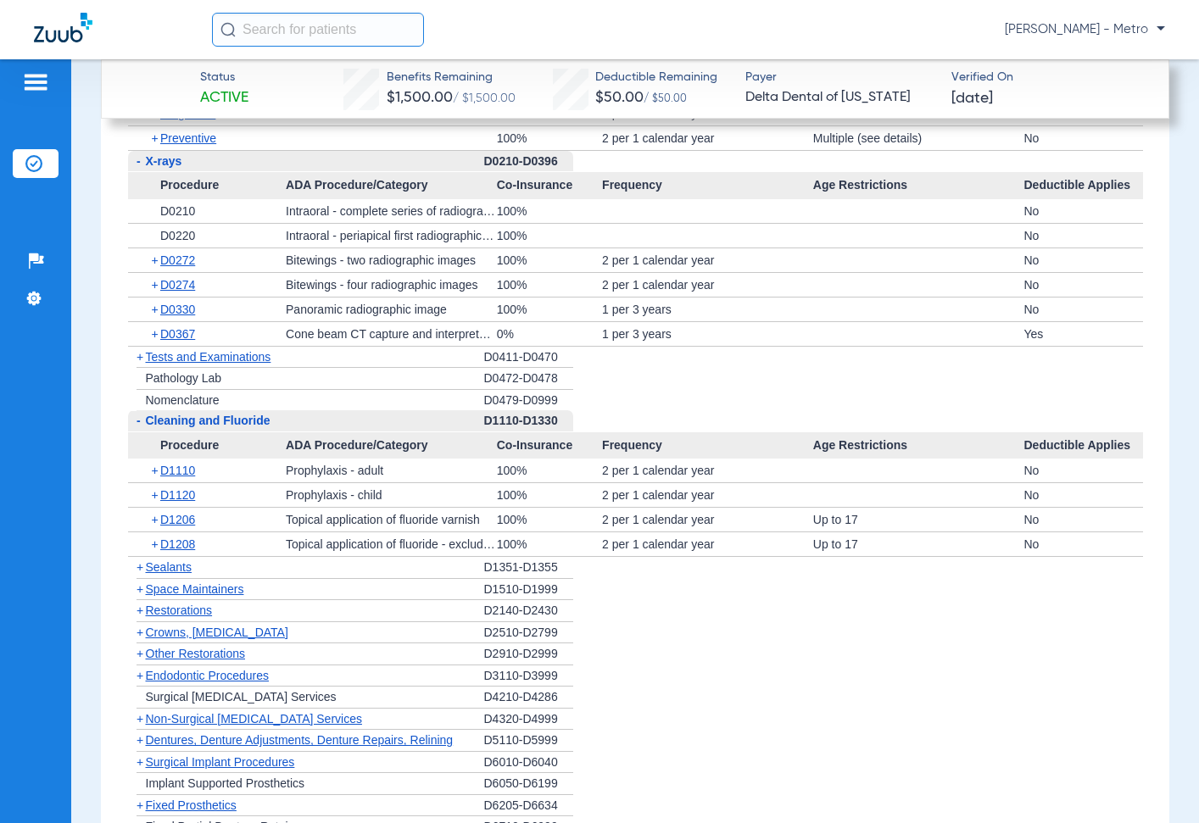
scroll to position [1780, 0]
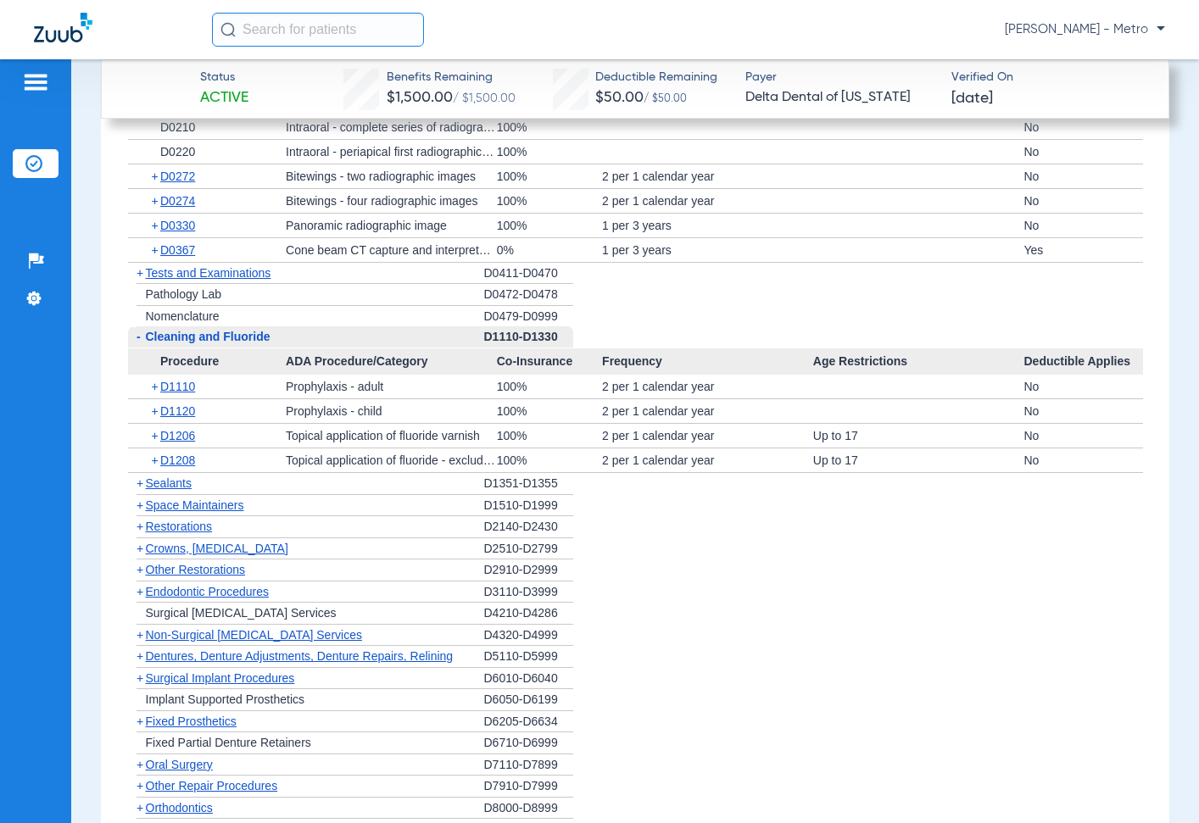
click at [177, 480] on span "Sealants" at bounding box center [169, 483] width 46 height 14
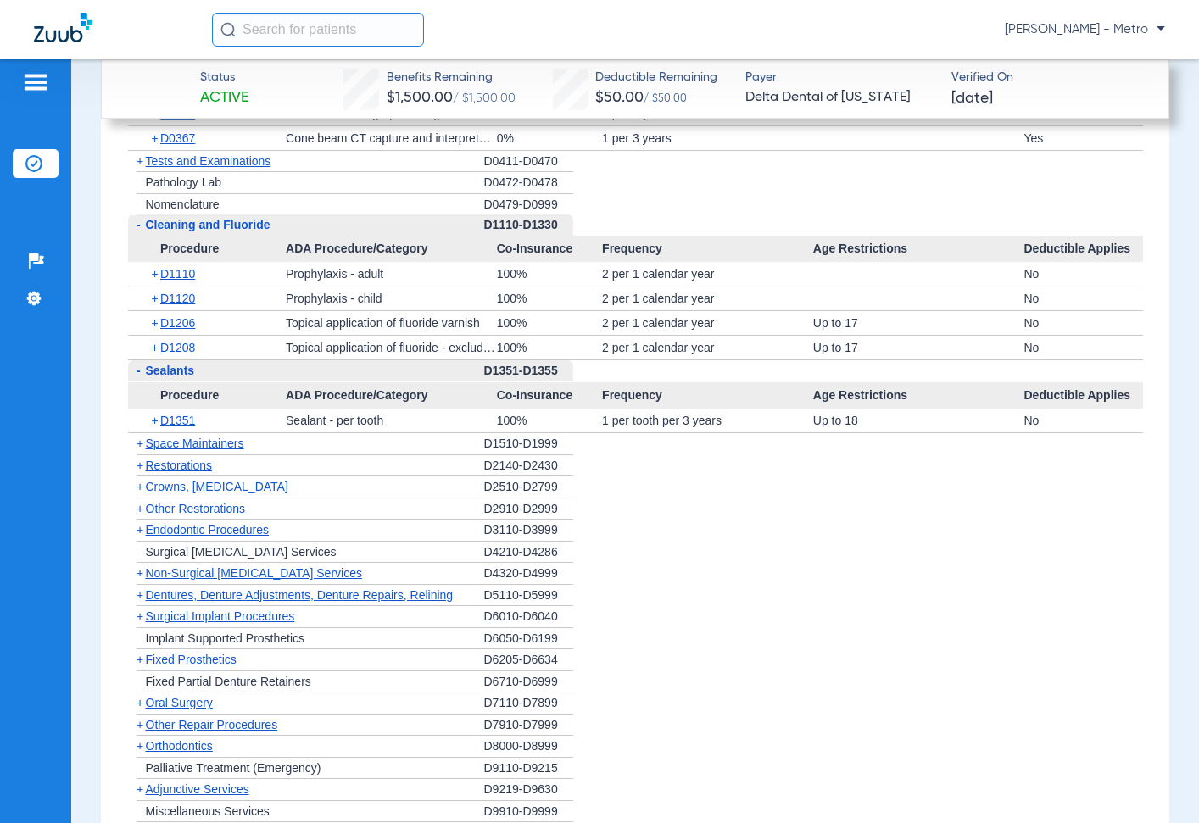
scroll to position [2034, 0]
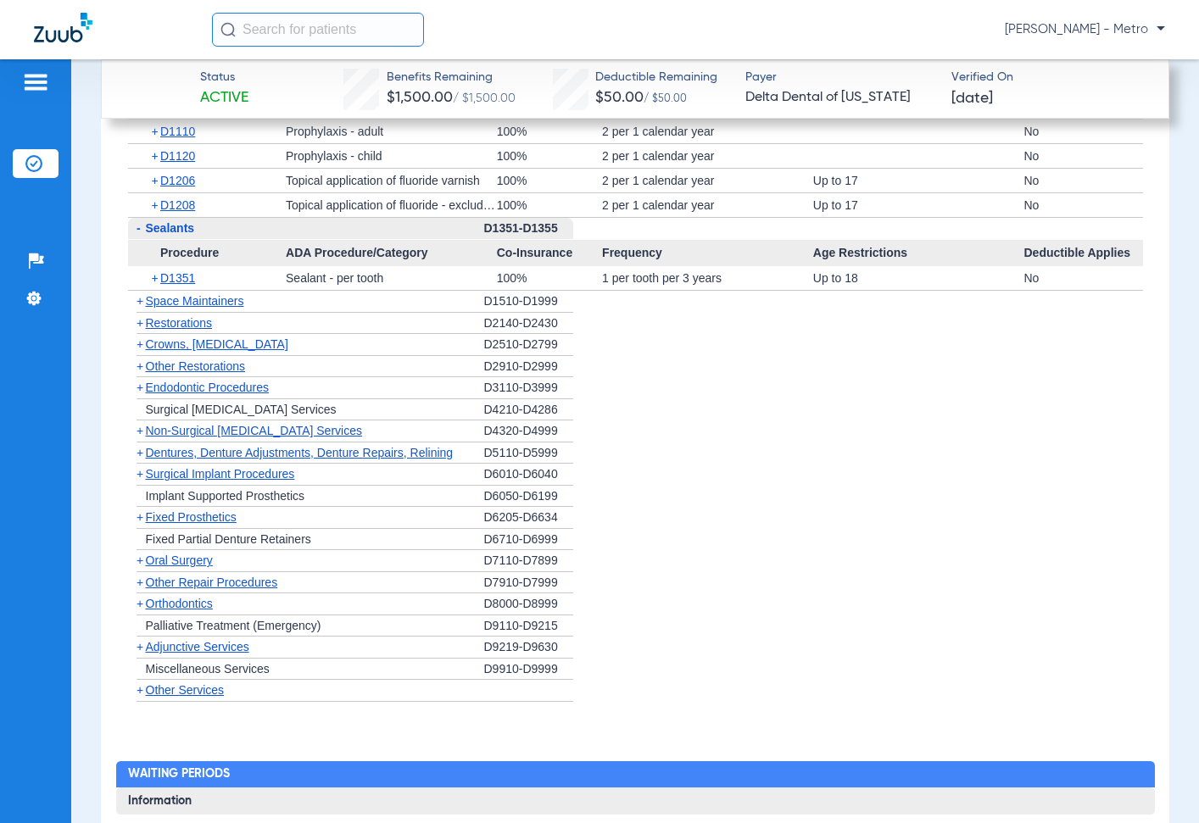
click at [265, 433] on span "Non-Surgical [MEDICAL_DATA] Services" at bounding box center [254, 431] width 216 height 14
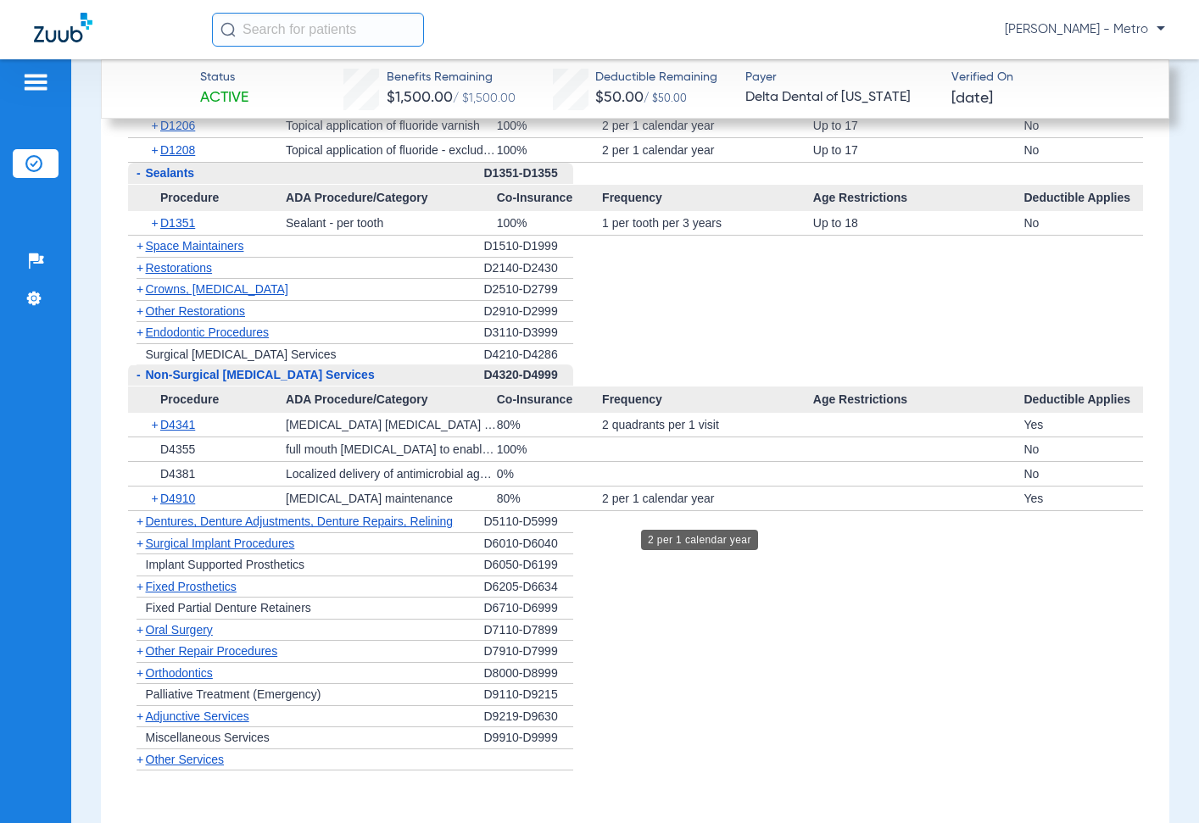
scroll to position [2119, 0]
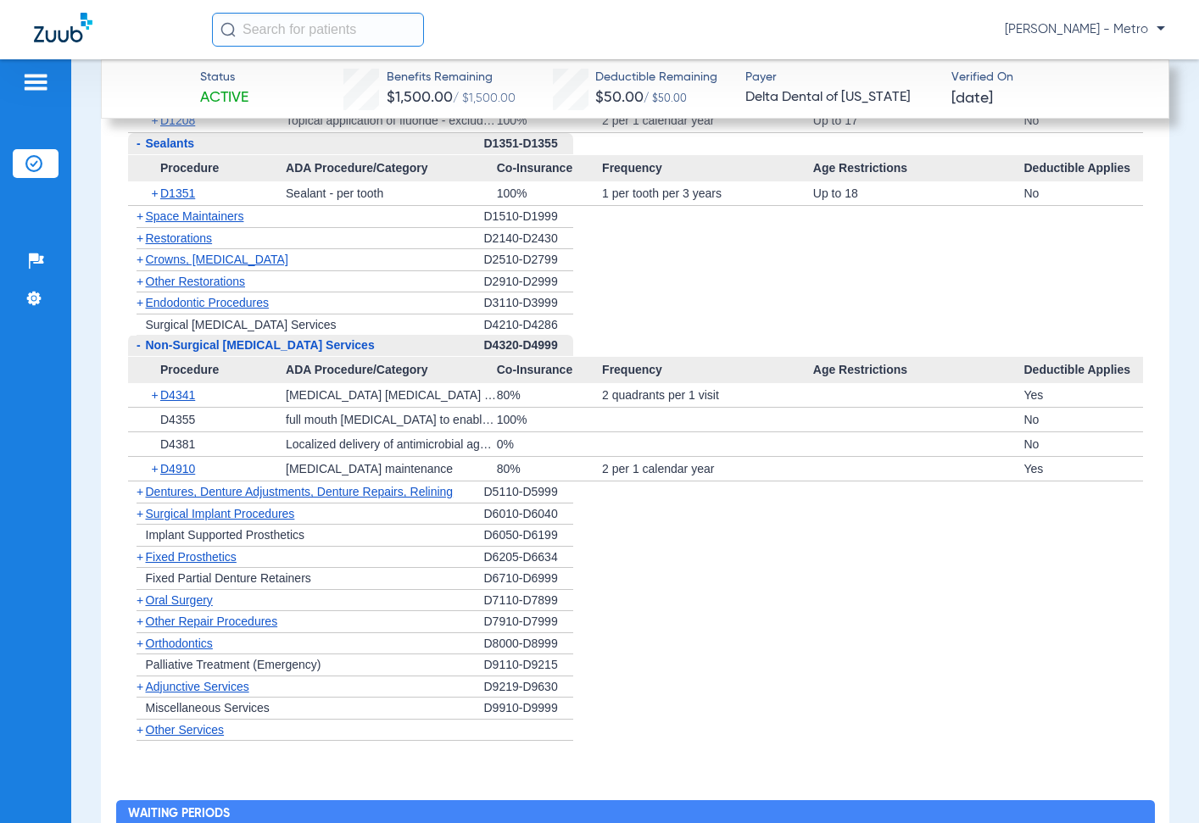
click at [206, 234] on span "Restorations" at bounding box center [179, 238] width 67 height 14
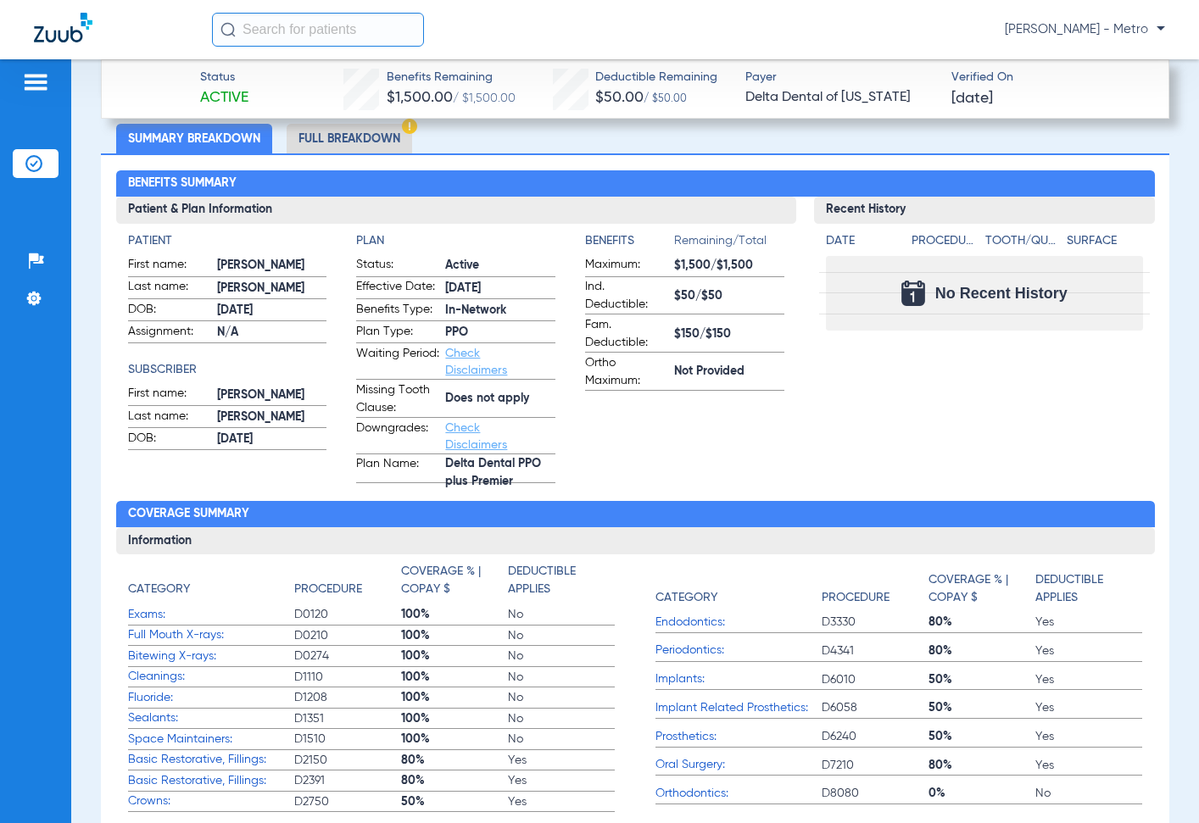
scroll to position [593, 0]
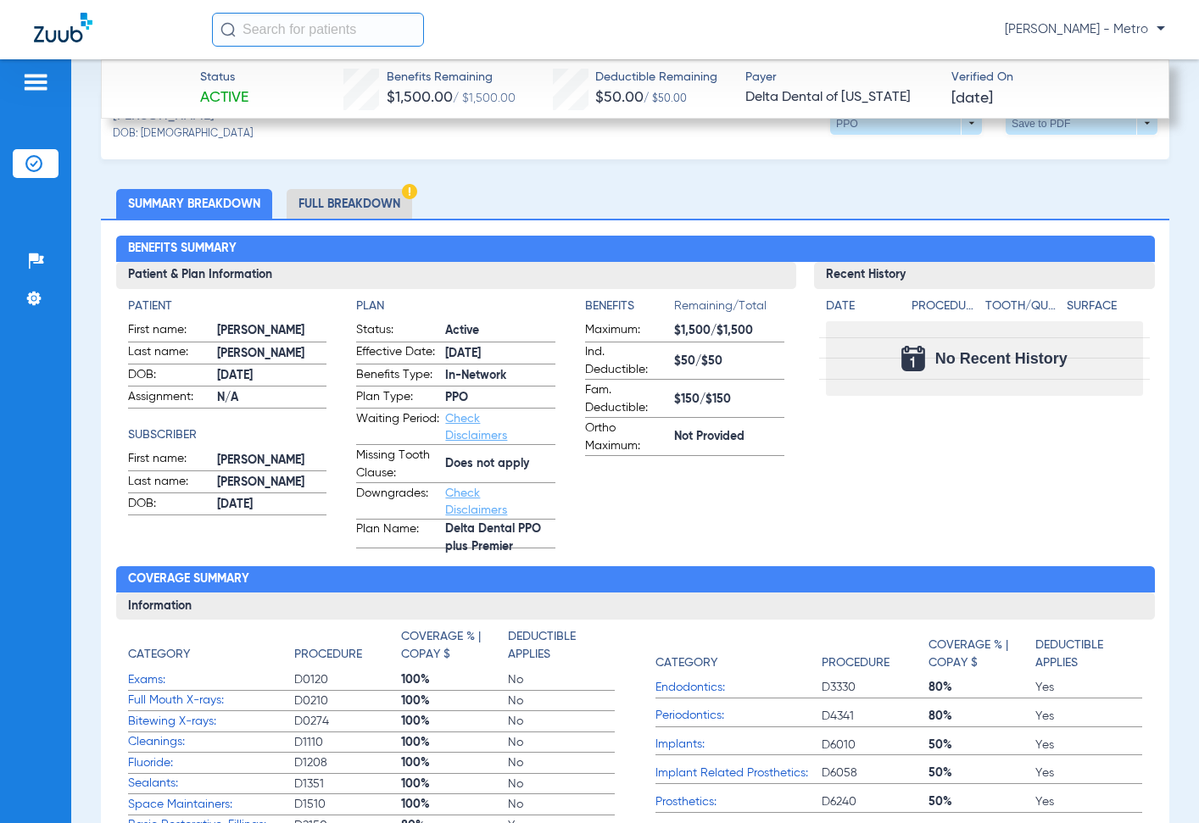
click at [363, 214] on li "Full Breakdown" at bounding box center [349, 204] width 125 height 30
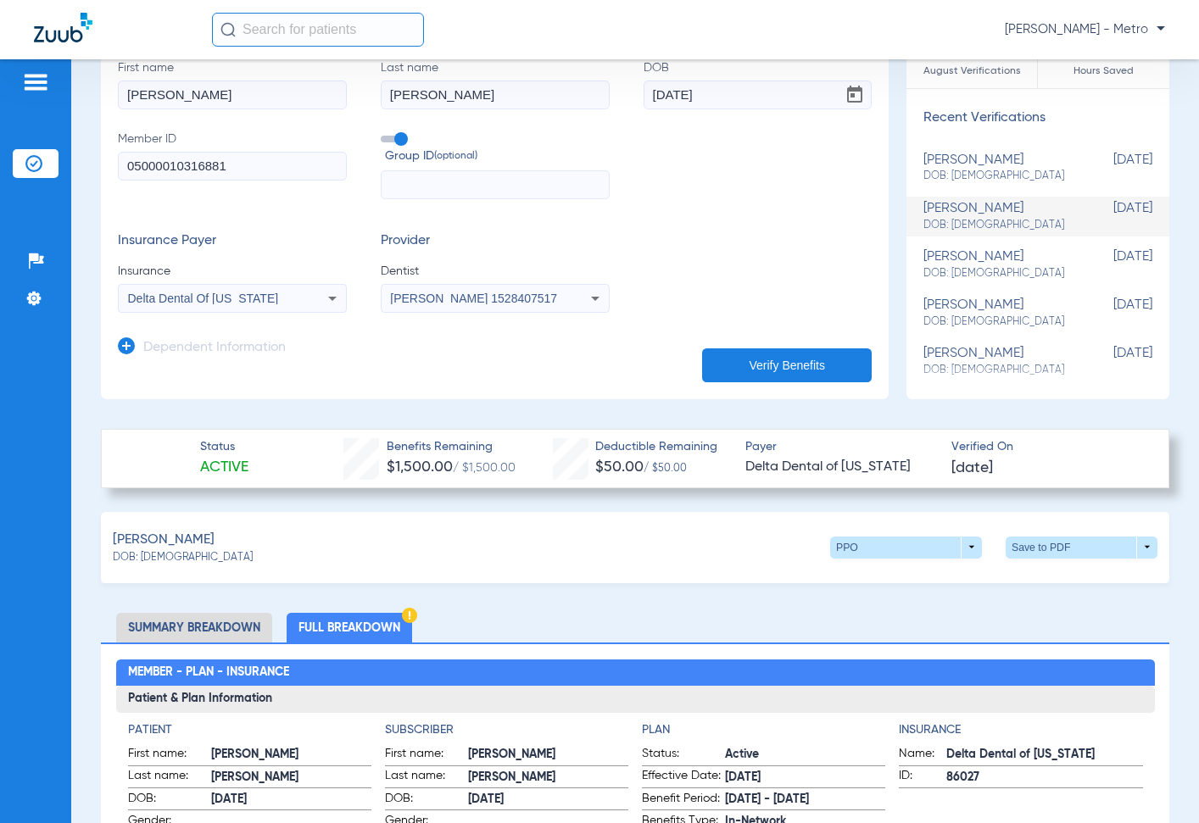
scroll to position [424, 0]
